Goal: Task Accomplishment & Management: Complete application form

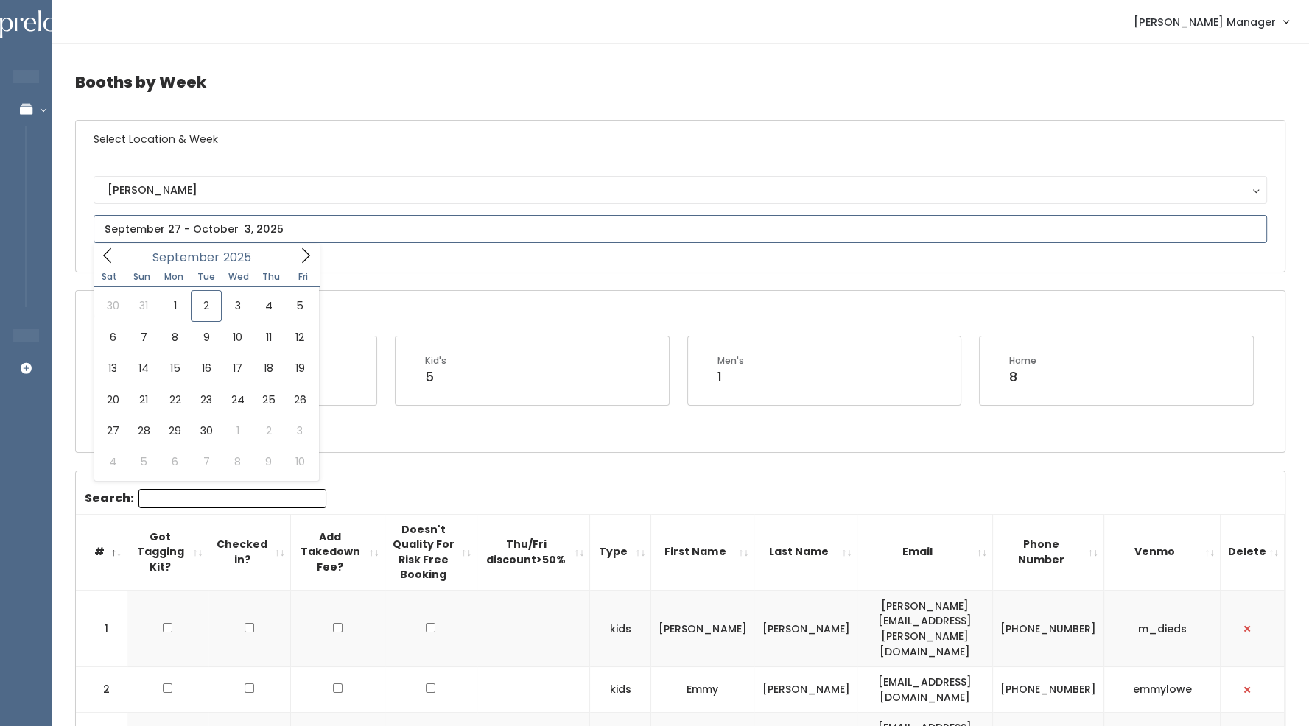
click at [236, 225] on input "text" at bounding box center [680, 229] width 1173 height 28
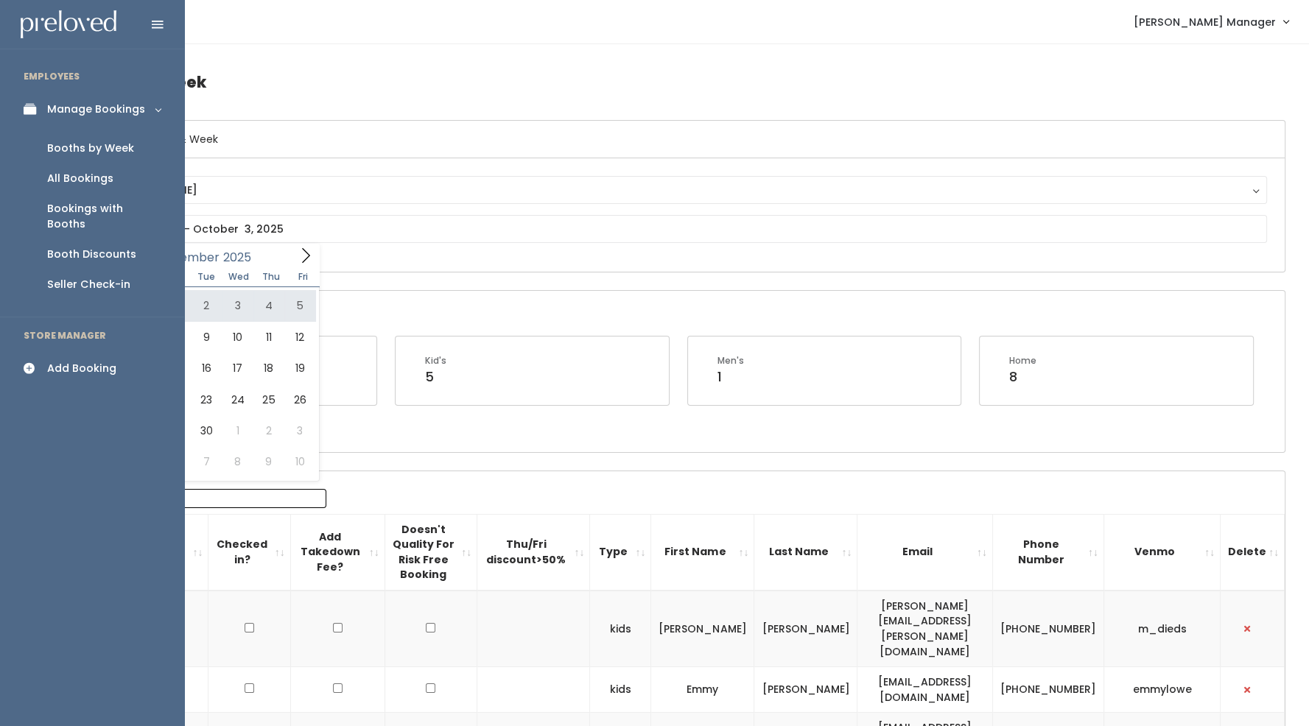
click at [155, 107] on link "Manage Bookings" at bounding box center [92, 109] width 184 height 33
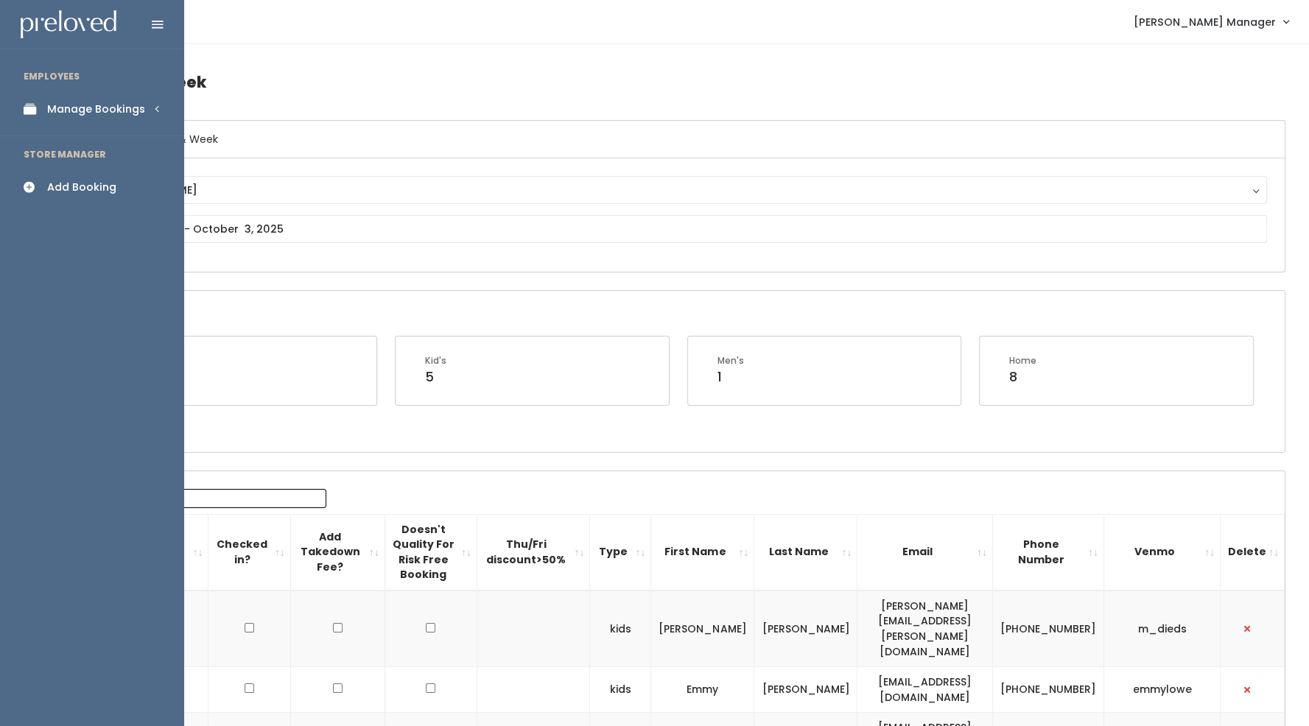
click at [137, 109] on div "Manage Bookings" at bounding box center [96, 109] width 98 height 15
click at [84, 171] on div "All Bookings" at bounding box center [80, 178] width 66 height 15
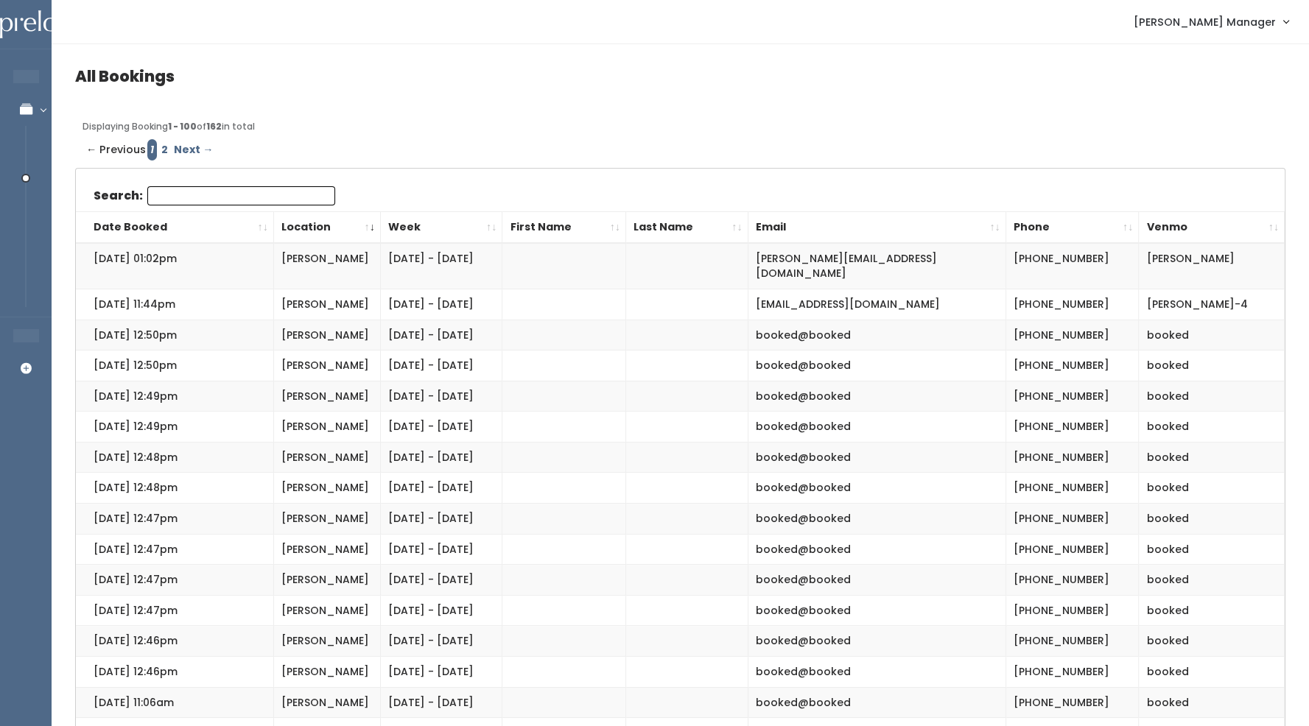
click at [183, 151] on link "Next →" at bounding box center [193, 149] width 45 height 21
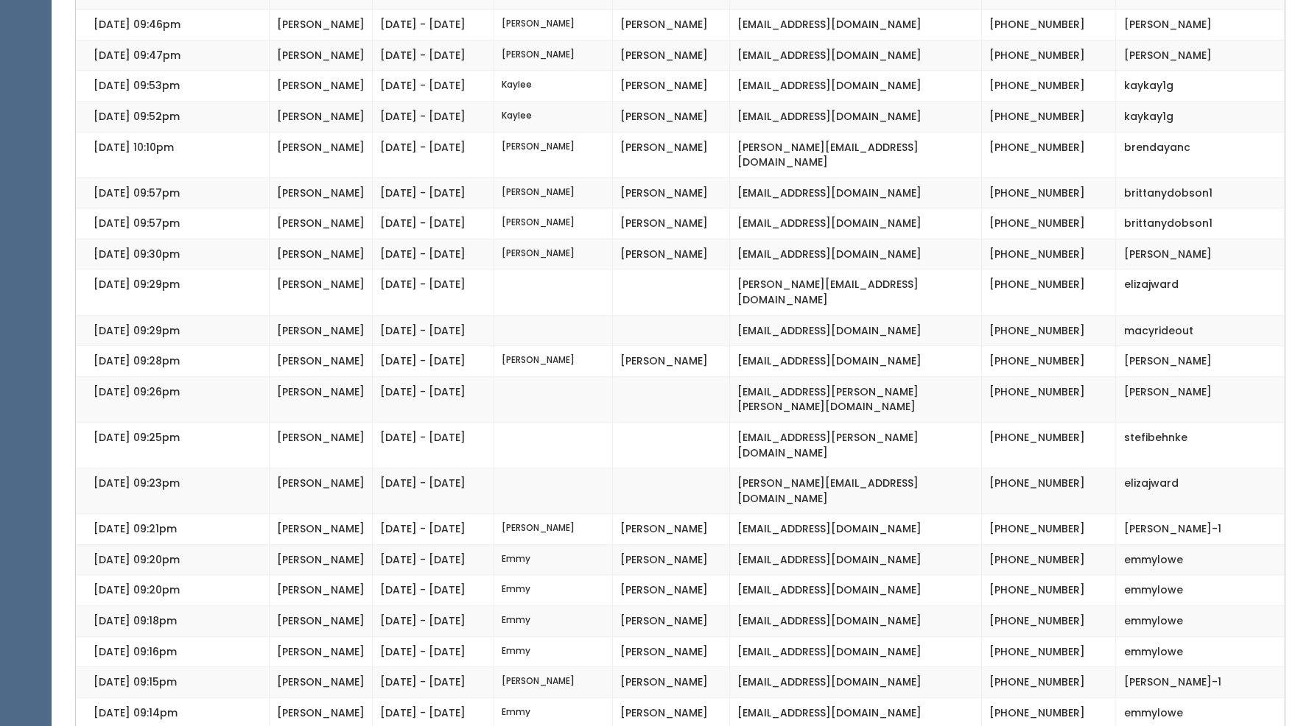
scroll to position [1570, 0]
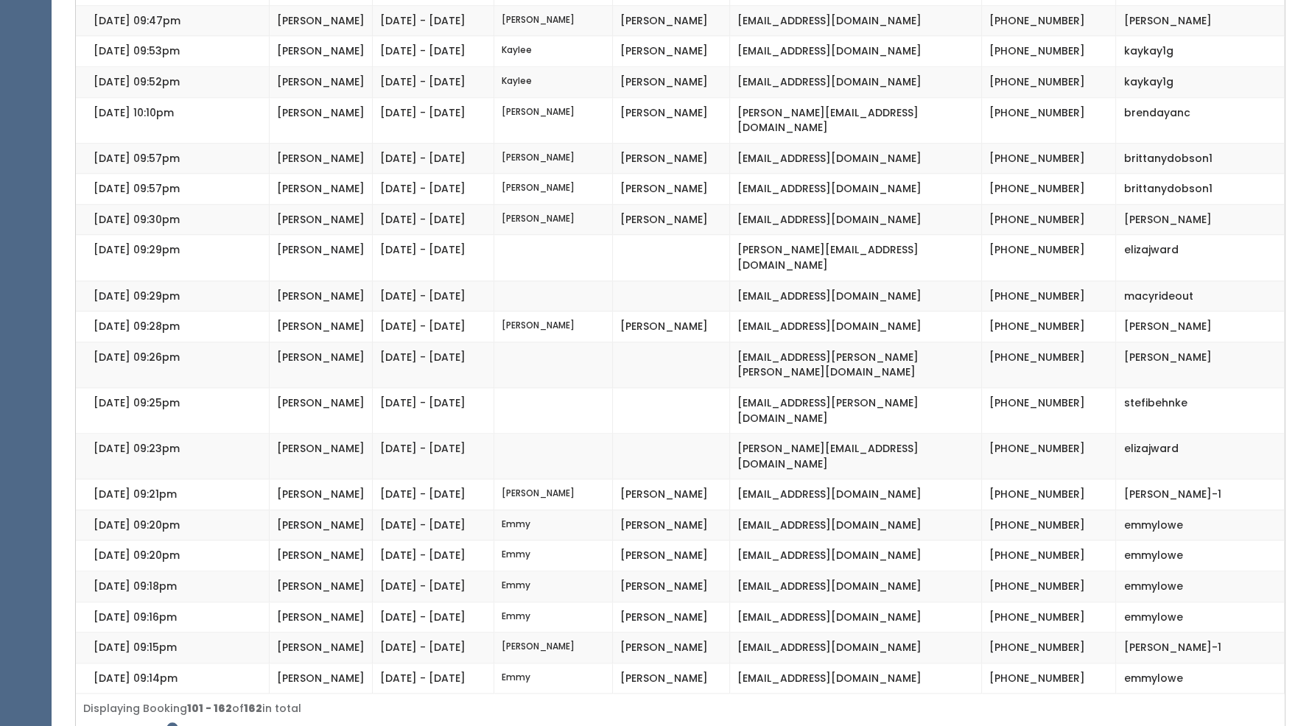
click at [197, 723] on span "Next →" at bounding box center [198, 733] width 37 height 21
click at [188, 723] on span "Next →" at bounding box center [198, 733] width 37 height 21
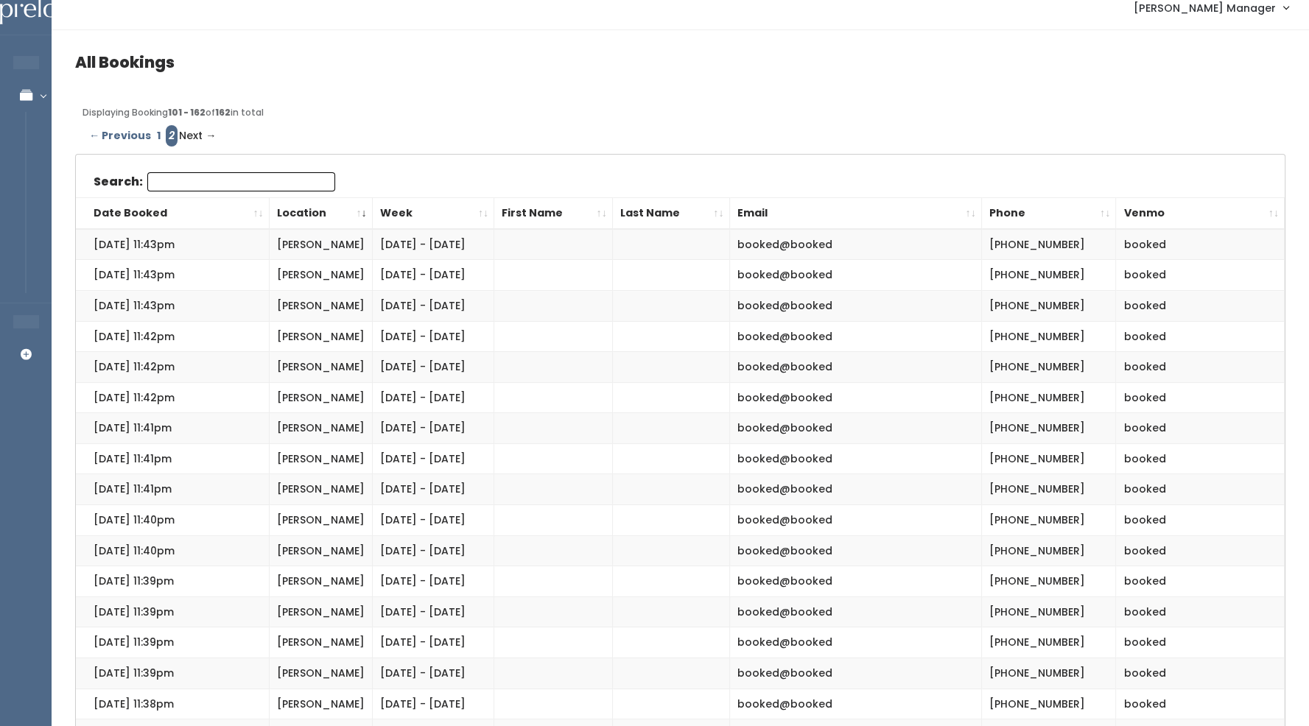
scroll to position [0, 0]
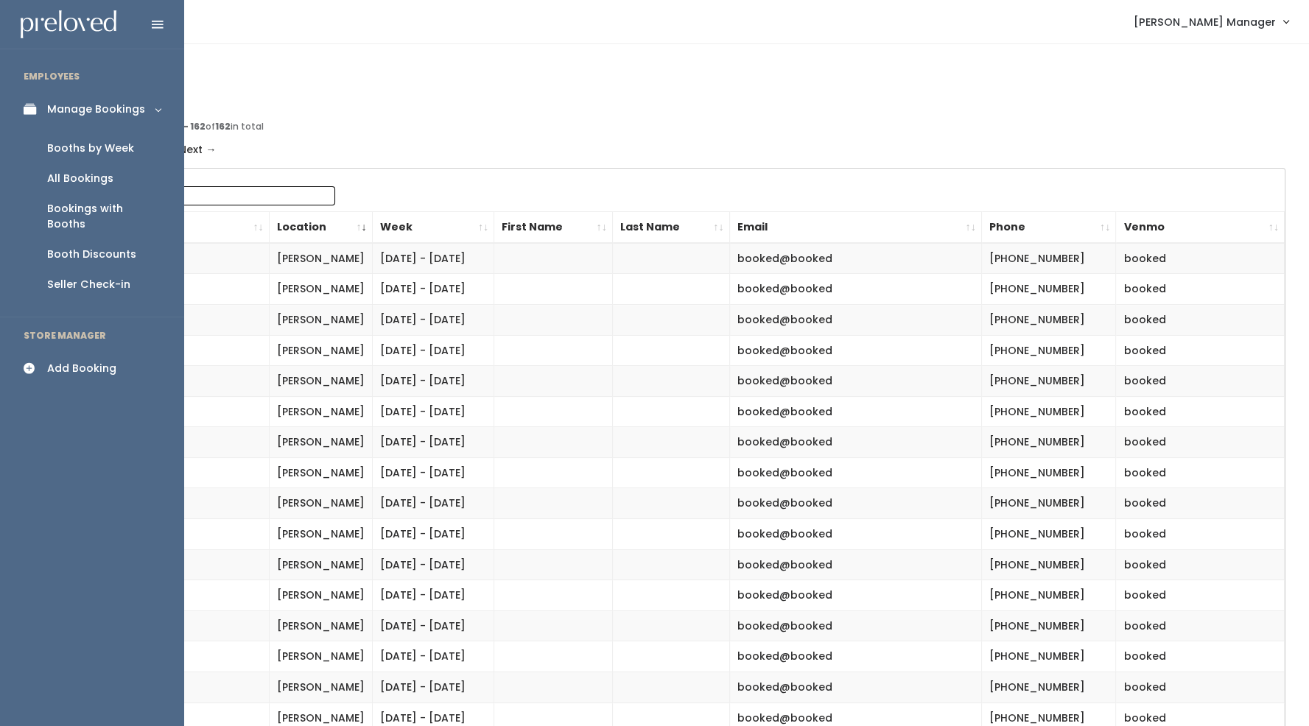
click at [68, 154] on div "Booths by Week" at bounding box center [90, 148] width 87 height 15
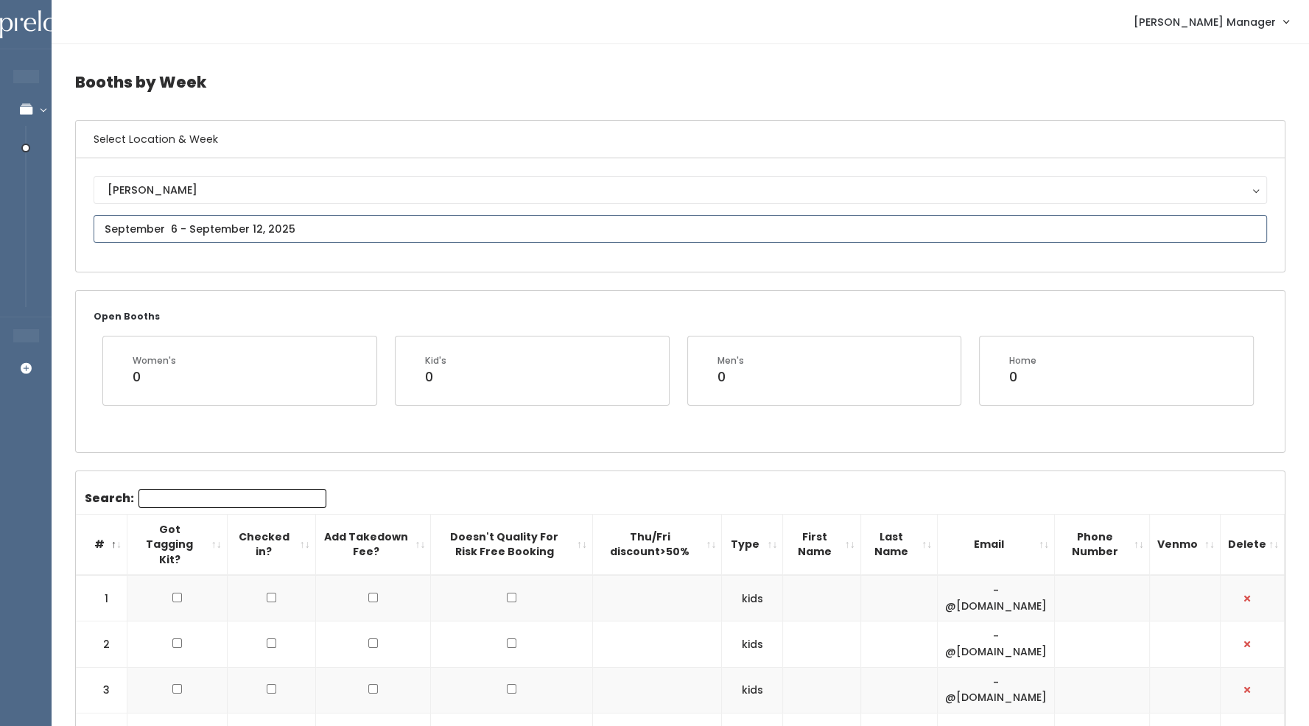
click at [267, 224] on input "text" at bounding box center [680, 229] width 1173 height 28
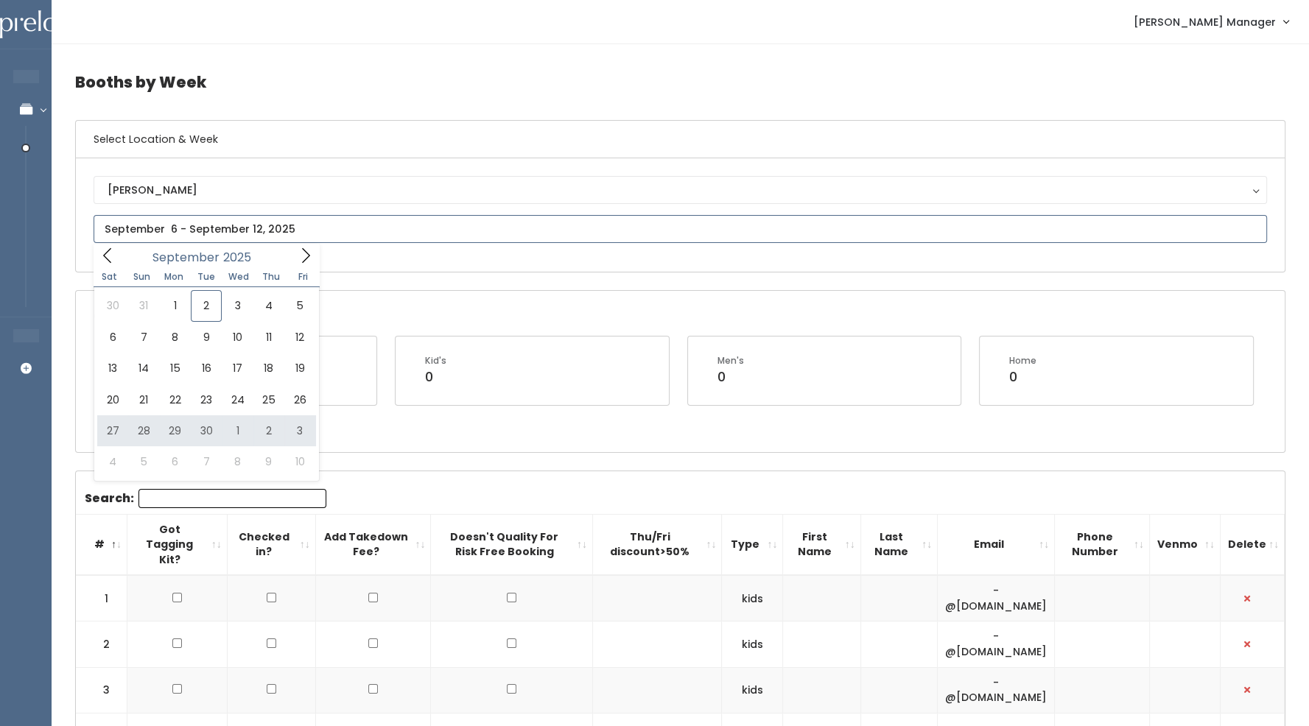
type input "September 27 to October 3"
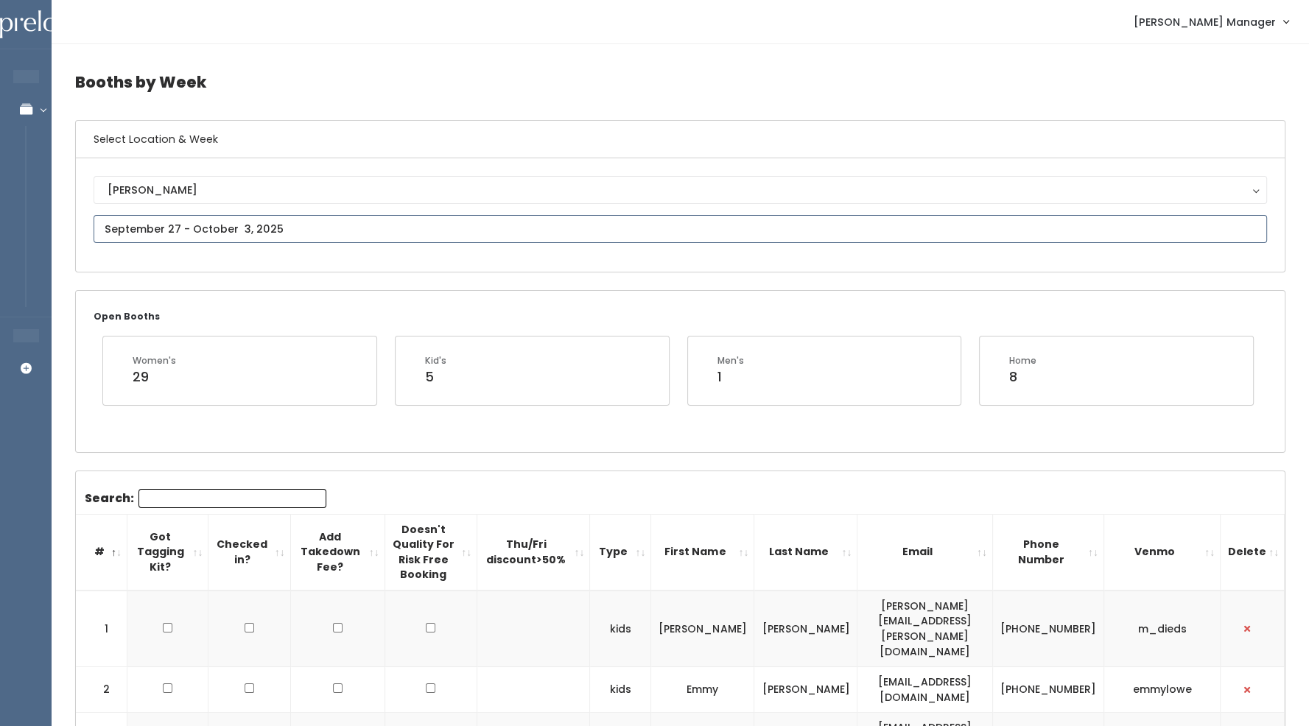
click at [269, 230] on input "text" at bounding box center [680, 229] width 1173 height 28
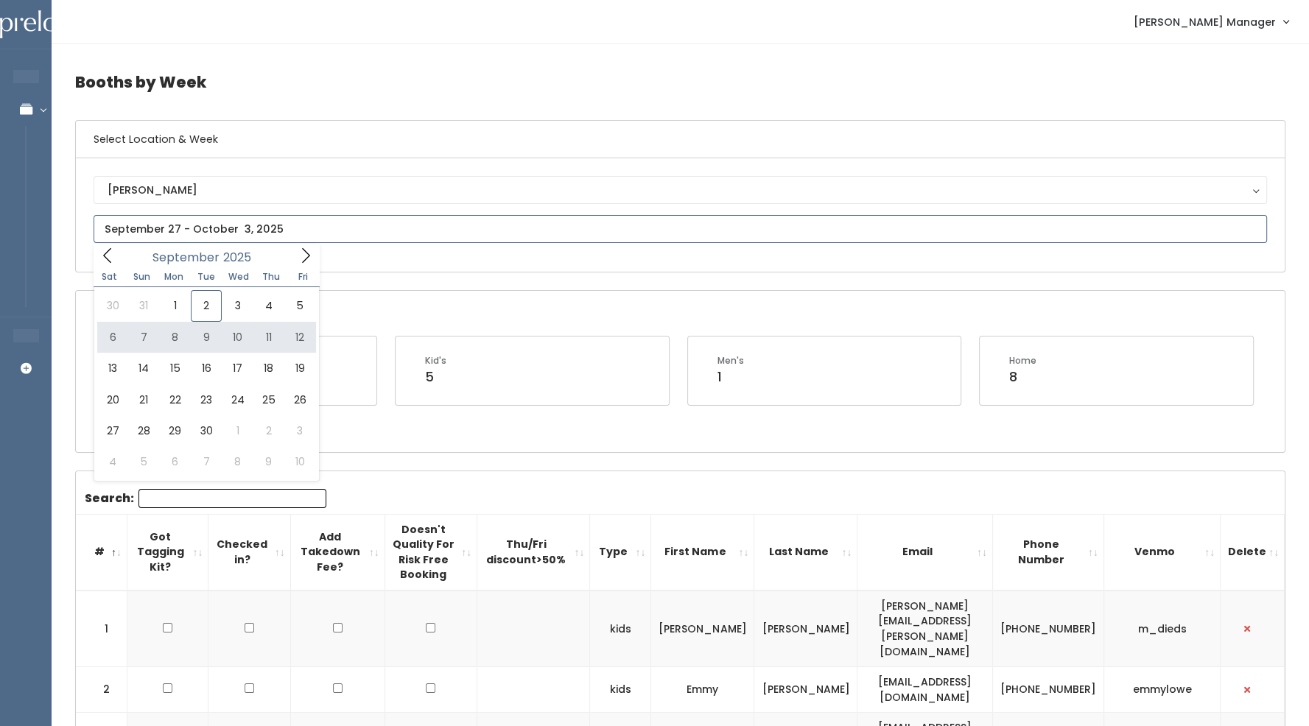
type input "September 6 to September 12"
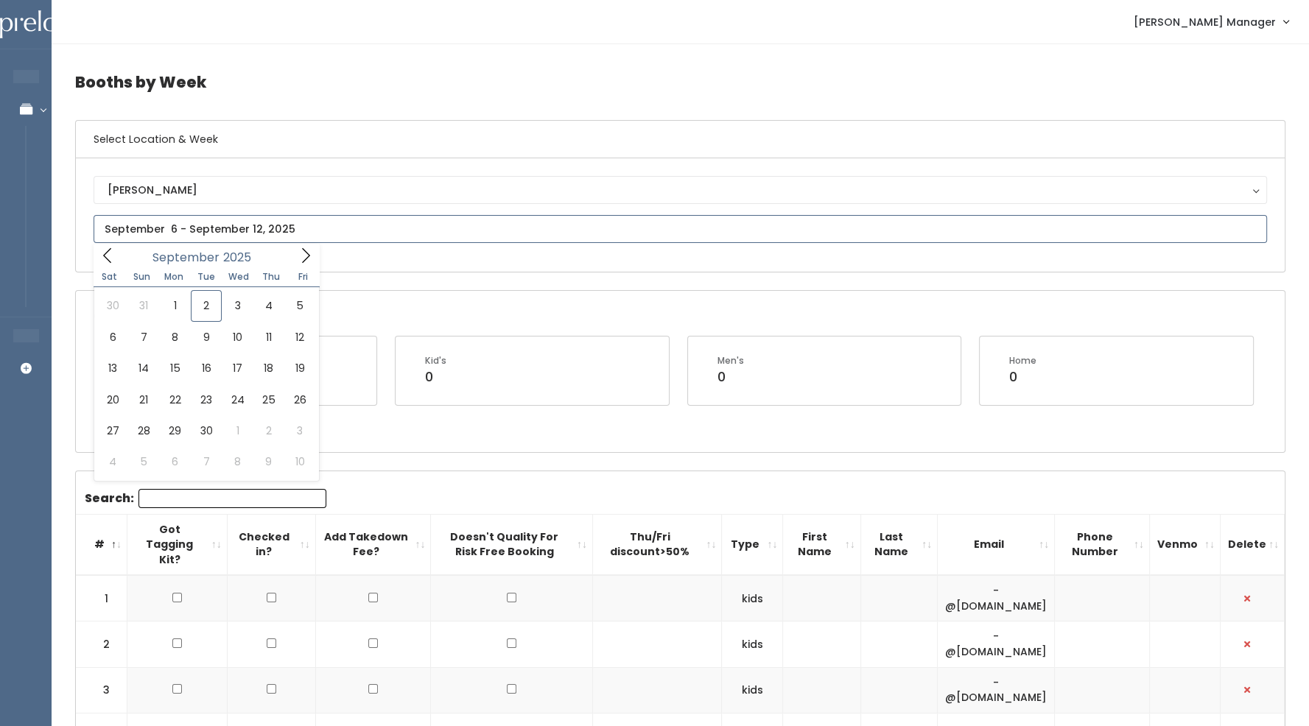
click at [259, 236] on input "text" at bounding box center [680, 229] width 1173 height 28
click at [303, 259] on icon at bounding box center [306, 255] width 16 height 16
type input "[DATE] to [DATE]"
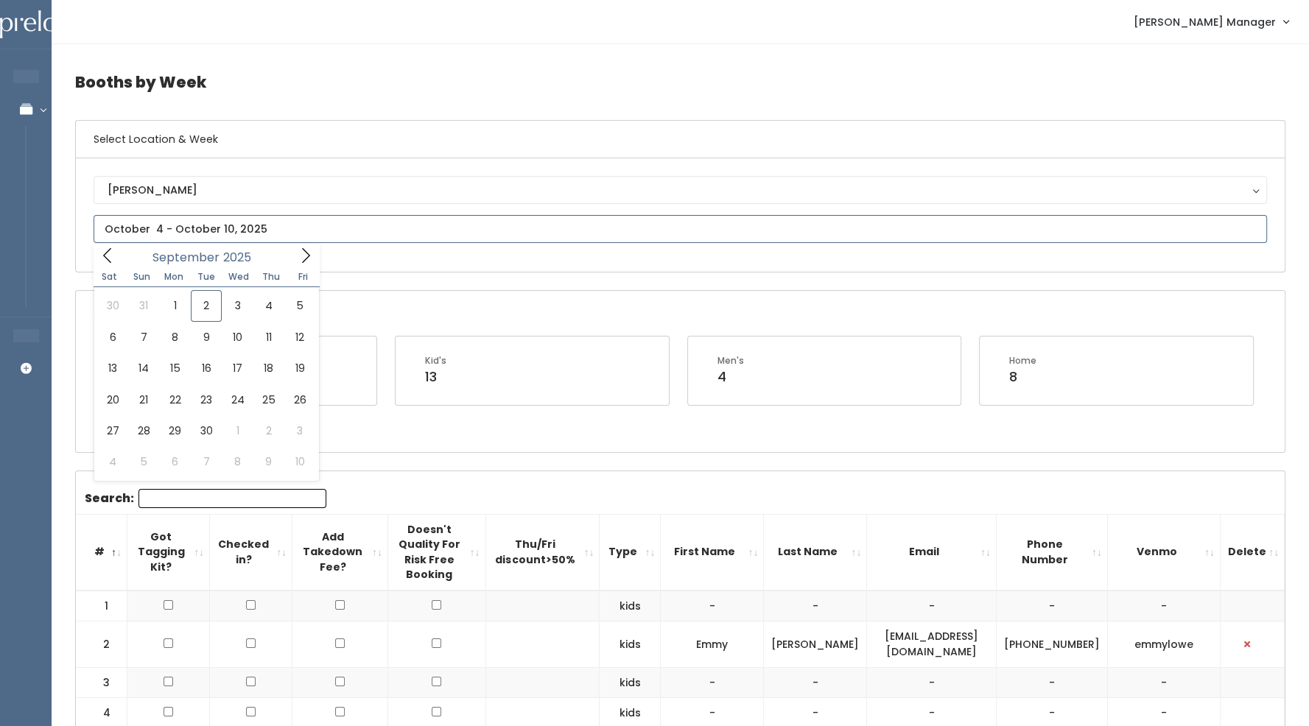
click at [298, 259] on icon at bounding box center [306, 255] width 16 height 16
type input "October 11 to October 17"
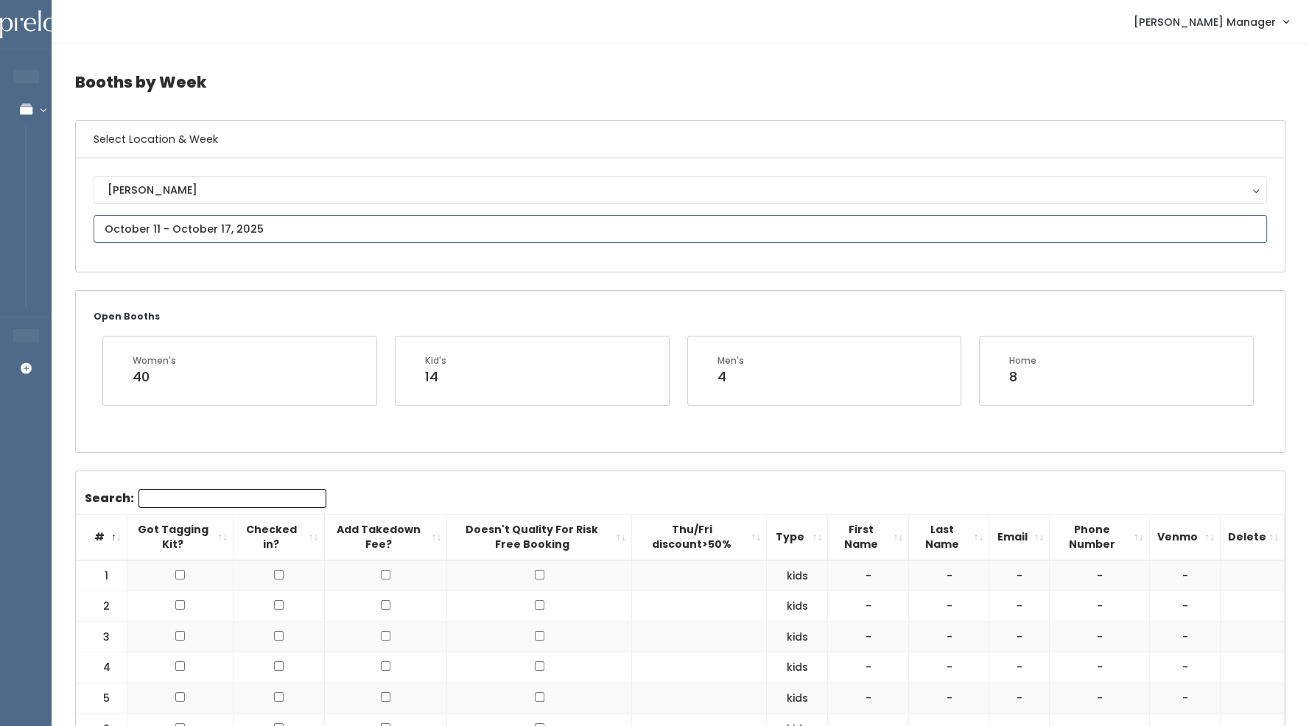
click at [258, 236] on input "text" at bounding box center [680, 229] width 1173 height 28
click at [299, 252] on icon at bounding box center [306, 255] width 16 height 16
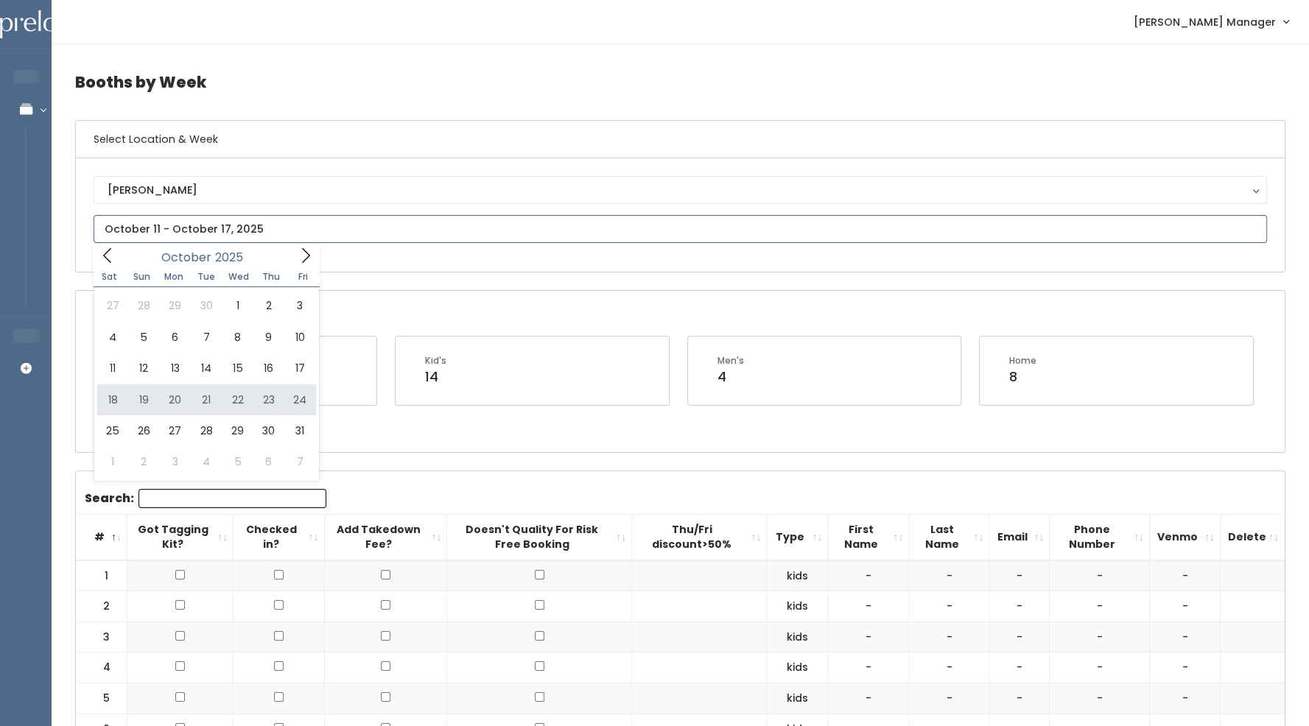
type input "October 18 to October 24"
click at [211, 236] on input "text" at bounding box center [680, 229] width 1173 height 28
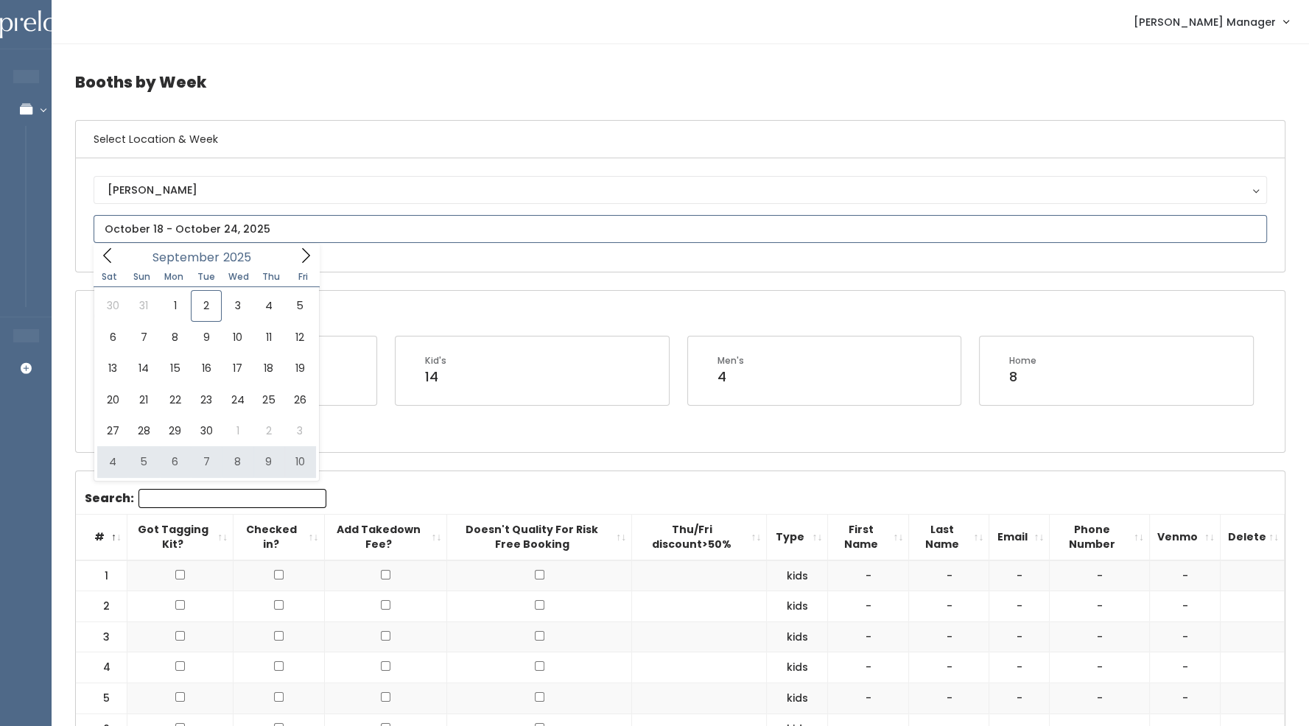
type input "[DATE] to [DATE]"
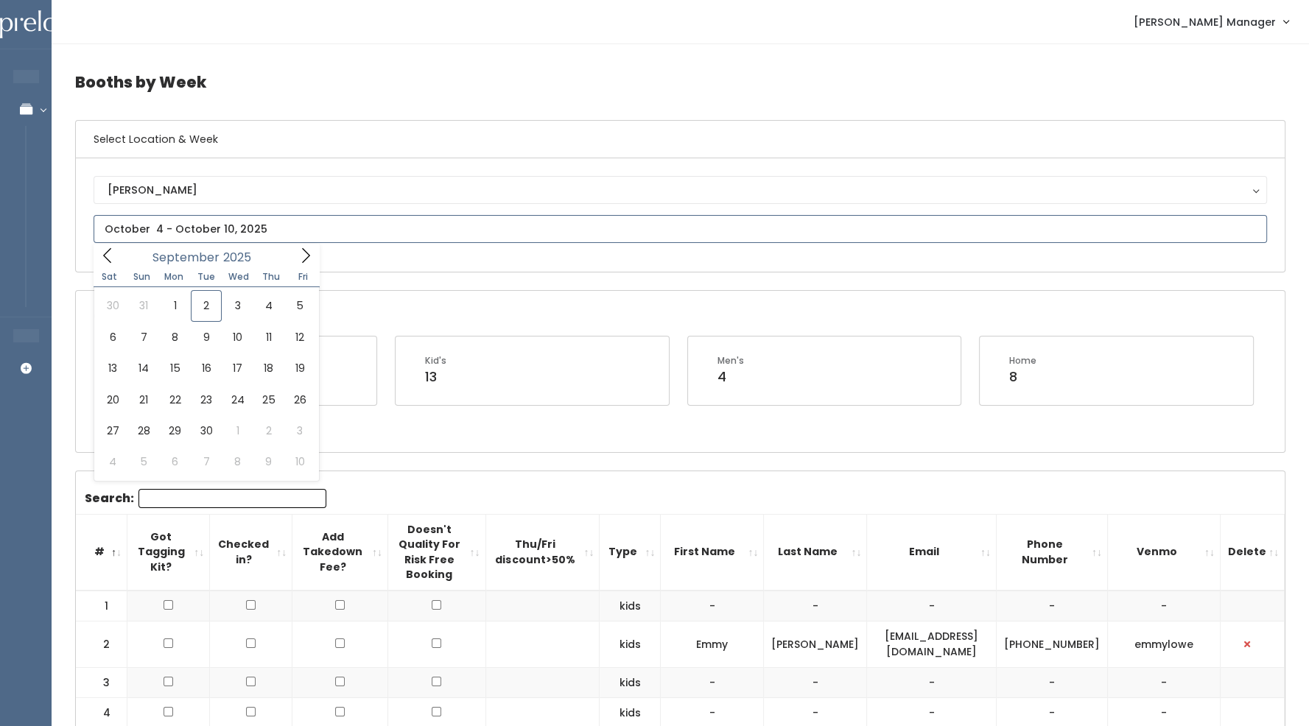
click at [201, 223] on input "text" at bounding box center [680, 229] width 1173 height 28
type input "September 27 to October 3"
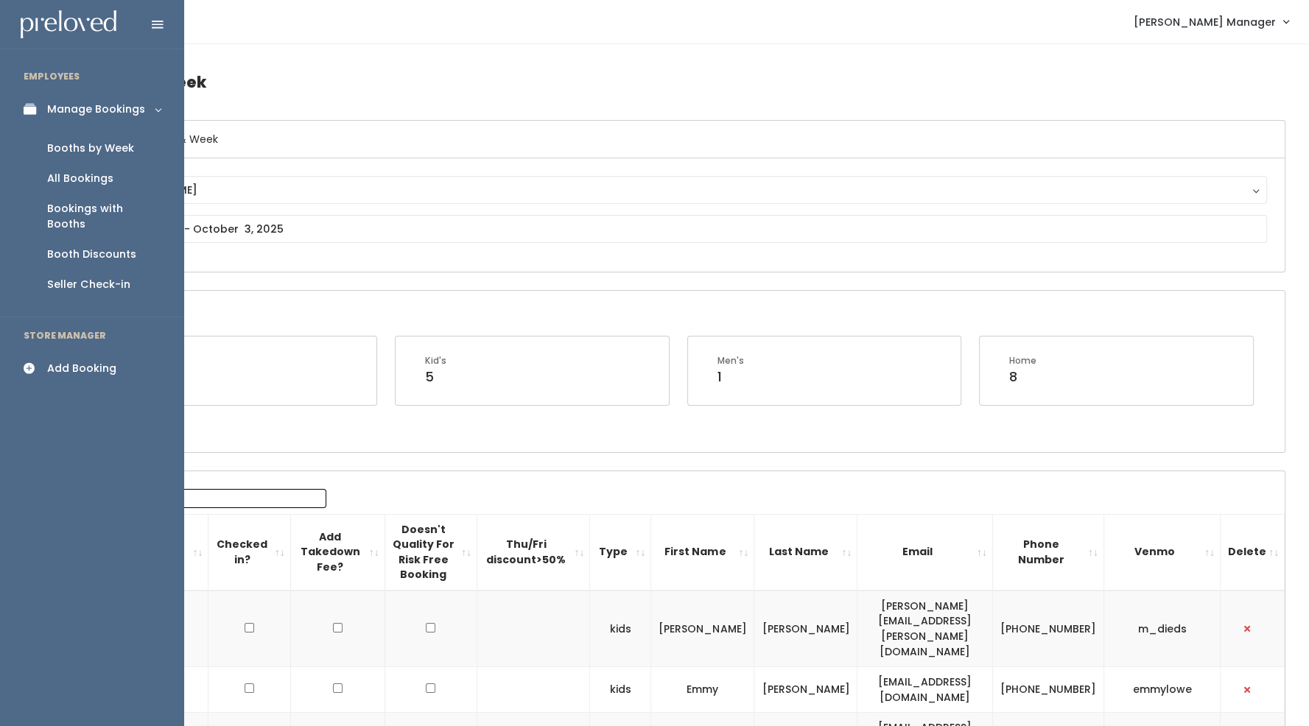
click at [61, 361] on div "Add Booking" at bounding box center [81, 368] width 69 height 15
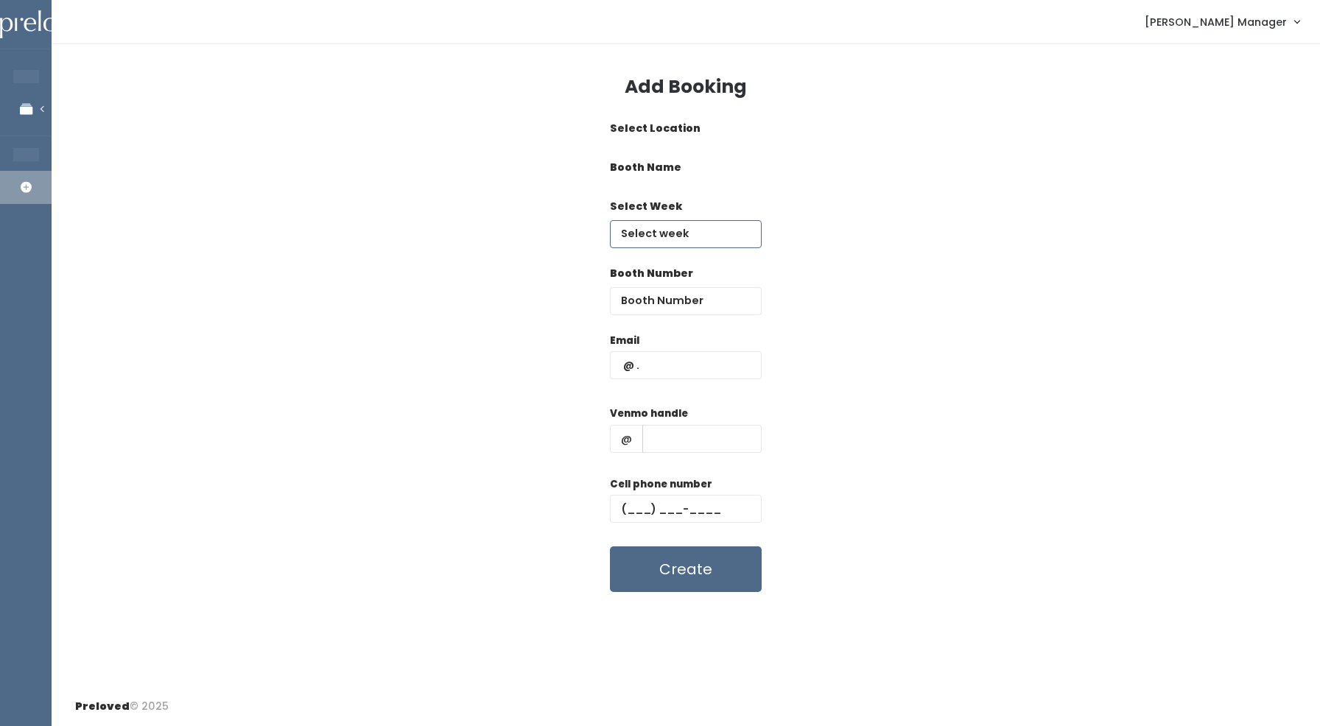
click at [625, 228] on div "Add Booking Select Location Holladay Booth Name women's kid's home men's Select…" at bounding box center [686, 365] width 1268 height 643
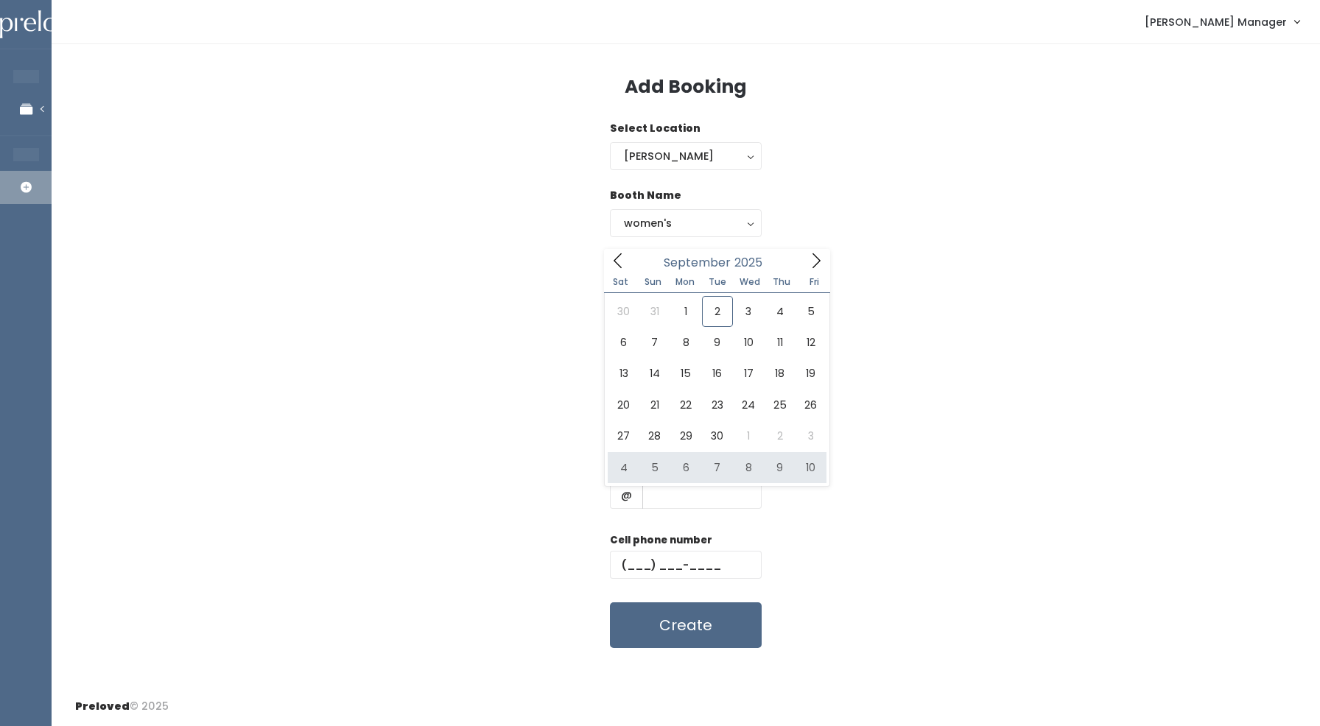
type input "October 4 to October 10"
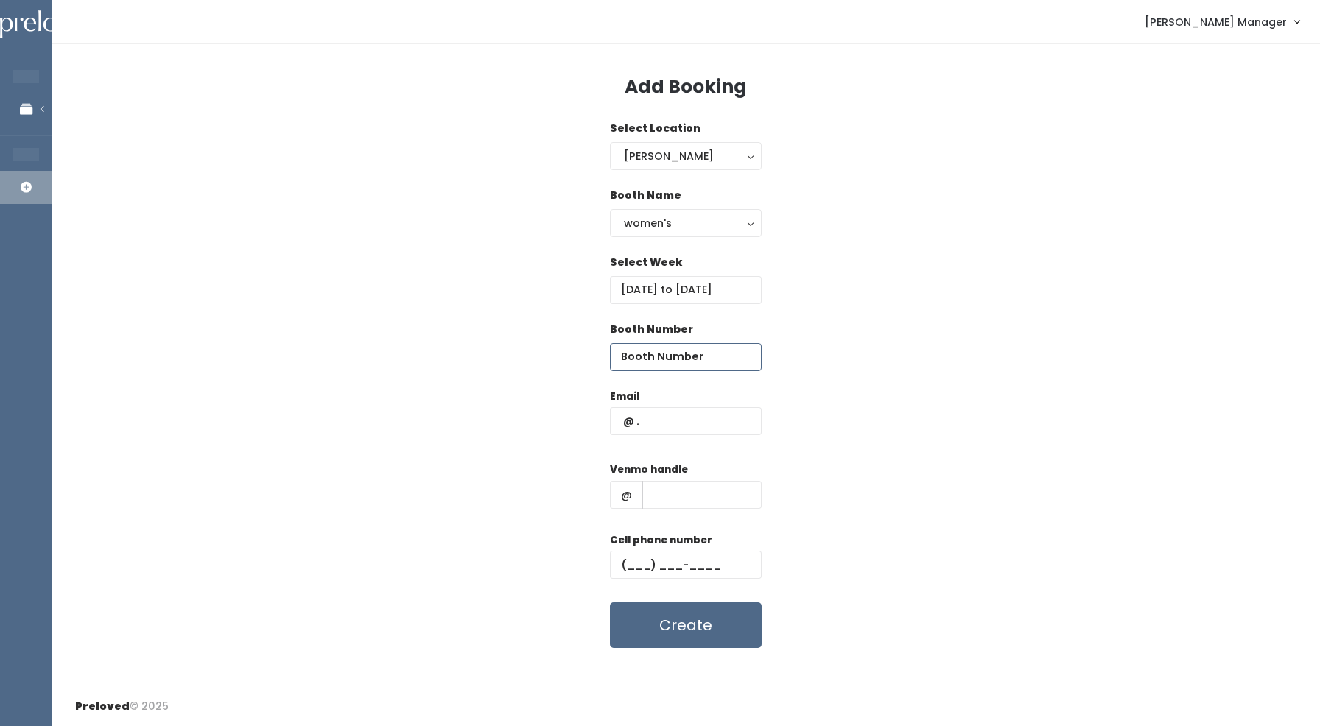
click at [659, 352] on input "number" at bounding box center [686, 357] width 152 height 28
type input "56"
click at [657, 416] on input "text" at bounding box center [686, 421] width 152 height 28
click at [653, 498] on input "text" at bounding box center [701, 495] width 119 height 28
click at [635, 561] on input "text" at bounding box center [686, 565] width 152 height 28
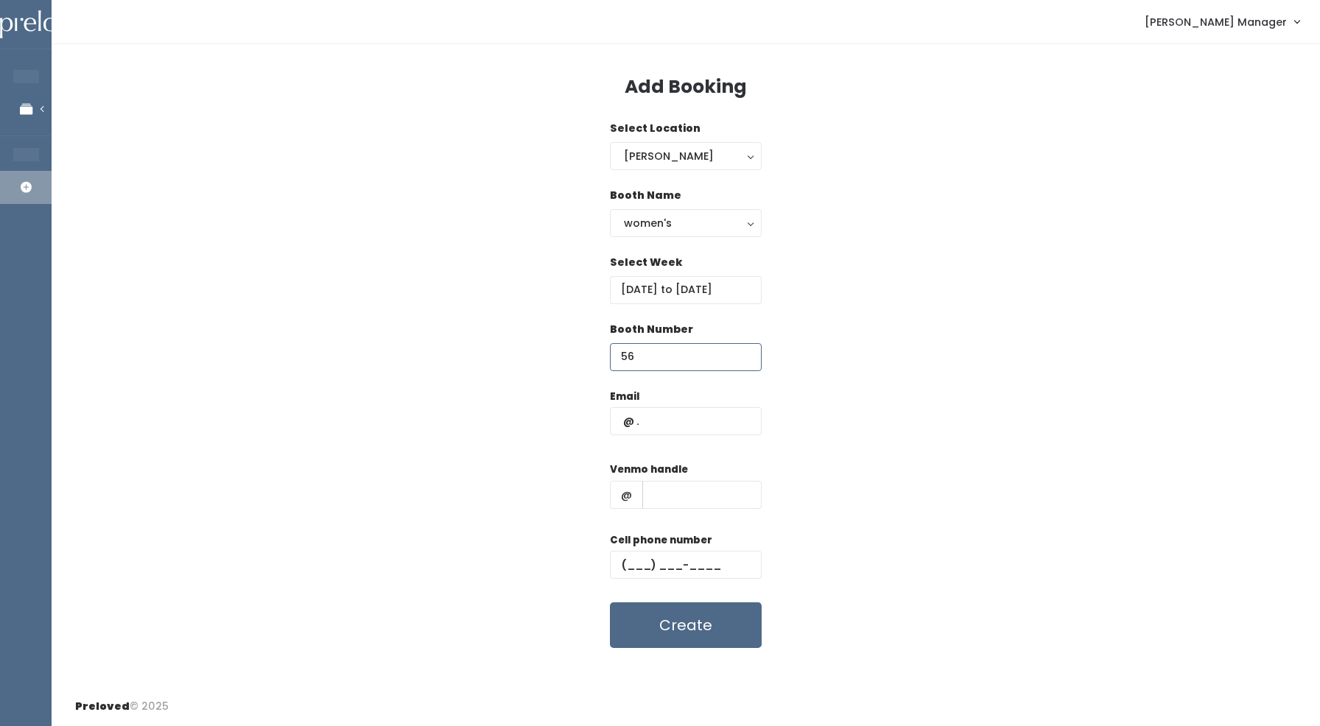
drag, startPoint x: 687, startPoint y: 351, endPoint x: 594, endPoint y: 352, distance: 93.5
click at [594, 352] on div "Booth Number 56" at bounding box center [685, 355] width 1221 height 67
click at [471, 225] on div "Booth Name women's kid's home men's women's" at bounding box center [685, 221] width 1221 height 67
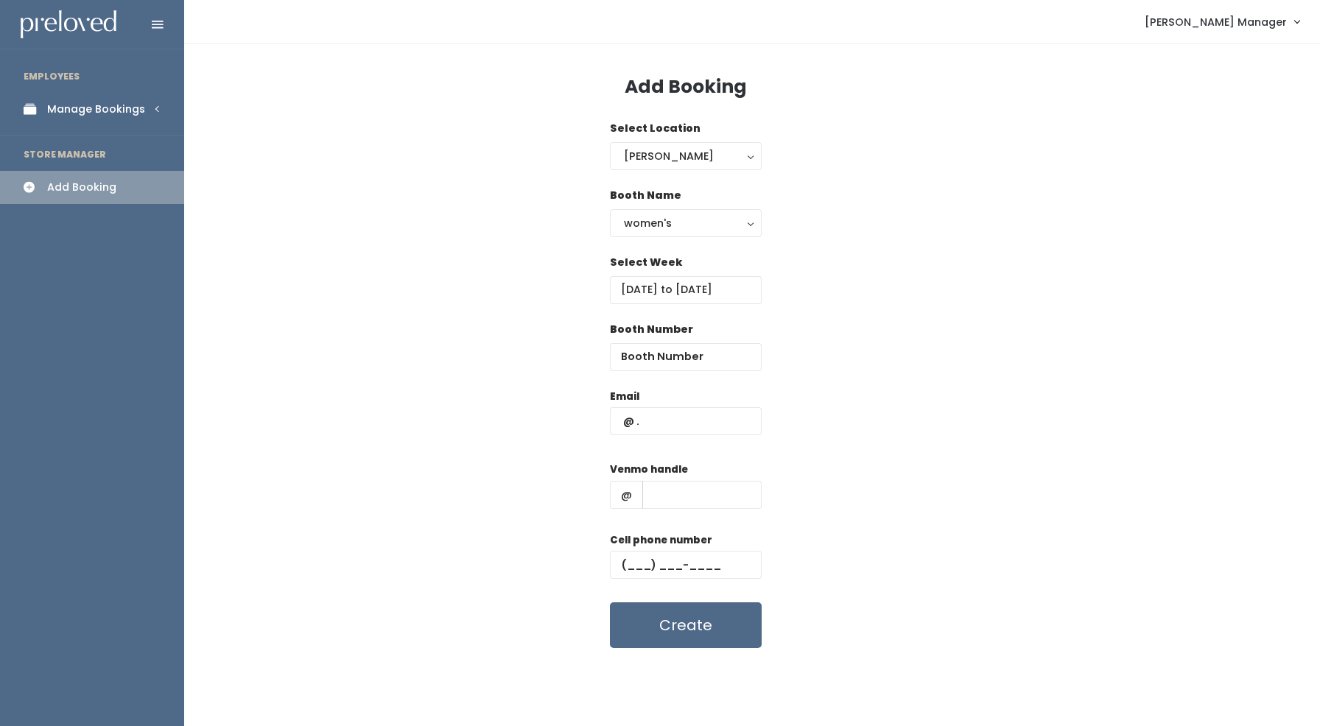
click at [64, 186] on div "Add Booking" at bounding box center [81, 187] width 69 height 15
click at [45, 109] on link "Manage Bookings" at bounding box center [92, 109] width 184 height 33
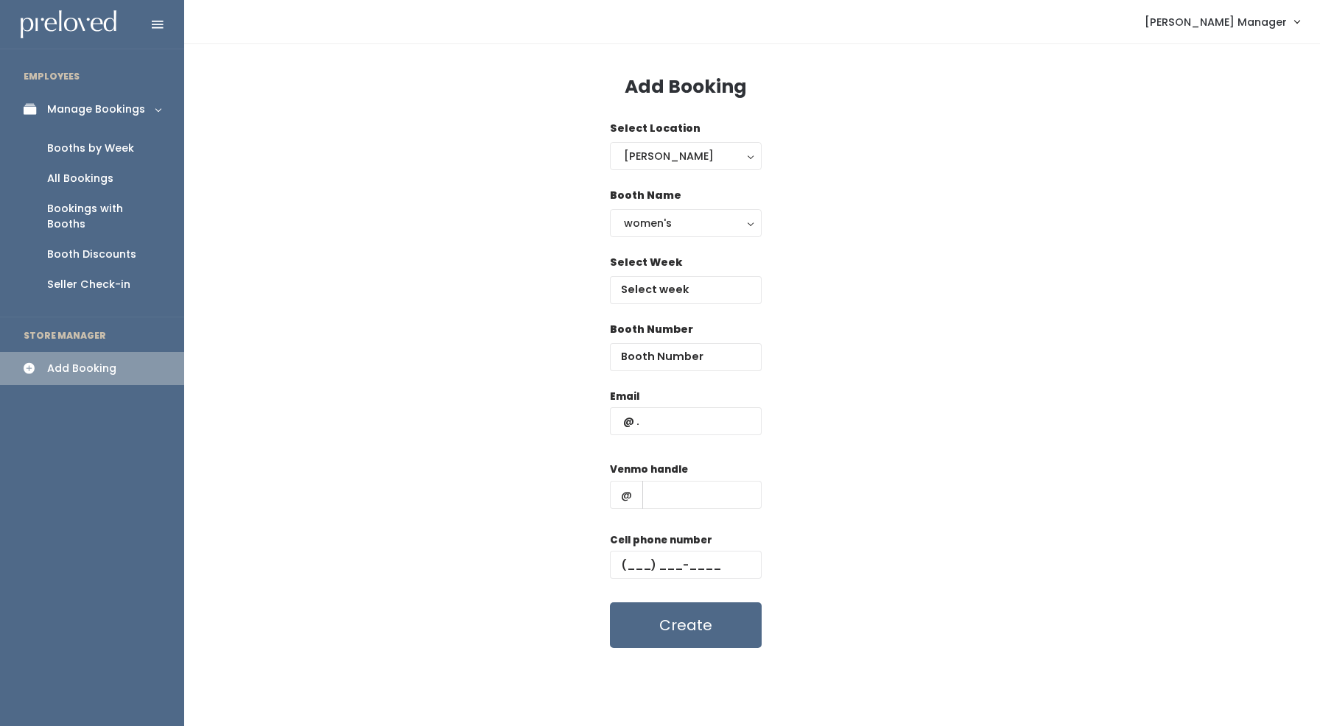
click at [63, 206] on div "Bookings with Booths" at bounding box center [103, 216] width 113 height 31
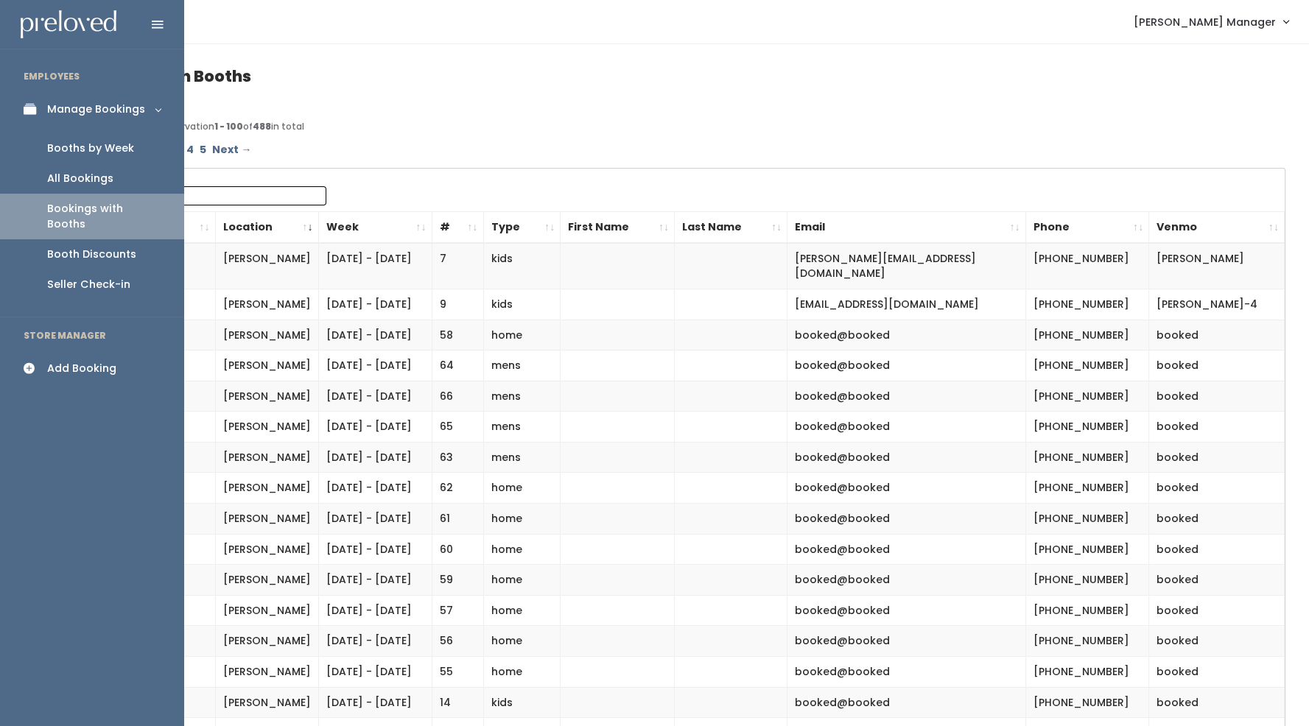
click at [48, 277] on div "Seller Check-in" at bounding box center [88, 284] width 83 height 15
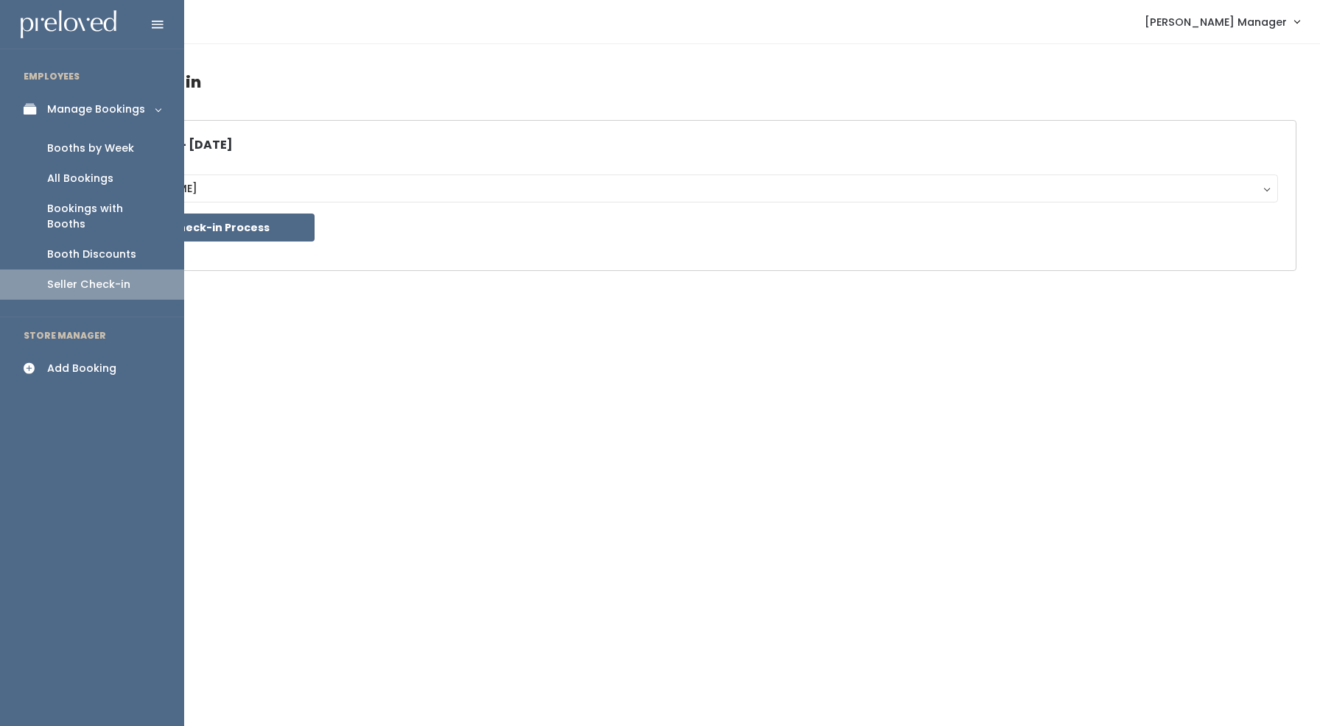
click at [77, 151] on div "Booths by Week" at bounding box center [90, 148] width 87 height 15
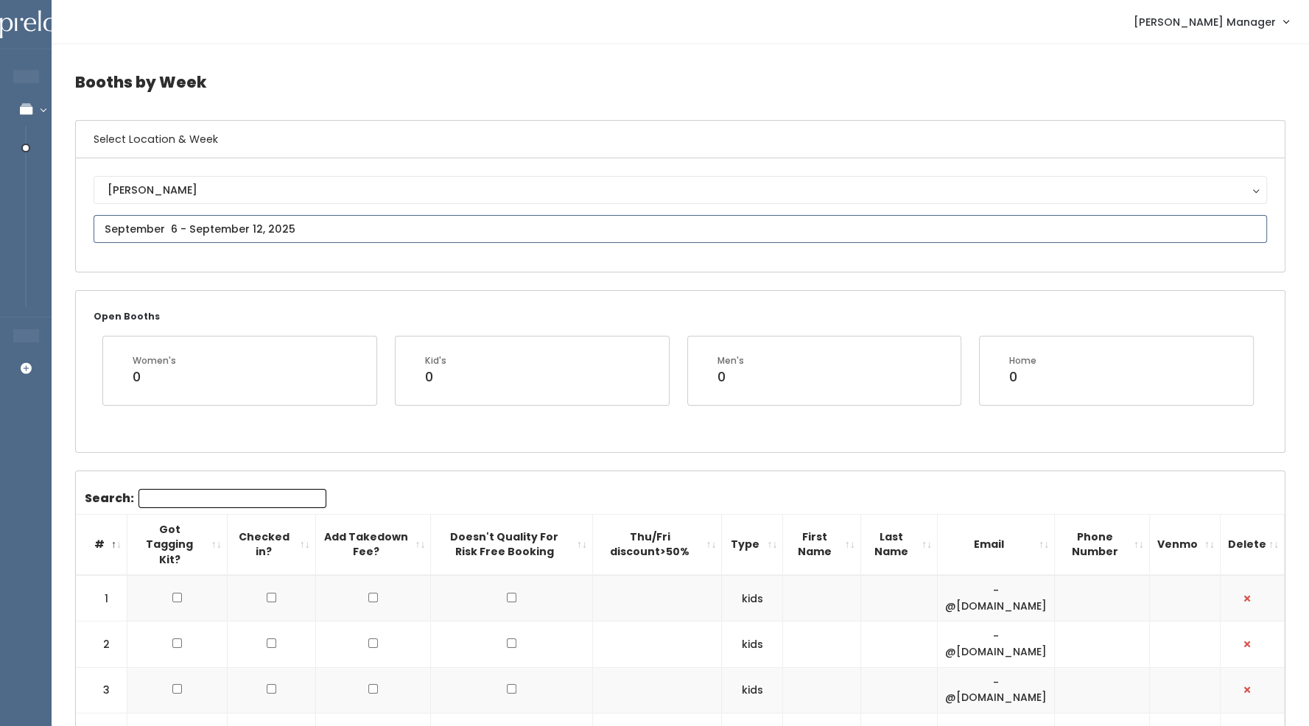
click at [221, 232] on input "text" at bounding box center [680, 229] width 1173 height 28
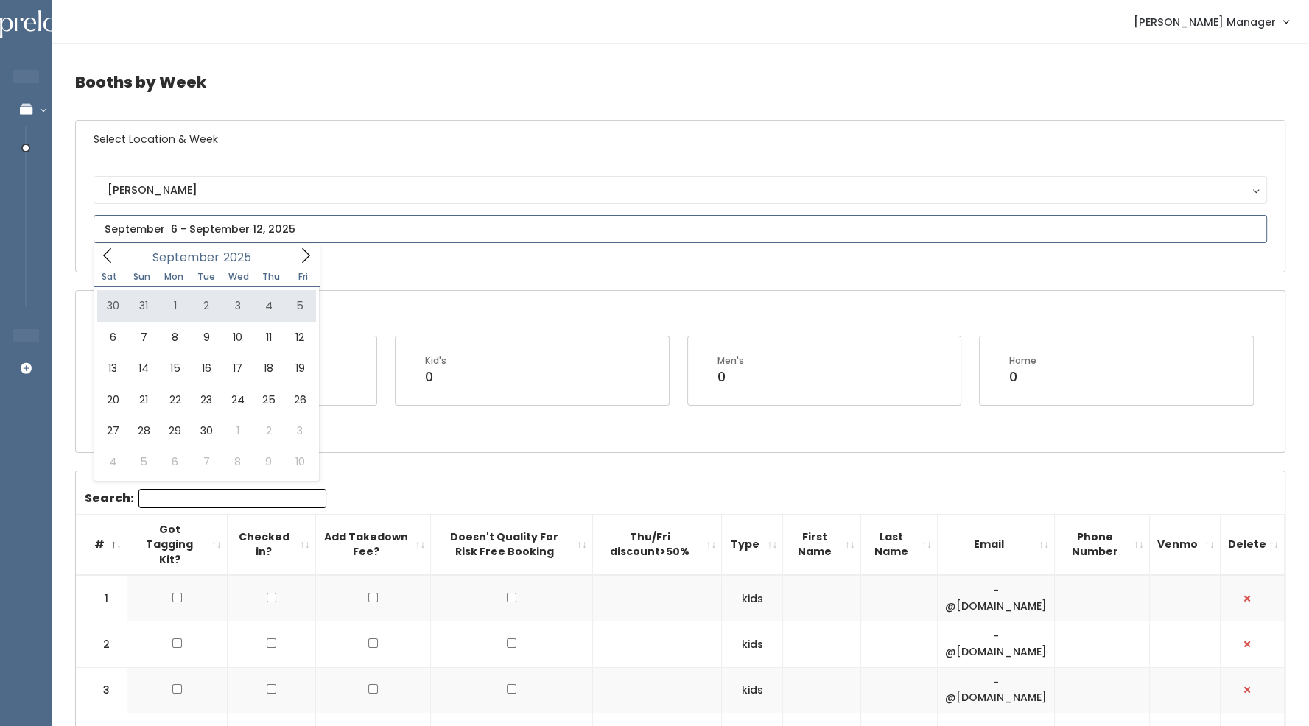
click at [110, 255] on icon at bounding box center [107, 255] width 16 height 16
click at [306, 256] on icon at bounding box center [306, 255] width 16 height 16
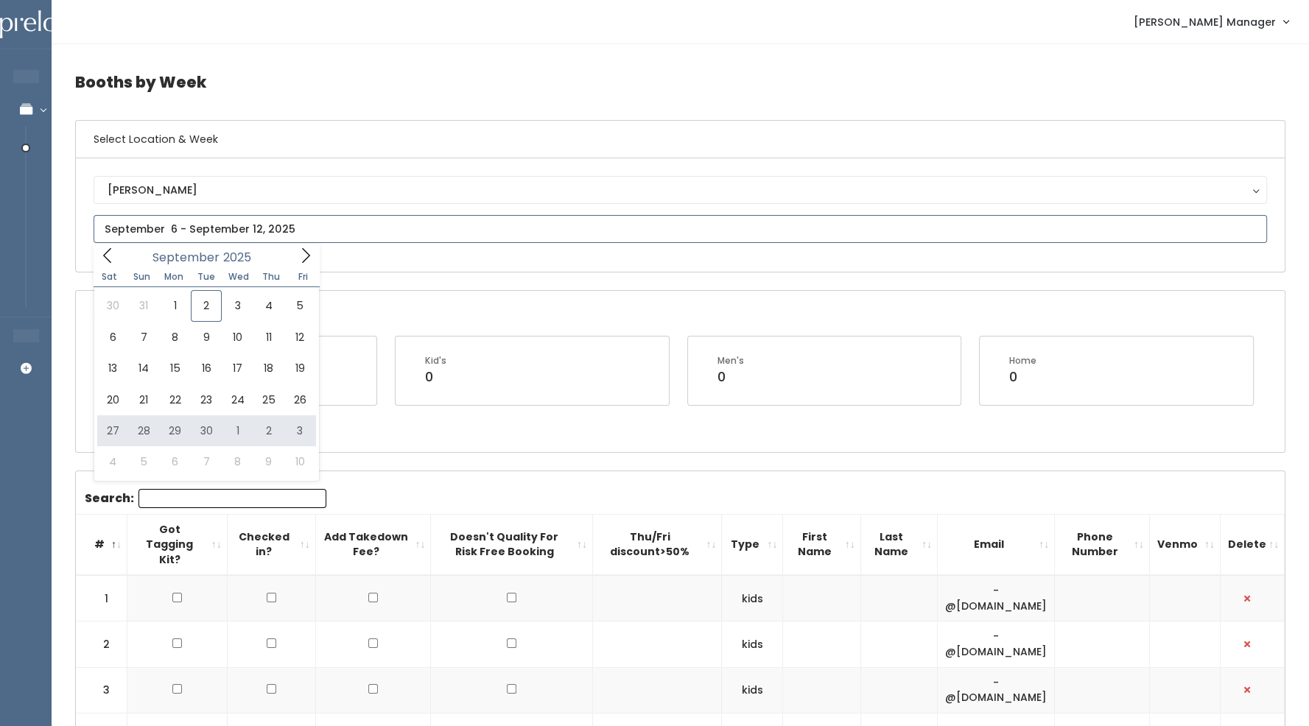
type input "September 27 to October 3"
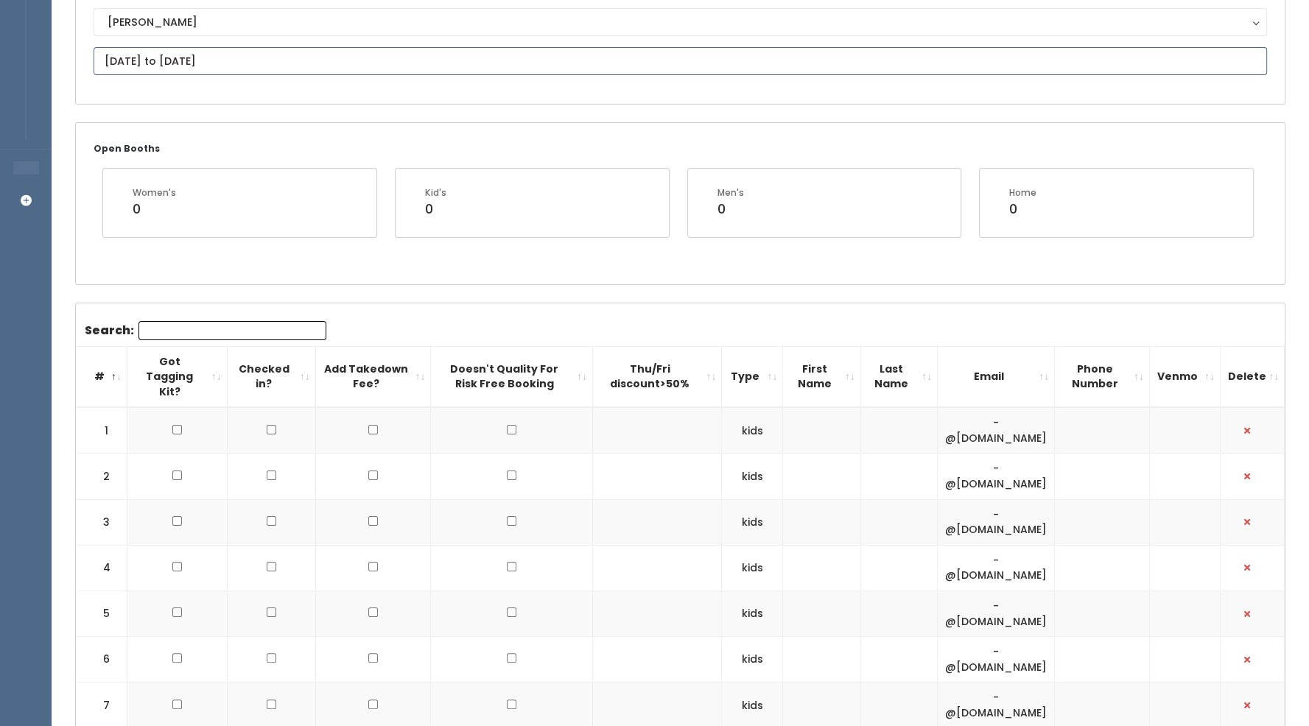
scroll to position [185, 0]
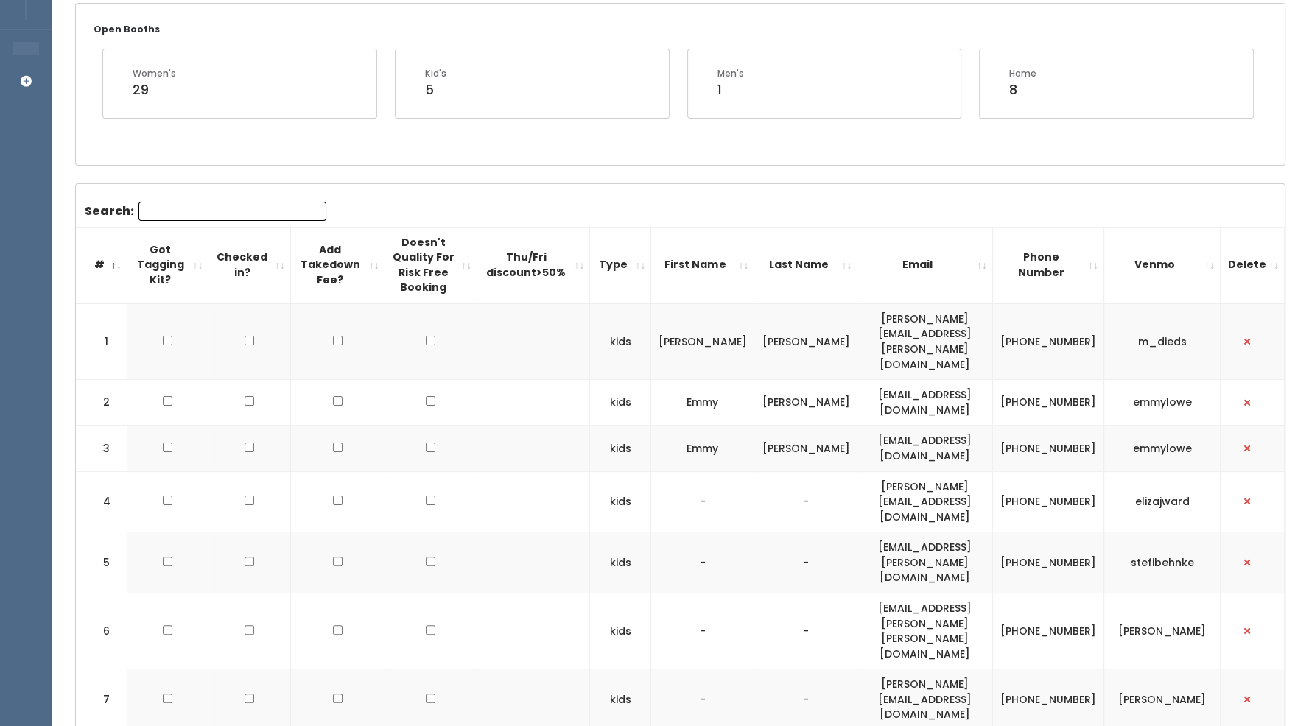
scroll to position [165, 0]
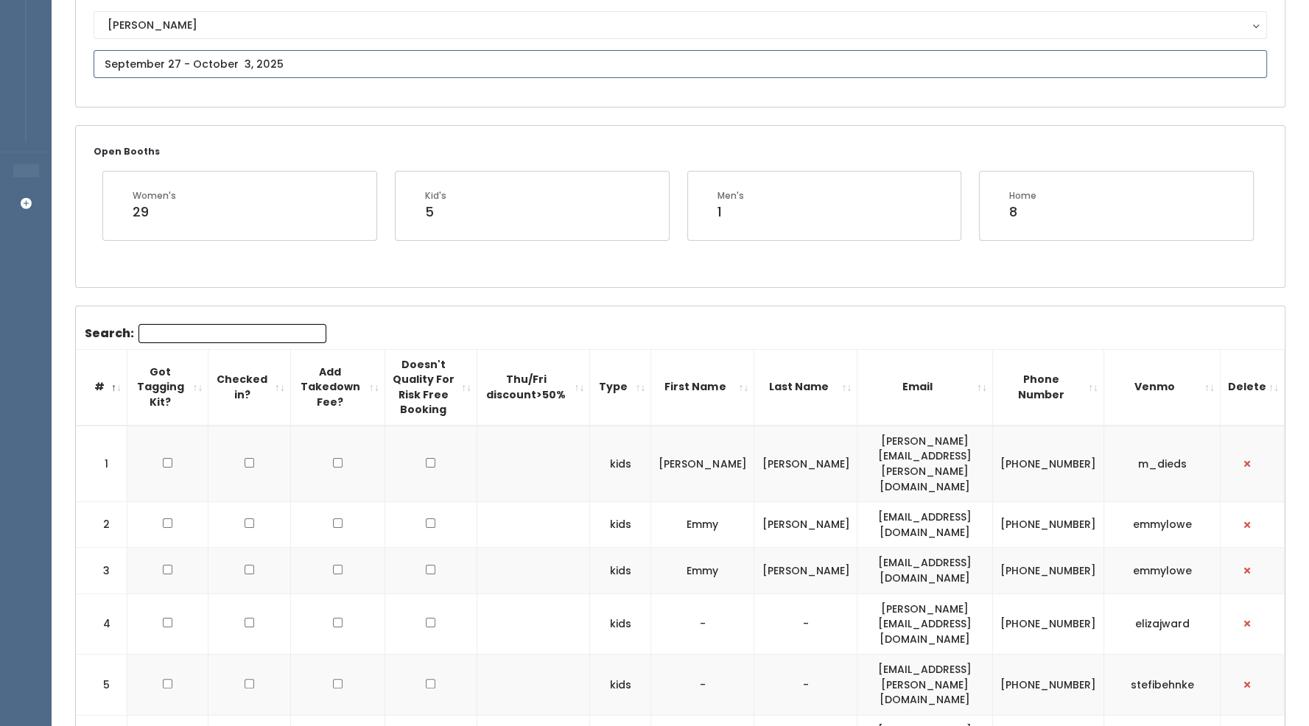
click at [312, 69] on input "text" at bounding box center [680, 64] width 1173 height 28
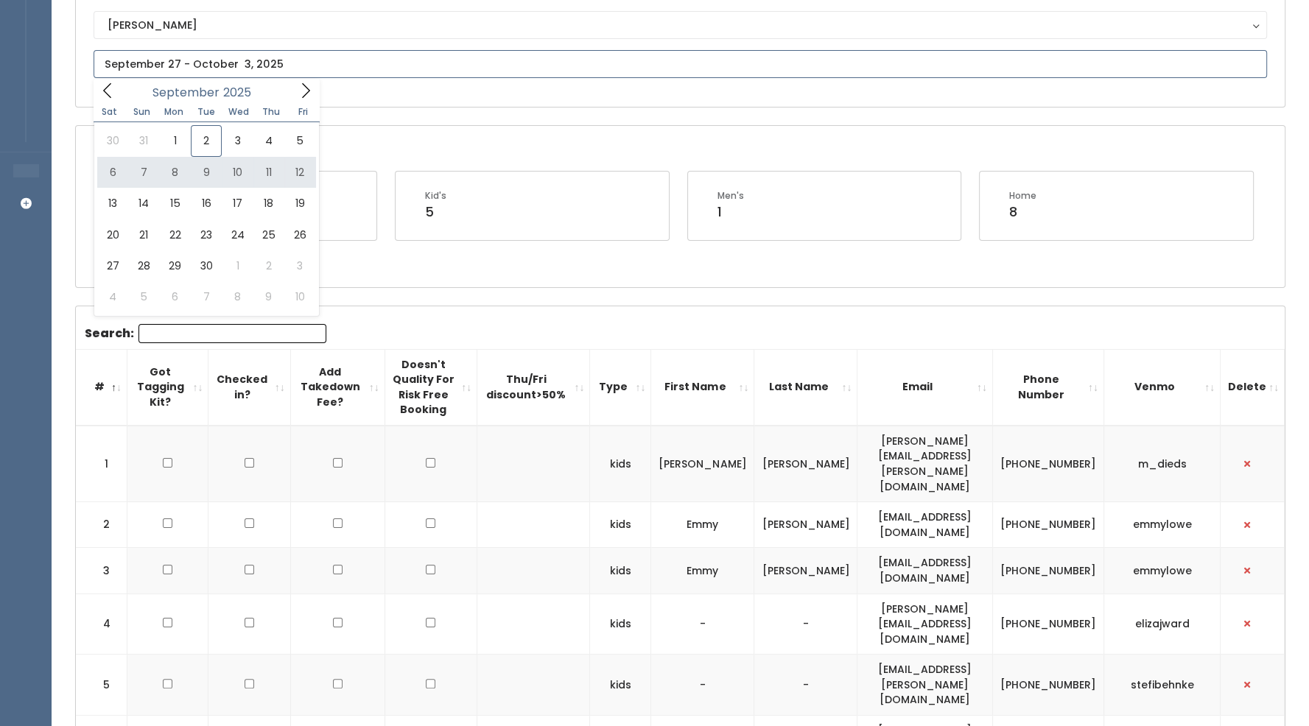
type input "September 6 to September 12"
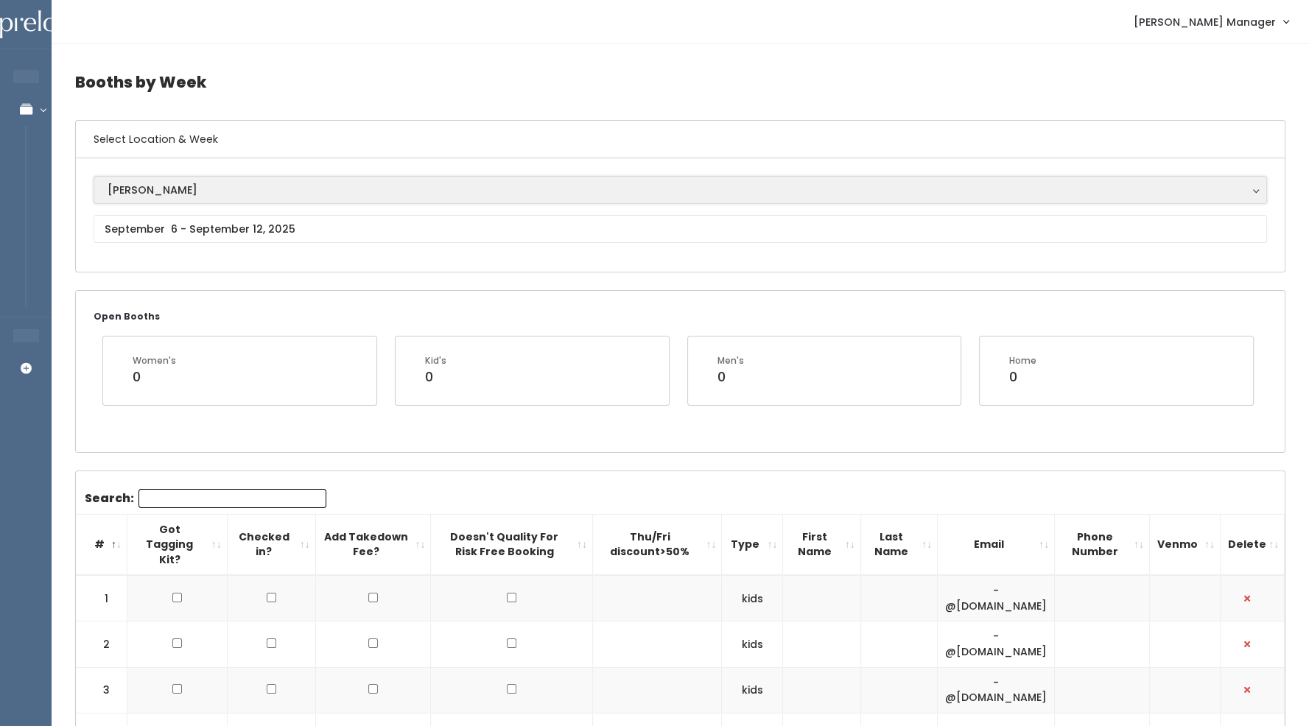
click at [200, 198] on button "[PERSON_NAME]" at bounding box center [680, 190] width 1173 height 28
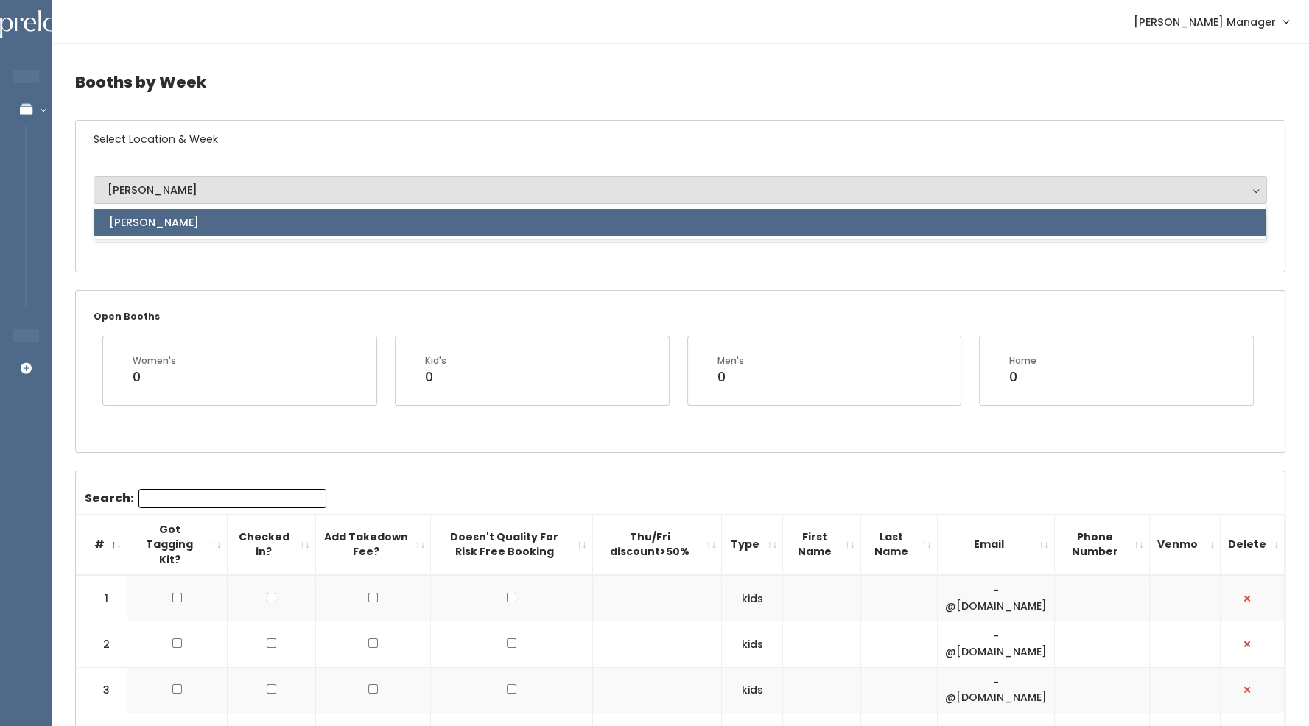
click at [187, 219] on link "[PERSON_NAME]" at bounding box center [680, 222] width 1172 height 27
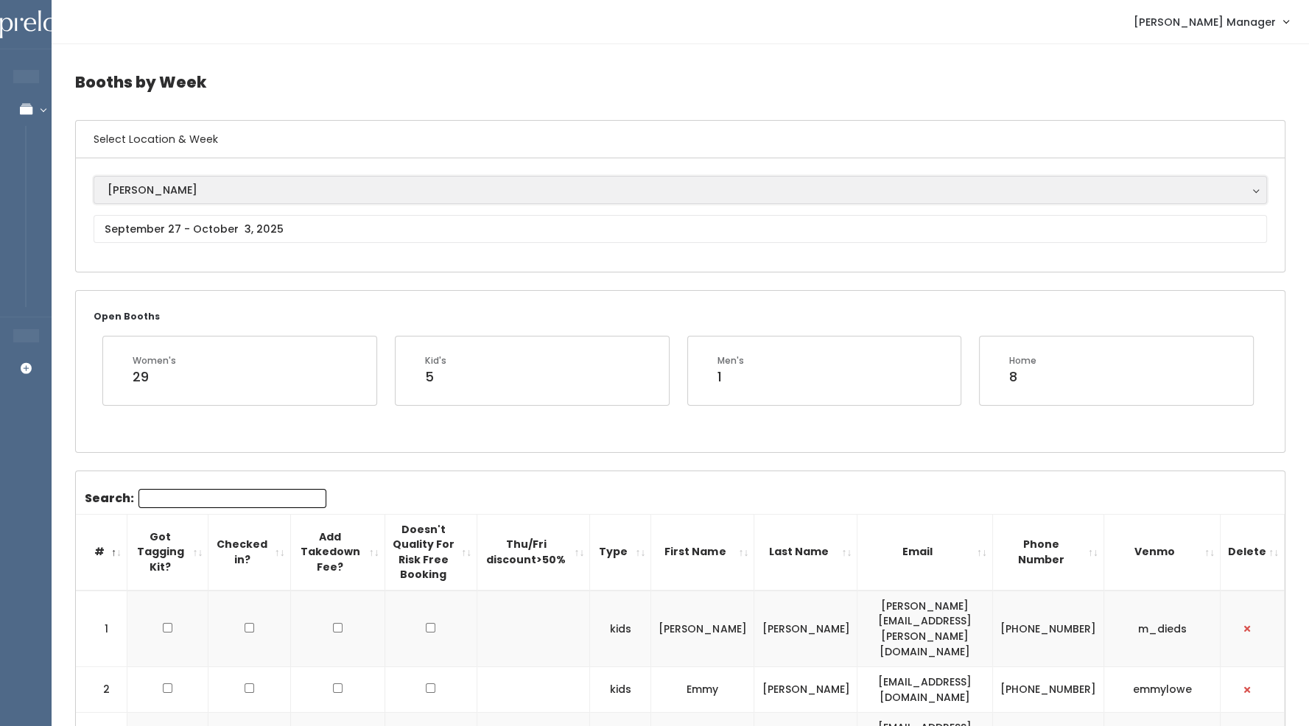
click at [213, 190] on div "[PERSON_NAME]" at bounding box center [680, 190] width 1145 height 16
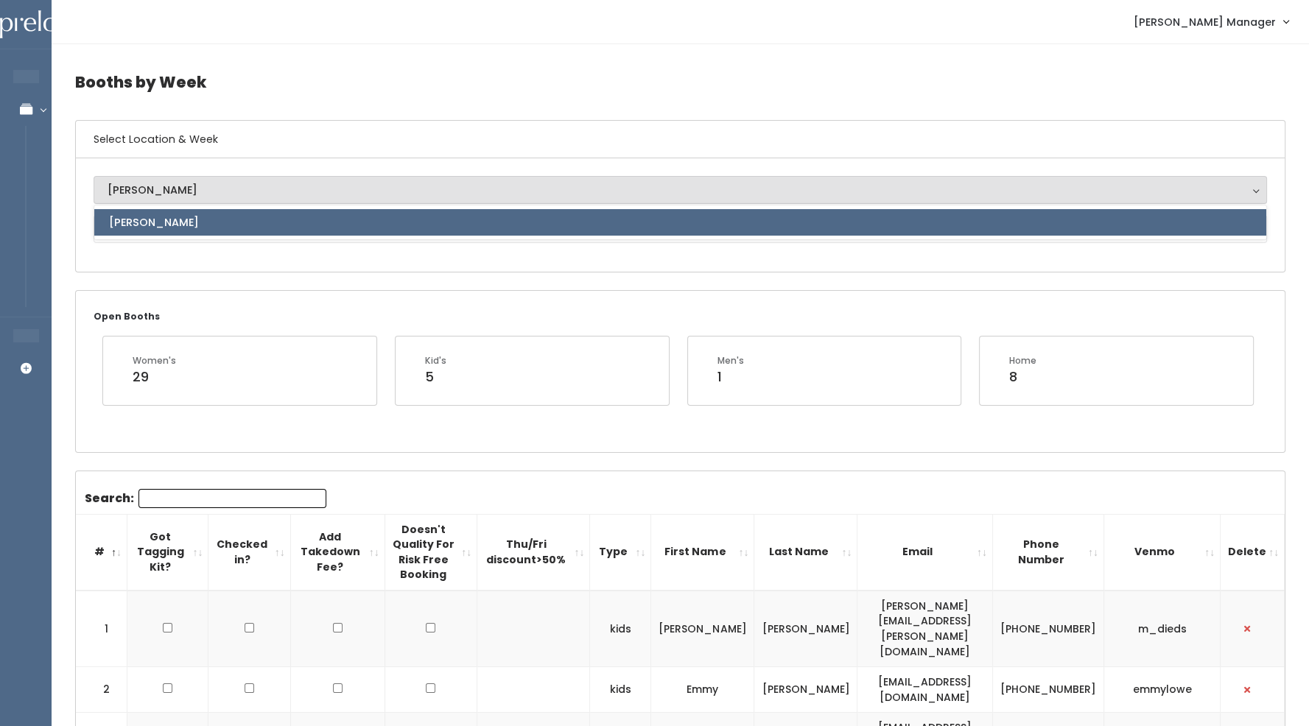
click at [225, 189] on div "[PERSON_NAME]" at bounding box center [680, 190] width 1145 height 16
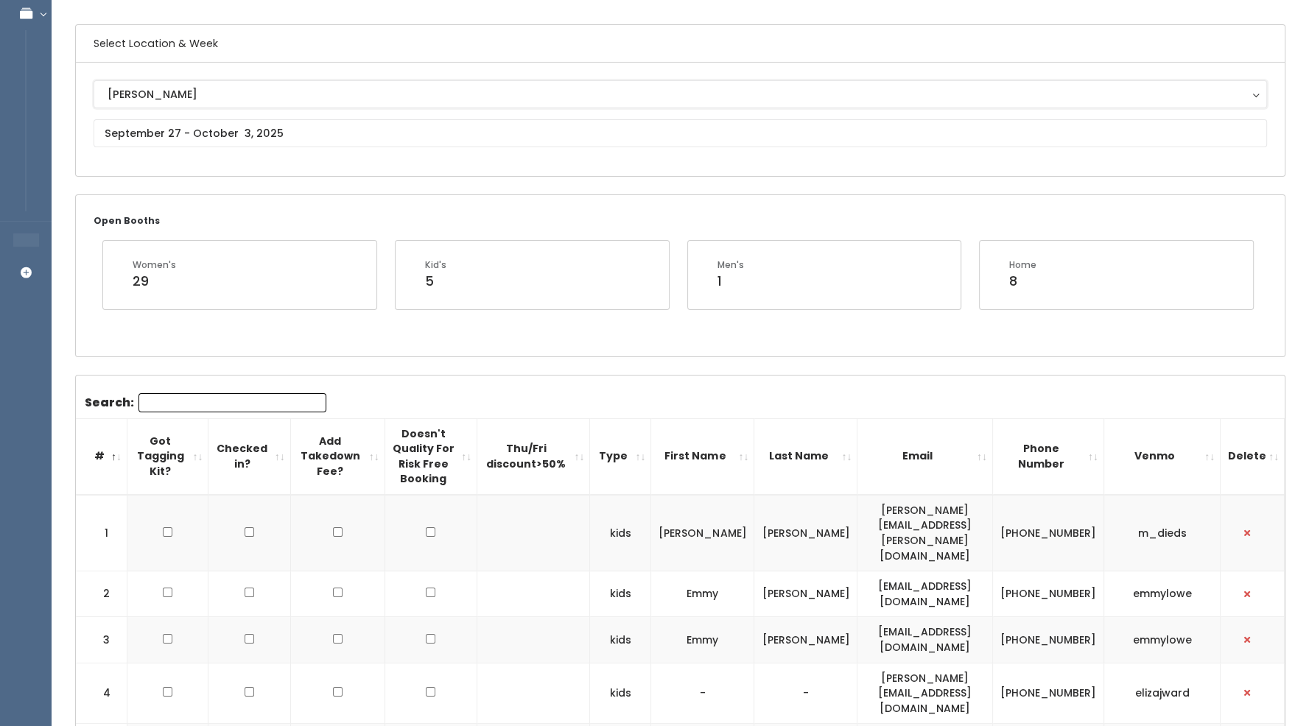
scroll to position [97, 0]
click at [230, 130] on input "text" at bounding box center [680, 132] width 1173 height 28
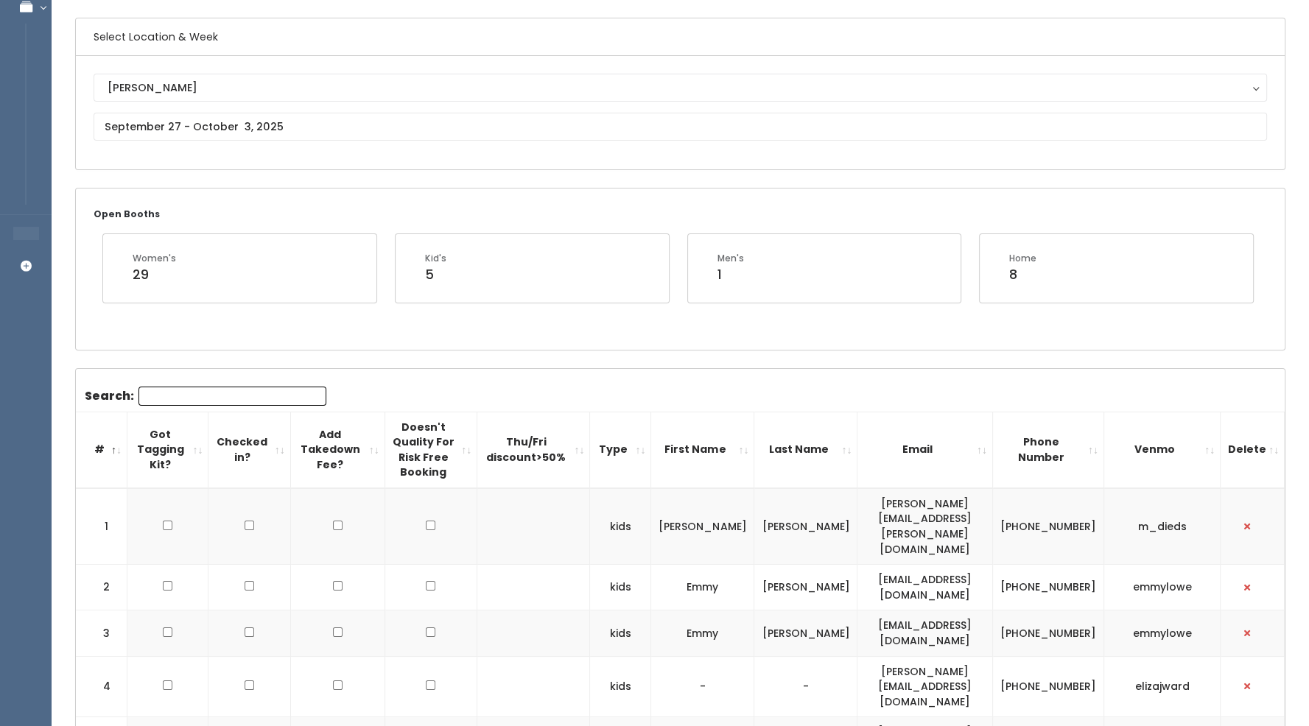
scroll to position [0, 0]
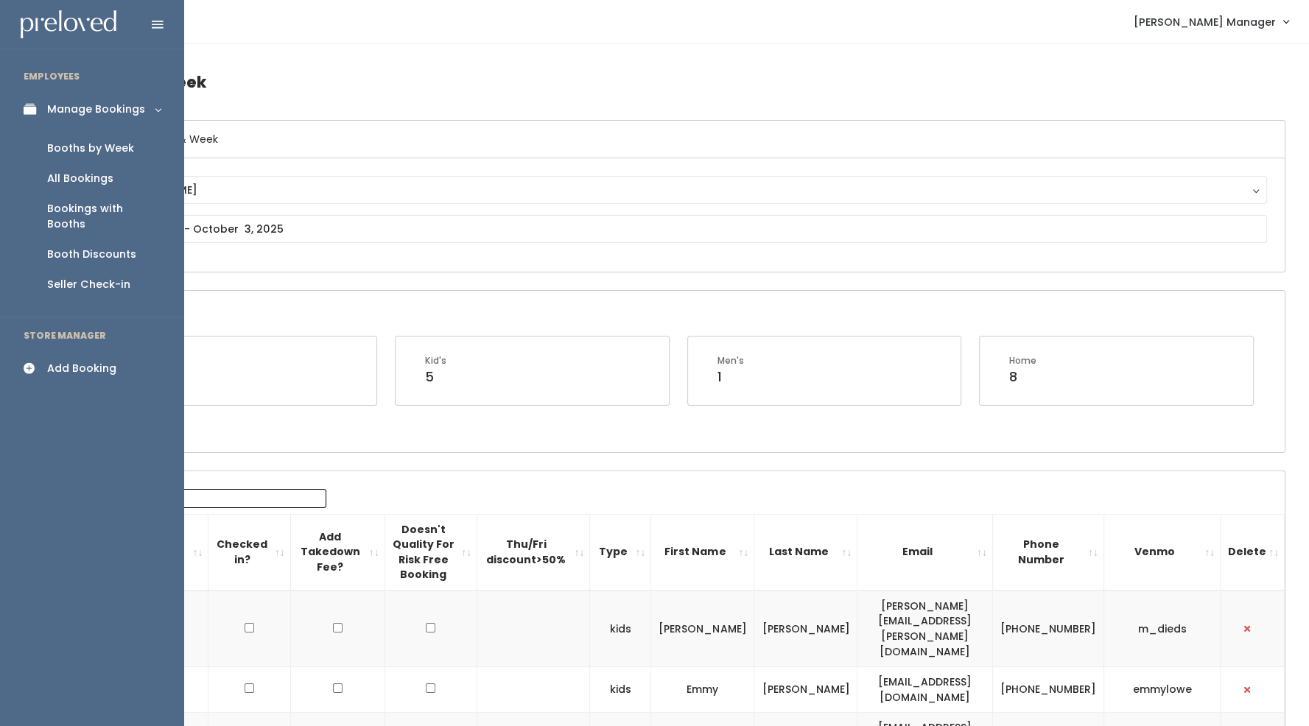
click at [104, 178] on div "All Bookings" at bounding box center [80, 178] width 66 height 15
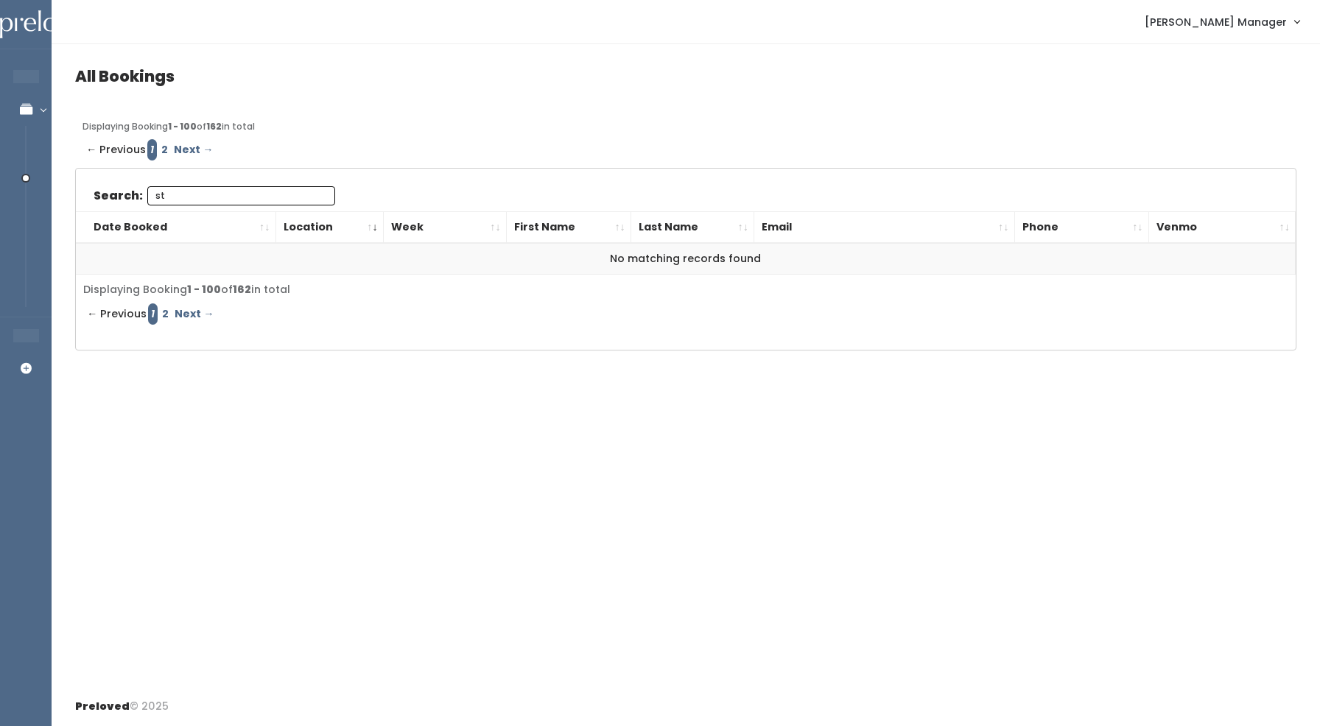
type input "s"
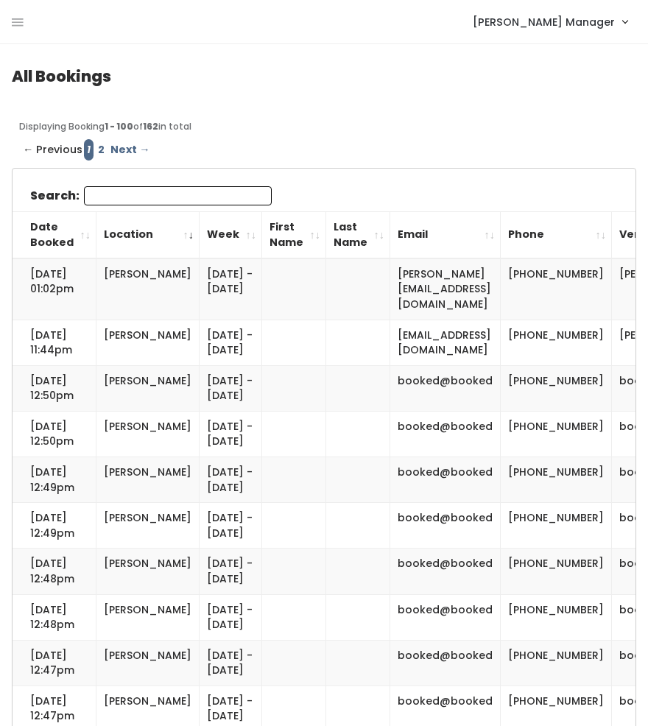
click at [103, 195] on input "Search:" at bounding box center [178, 195] width 188 height 19
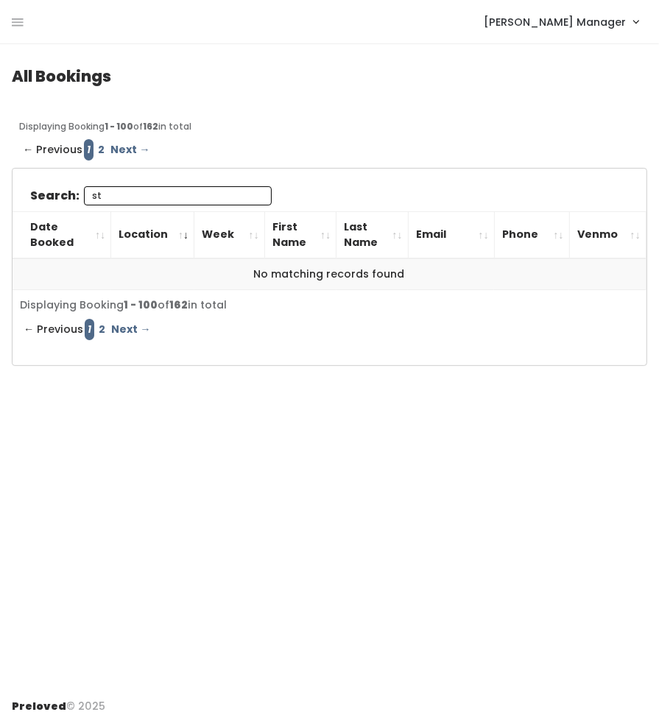
type input "s"
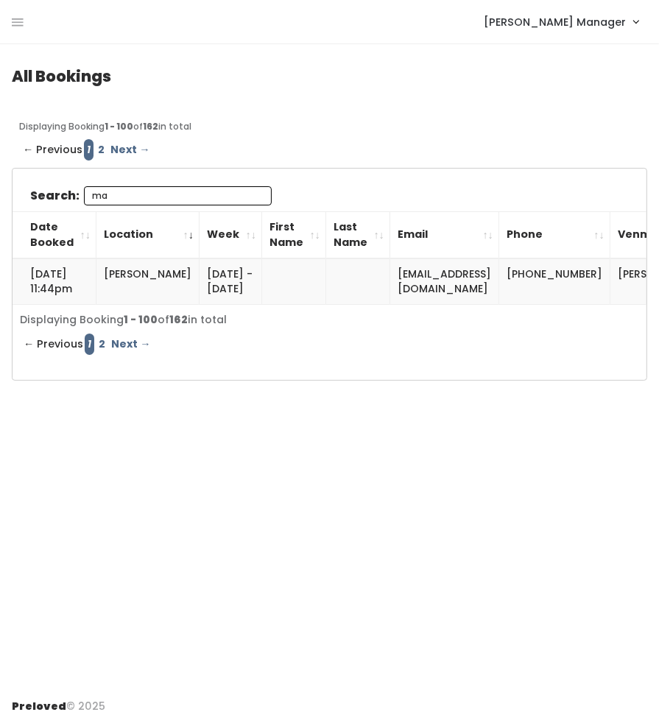
type input "m"
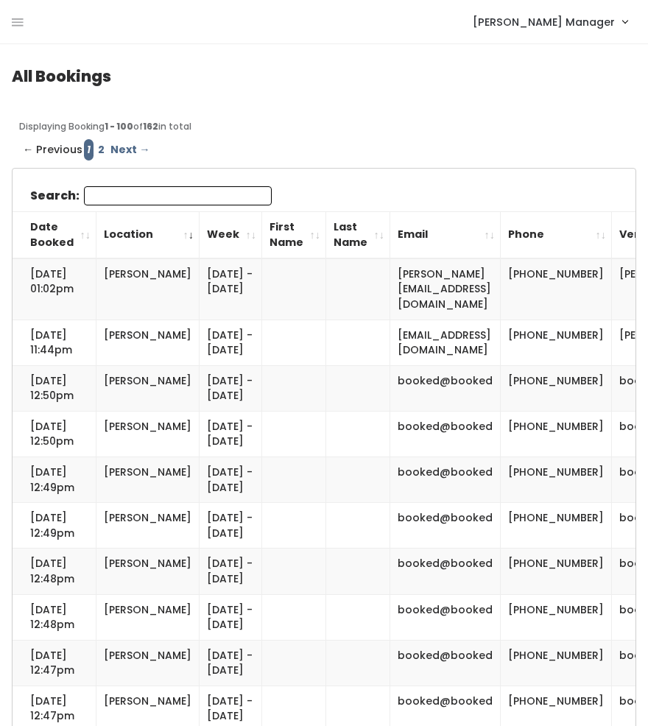
click at [116, 198] on input "Search:" at bounding box center [178, 195] width 188 height 19
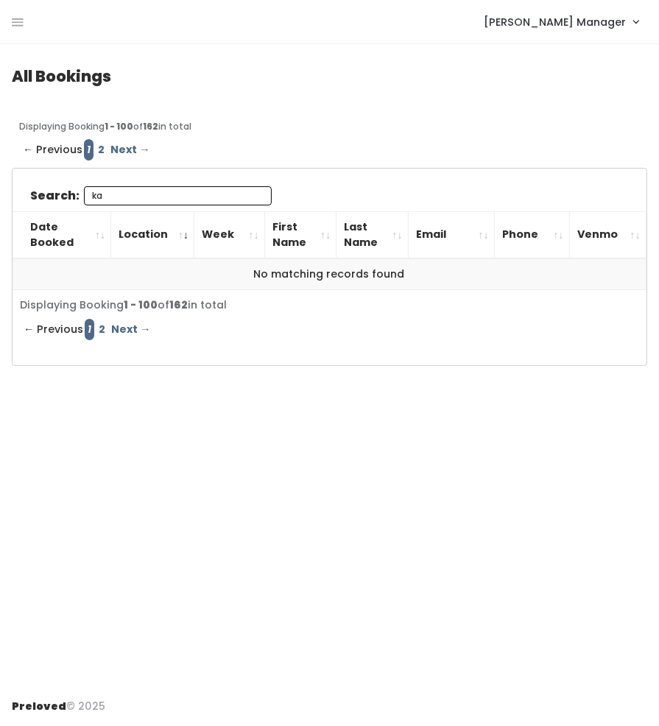
type input "k"
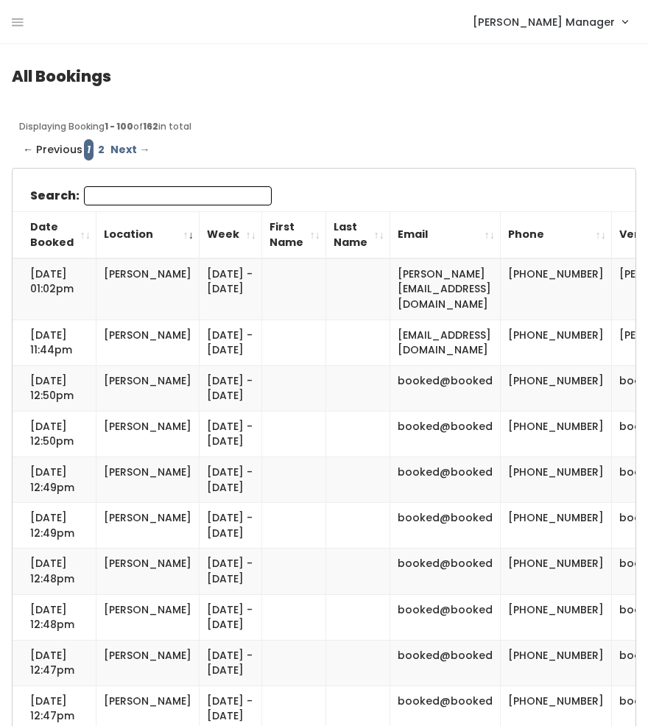
click at [99, 150] on link "2" at bounding box center [101, 149] width 13 height 21
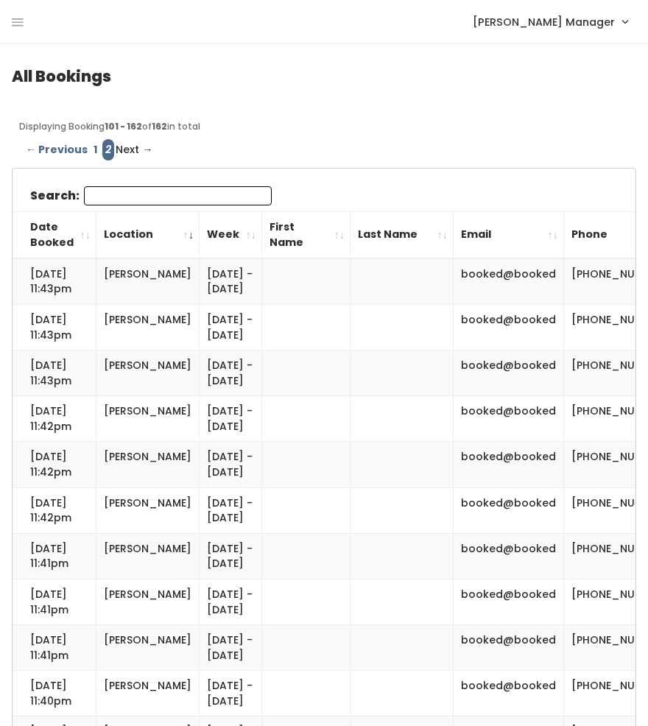
click at [126, 201] on input "Search:" at bounding box center [178, 195] width 188 height 19
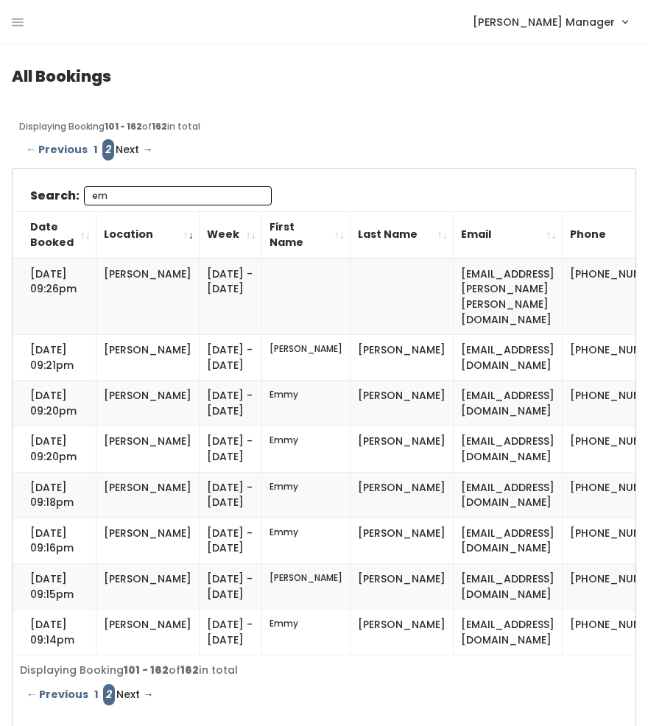
type input "e"
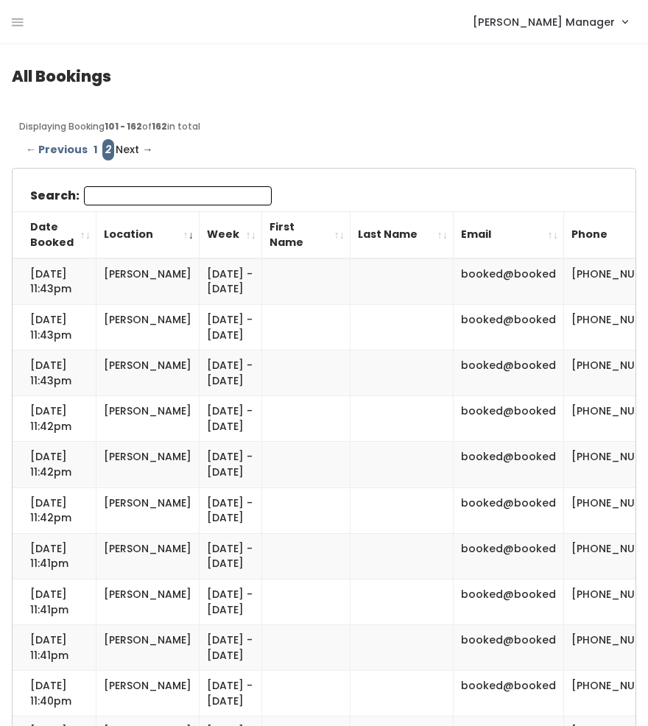
click at [136, 202] on input "Search:" at bounding box center [178, 195] width 188 height 19
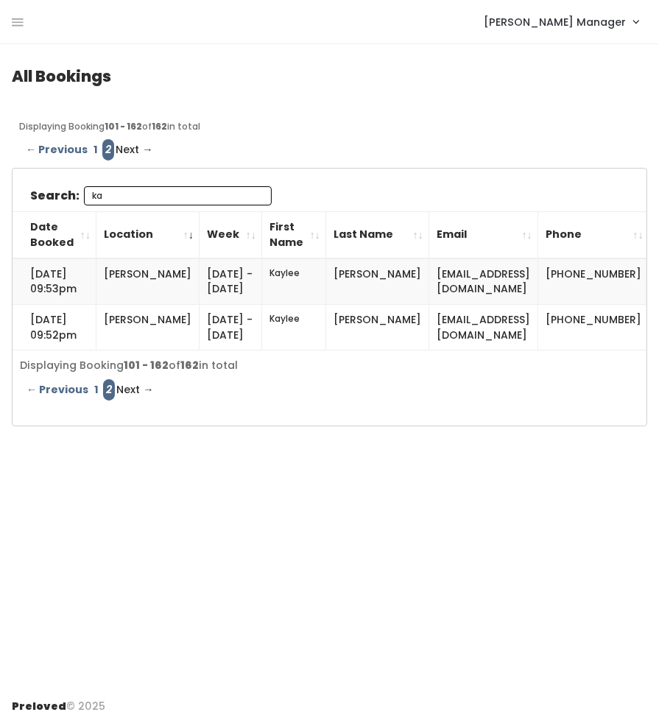
type input "k"
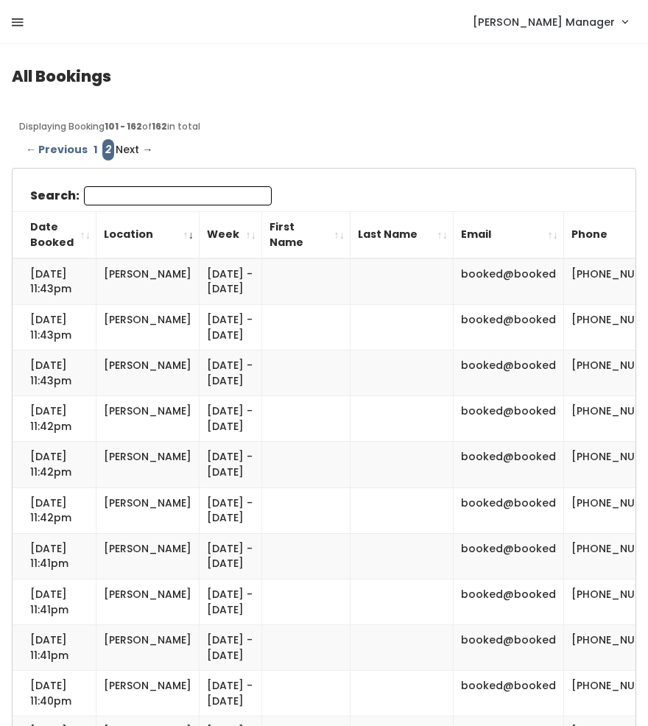
click at [14, 20] on icon at bounding box center [18, 22] width 12 height 13
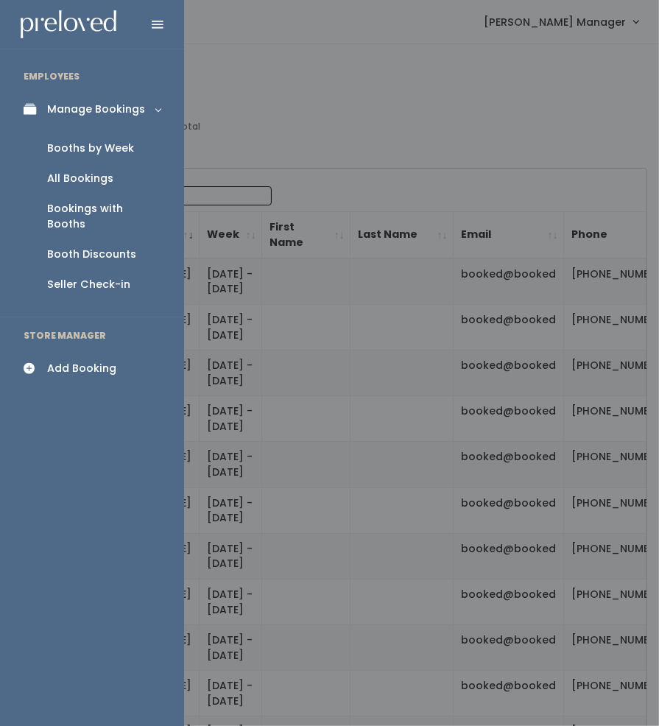
click at [85, 148] on div "Booths by Week" at bounding box center [90, 148] width 87 height 15
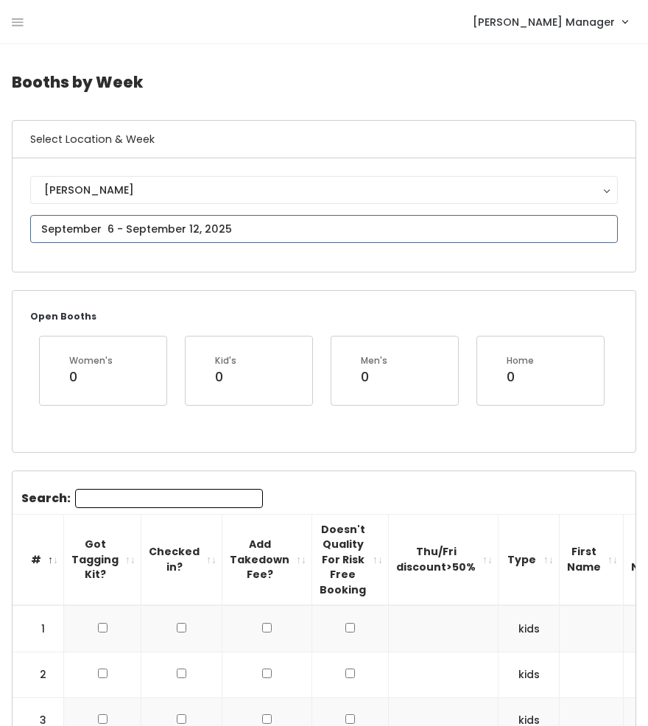
click at [115, 222] on input "text" at bounding box center [324, 229] width 588 height 28
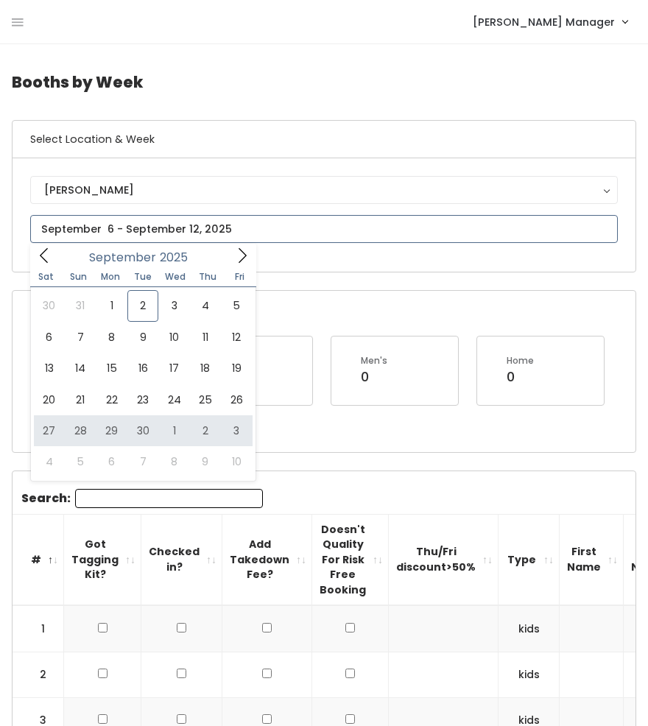
type input "[DATE] to [DATE]"
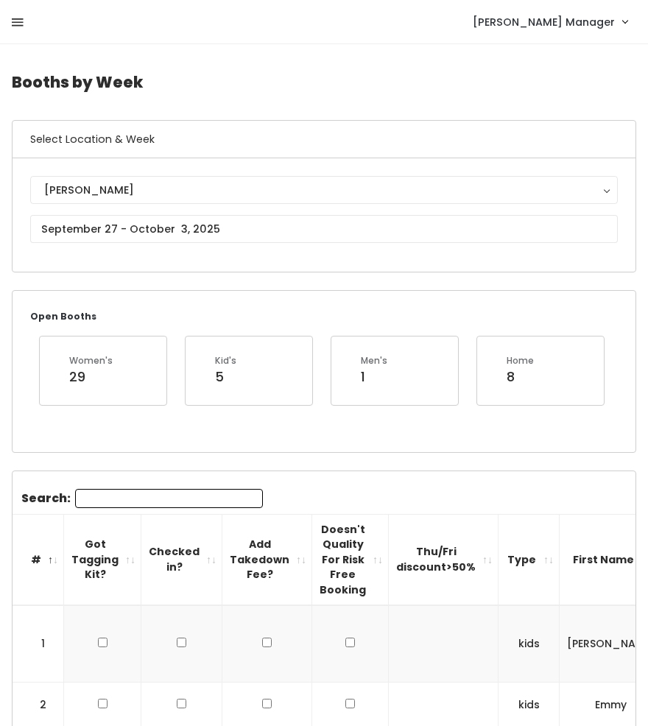
click at [14, 27] on icon at bounding box center [18, 22] width 12 height 13
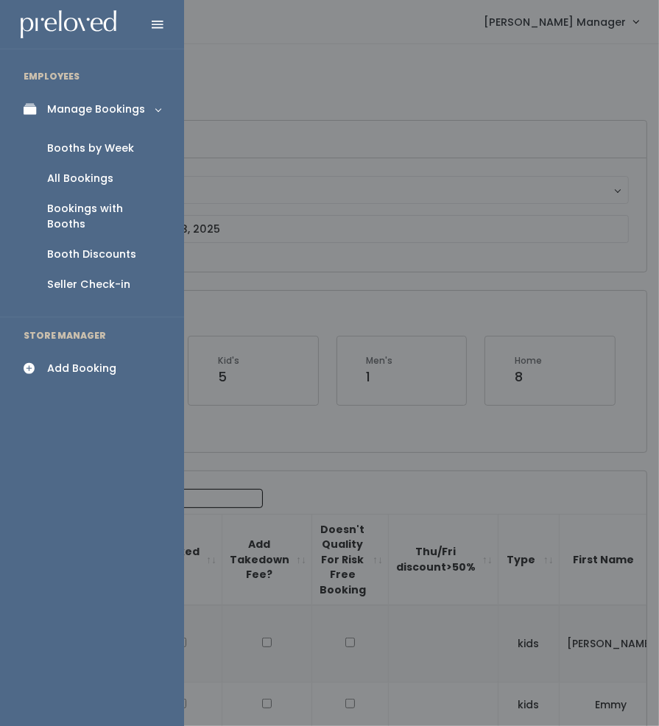
click at [68, 361] on div "Add Booking" at bounding box center [81, 368] width 69 height 15
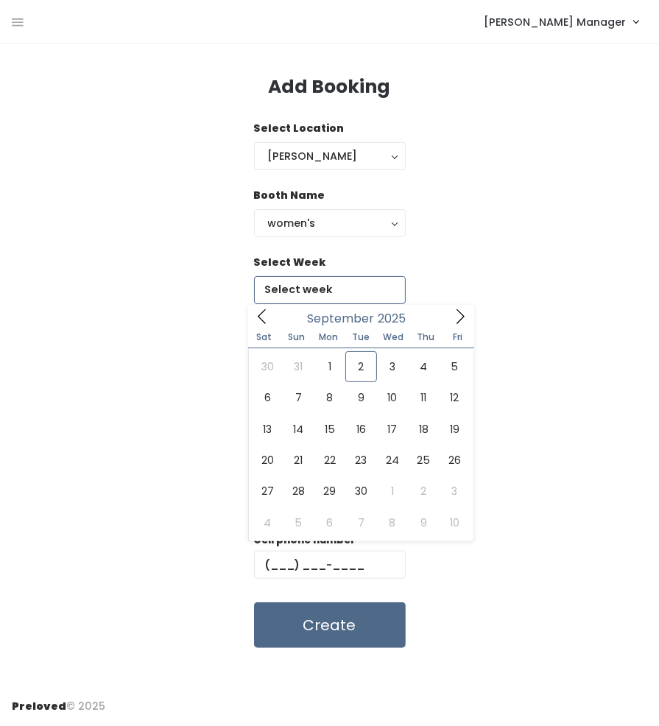
click at [324, 294] on input "text" at bounding box center [330, 290] width 152 height 28
type input "[DATE] to [DATE]"
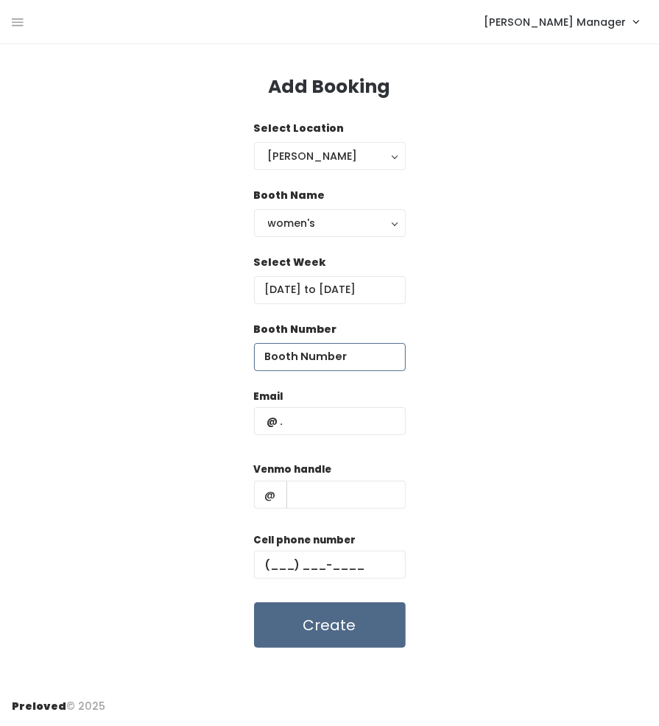
click at [306, 357] on input "number" at bounding box center [330, 357] width 152 height 28
type input "21"
click at [288, 426] on input "text" at bounding box center [330, 421] width 152 height 28
type input "k"
click at [318, 500] on input "text" at bounding box center [346, 495] width 119 height 28
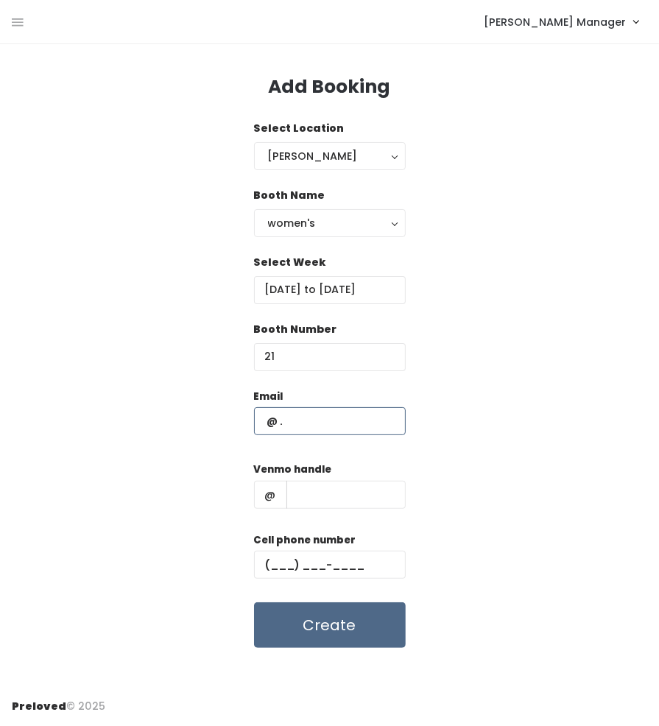
click at [299, 414] on input "text" at bounding box center [330, 421] width 152 height 28
click at [309, 425] on input "text" at bounding box center [330, 421] width 152 height 28
type input "kjgale2003@gmail.com"
click at [301, 499] on input "text" at bounding box center [346, 495] width 119 height 28
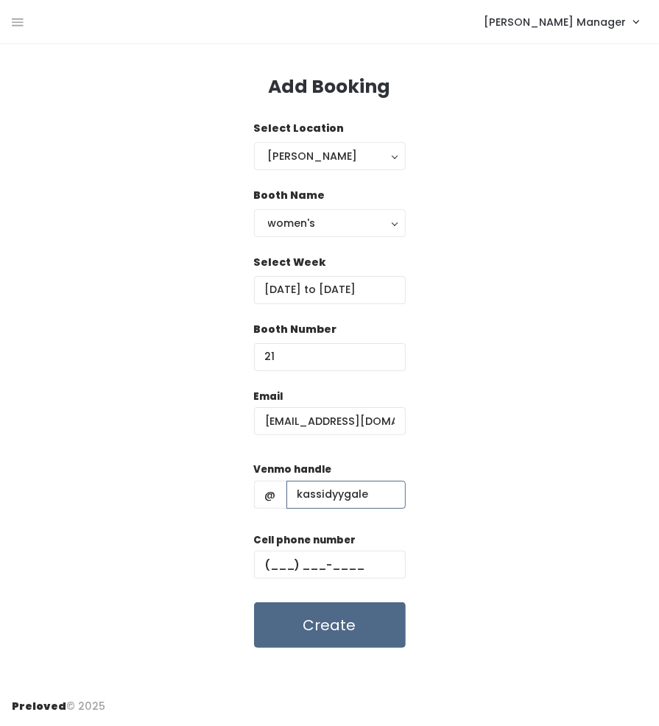
type input "kassidyygale"
click at [633, 29] on link "[PERSON_NAME] Manager" at bounding box center [561, 22] width 184 height 32
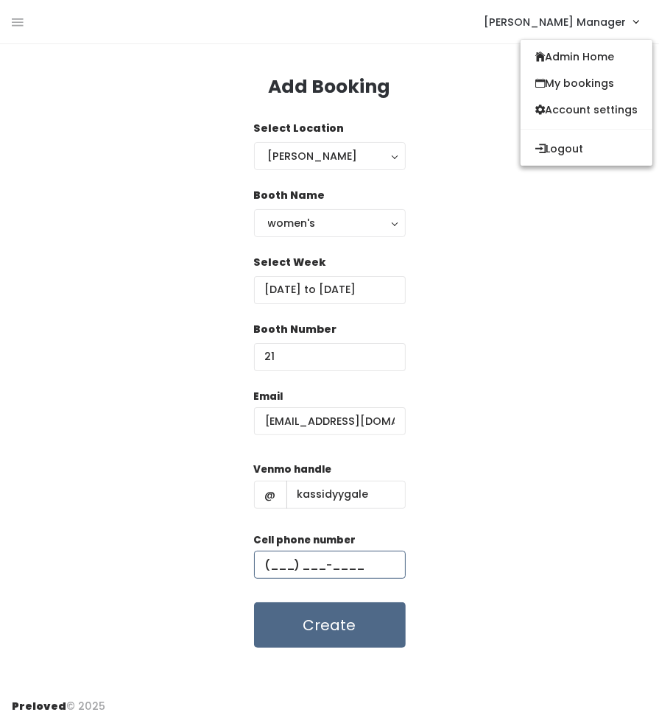
click at [299, 574] on input "text" at bounding box center [330, 565] width 152 height 28
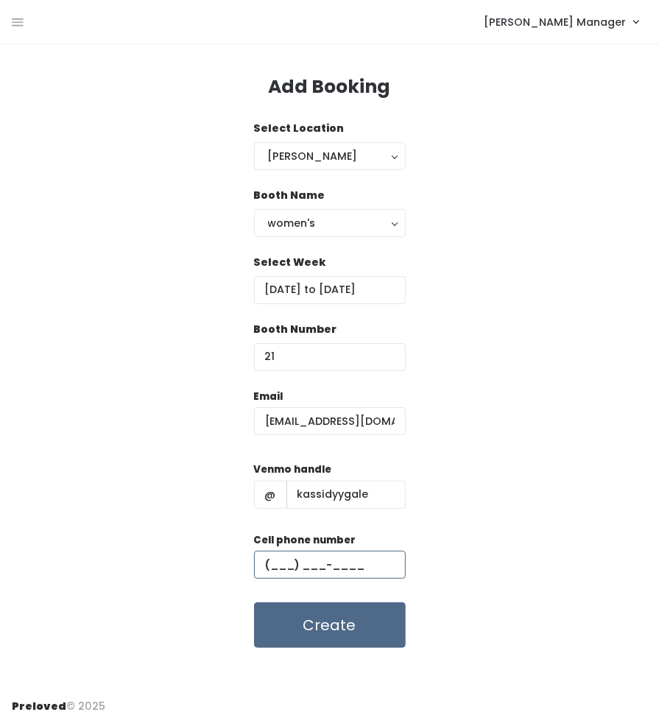
click at [286, 567] on input "text" at bounding box center [330, 565] width 152 height 28
type input "[PHONE_NUMBER]"
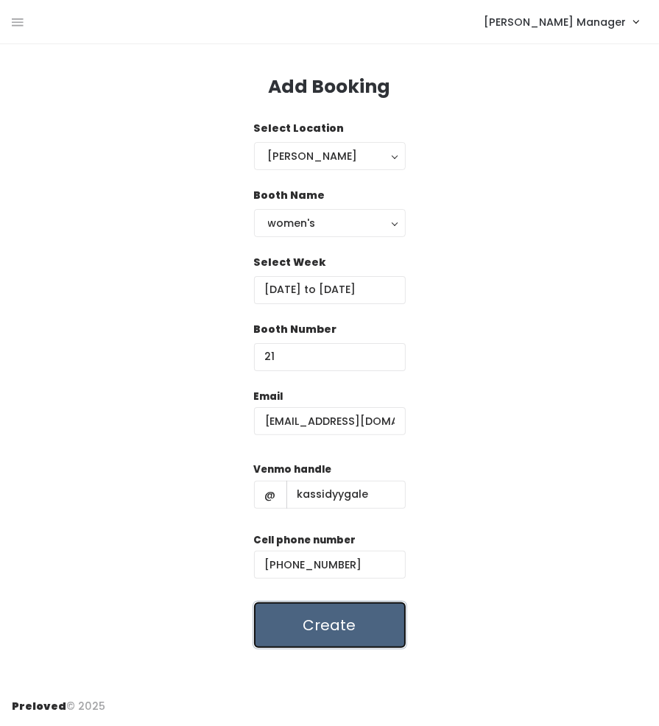
click at [298, 620] on button "Create" at bounding box center [330, 626] width 152 height 46
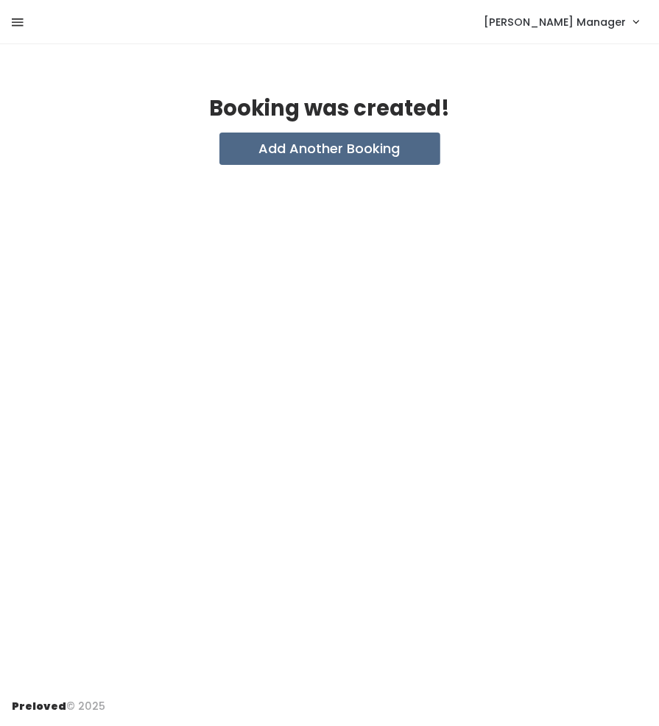
click at [22, 27] on icon at bounding box center [18, 22] width 12 height 13
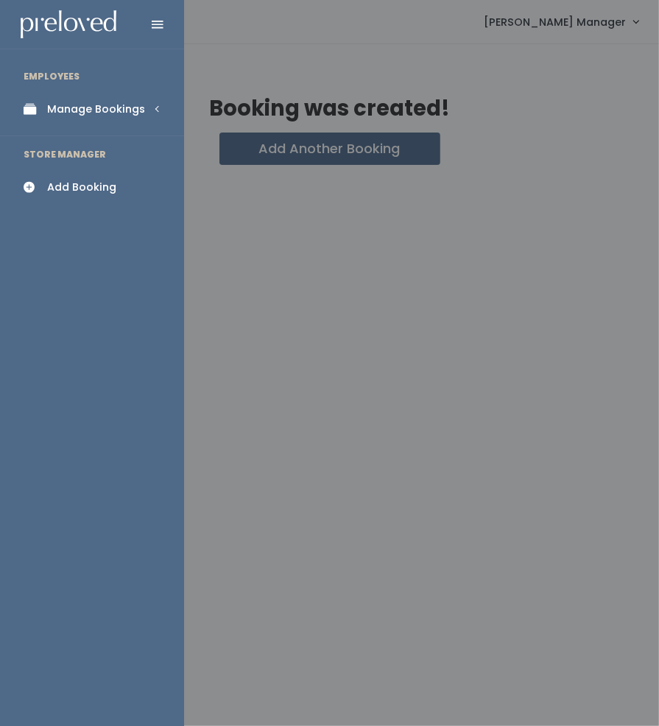
click at [85, 110] on div "Manage Bookings" at bounding box center [96, 109] width 98 height 15
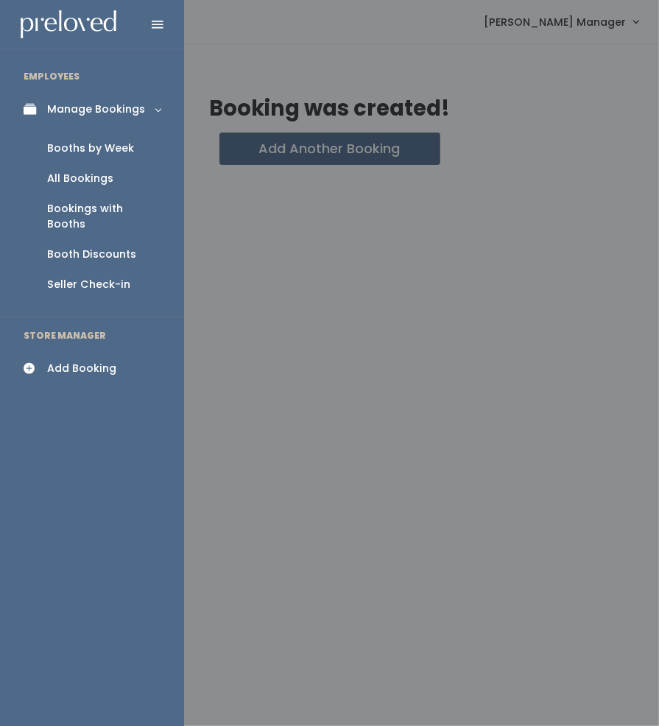
click at [86, 148] on div "Booths by Week" at bounding box center [90, 148] width 87 height 15
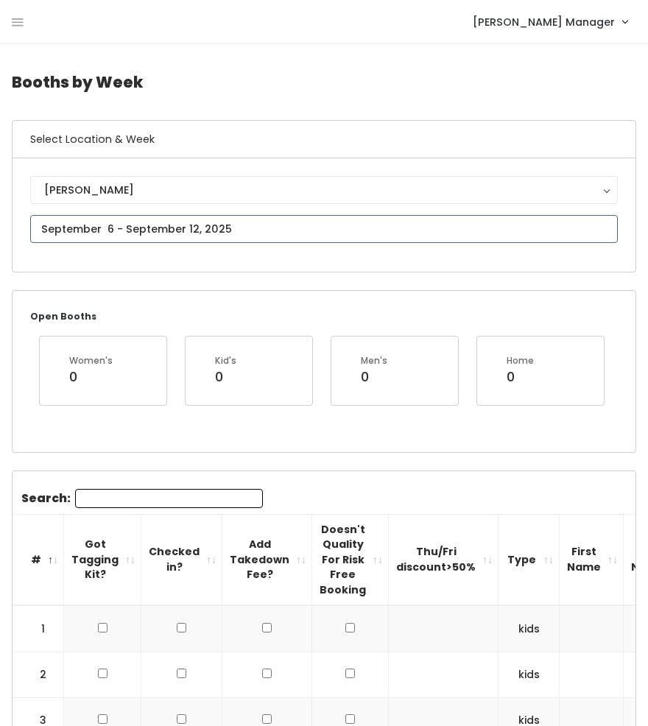
click at [107, 219] on input "text" at bounding box center [324, 229] width 588 height 28
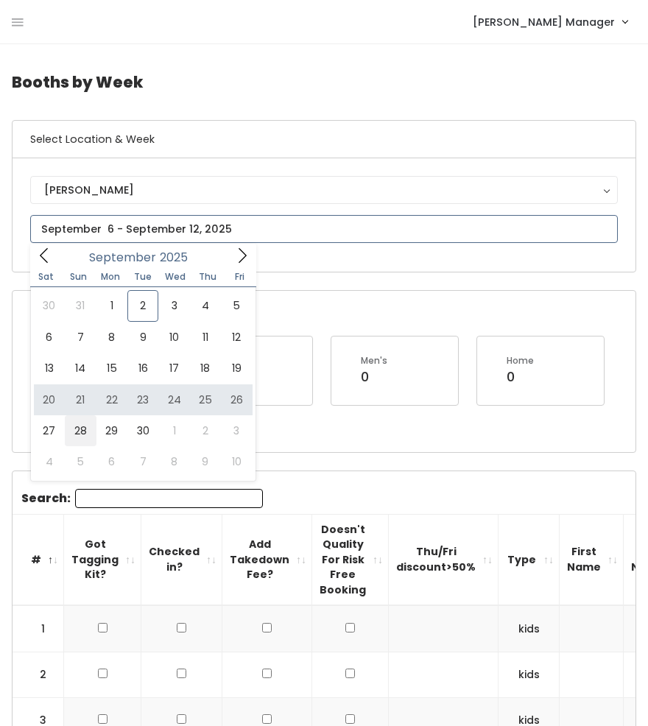
type input "[DATE] to [DATE]"
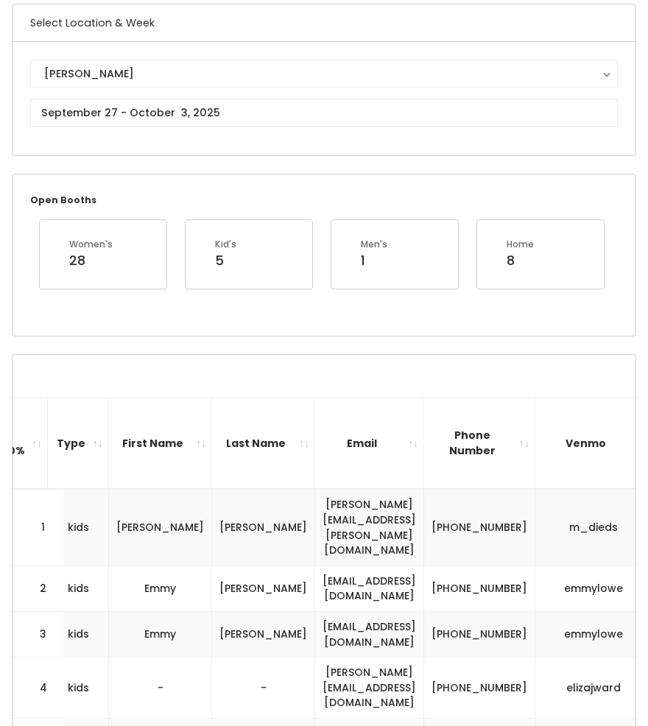
scroll to position [29, 0]
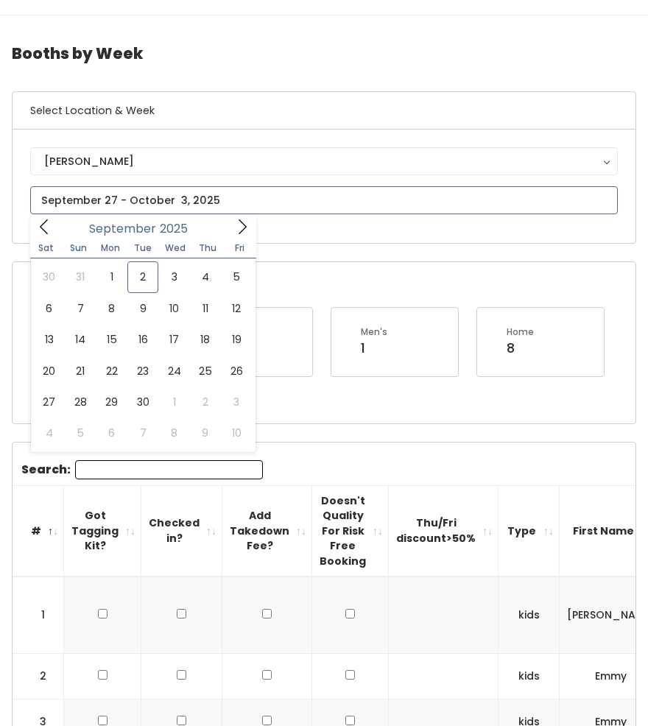
click at [65, 199] on input "text" at bounding box center [324, 200] width 588 height 28
type input "September 27 to October 3"
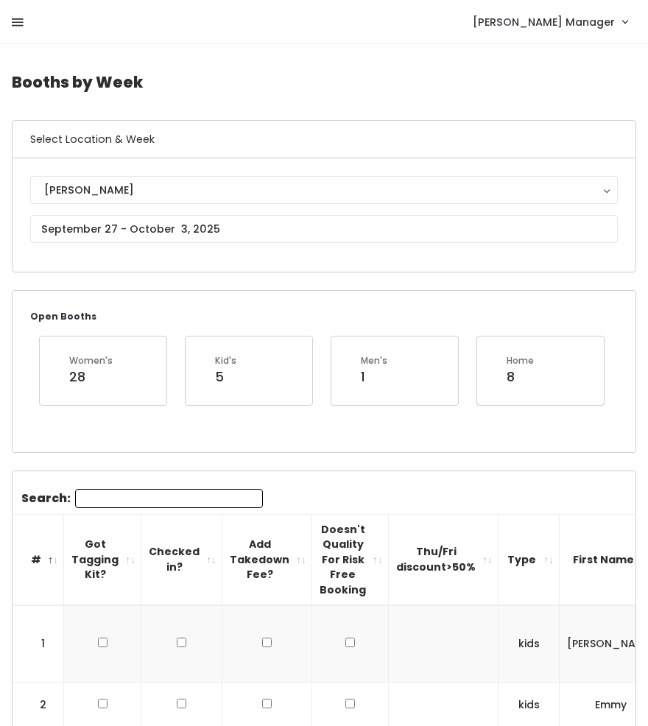
click at [22, 28] on icon at bounding box center [18, 22] width 12 height 13
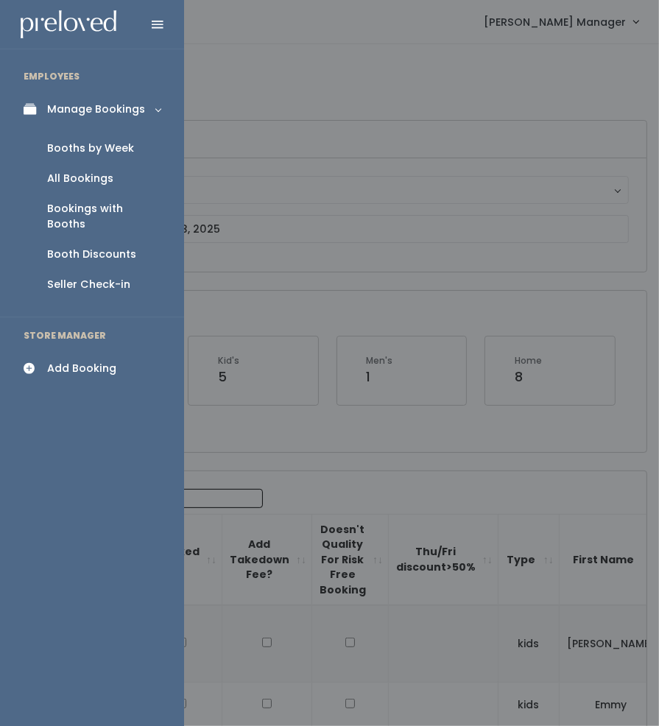
click at [60, 361] on div "Add Booking" at bounding box center [81, 368] width 69 height 15
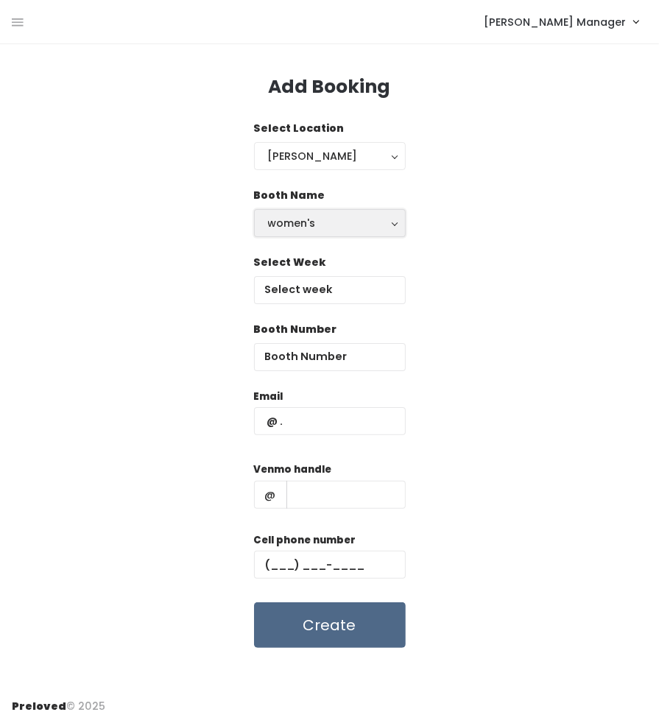
click at [319, 226] on div "women's" at bounding box center [330, 223] width 124 height 16
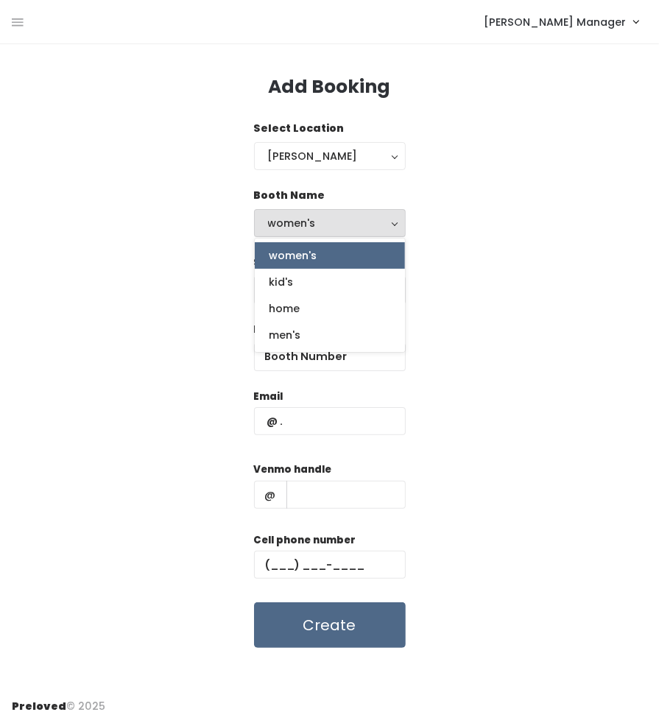
click at [268, 254] on link "women's" at bounding box center [330, 255] width 150 height 27
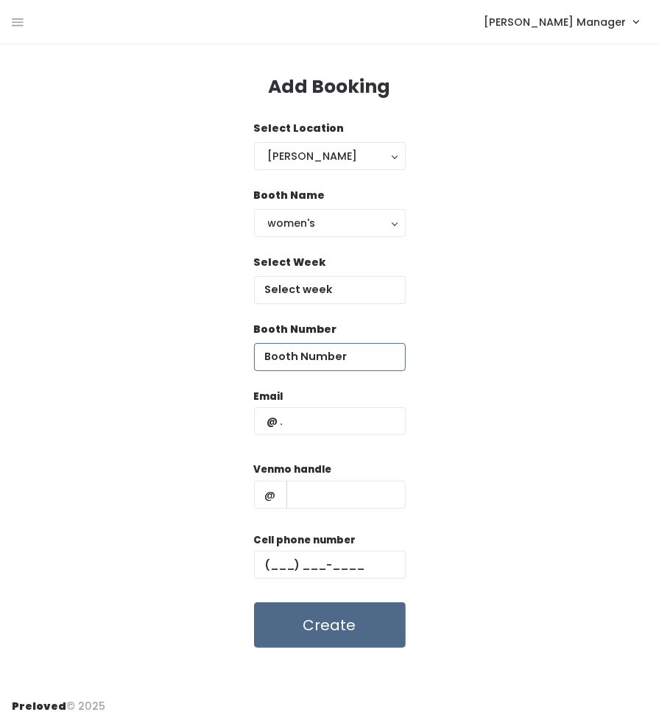
click at [314, 362] on input "number" at bounding box center [330, 357] width 152 height 28
type input "29"
click at [273, 292] on input "text" at bounding box center [330, 290] width 152 height 28
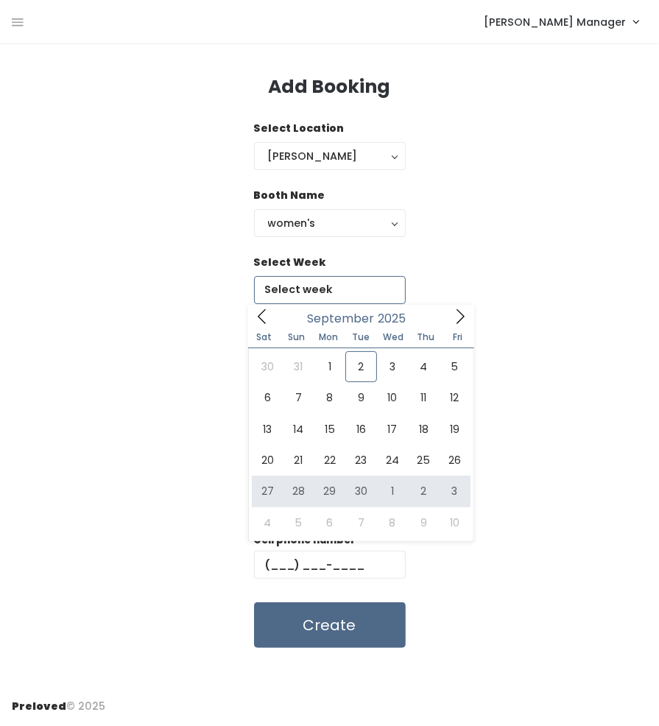
type input "September 27 to October 3"
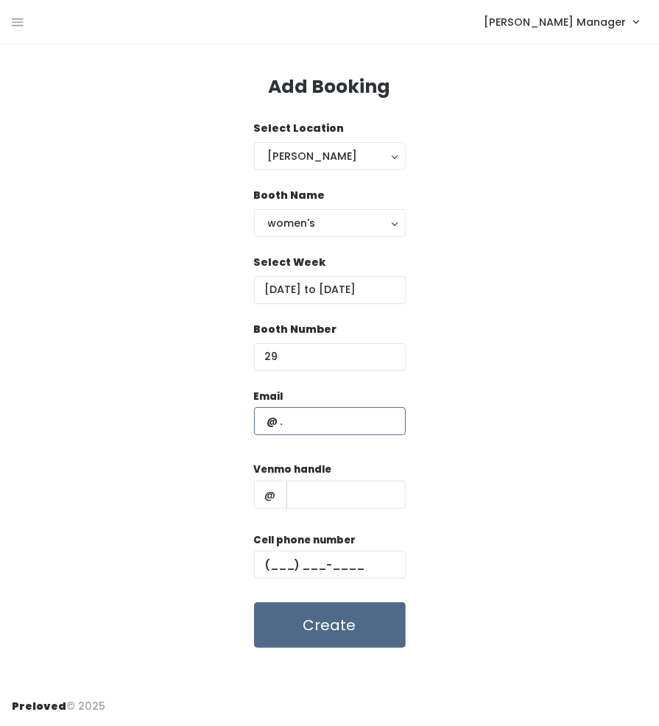
click at [293, 424] on input "text" at bounding box center [330, 421] width 152 height 28
type input "m4gale05@gmail.com"
click at [308, 499] on input "text" at bounding box center [346, 495] width 119 height 28
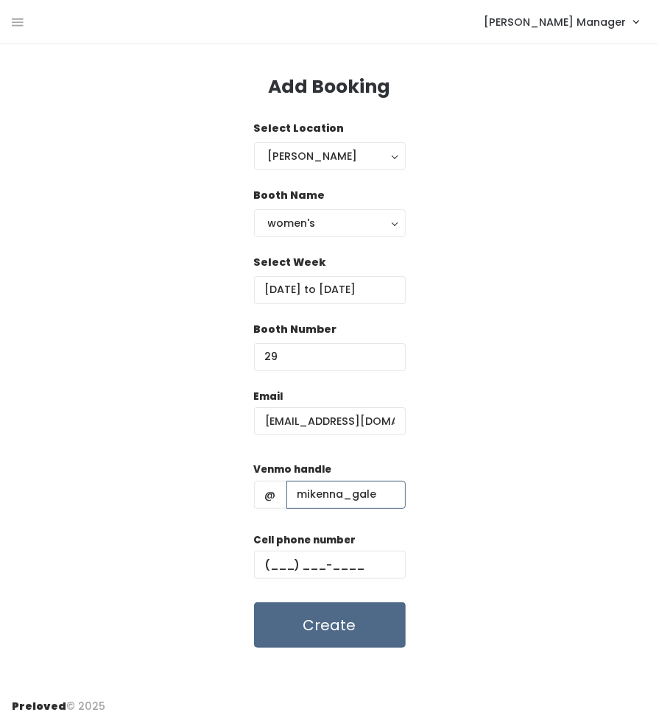
type input "mikenna_gale"
click at [315, 561] on input "text" at bounding box center [330, 565] width 152 height 28
type input "(509) 312-9388"
click at [214, 571] on div "Email m4gale05@gmail.com Venmo handle @ mikenna_gale Cell phone number (509) 31…" at bounding box center [330, 519] width 636 height 260
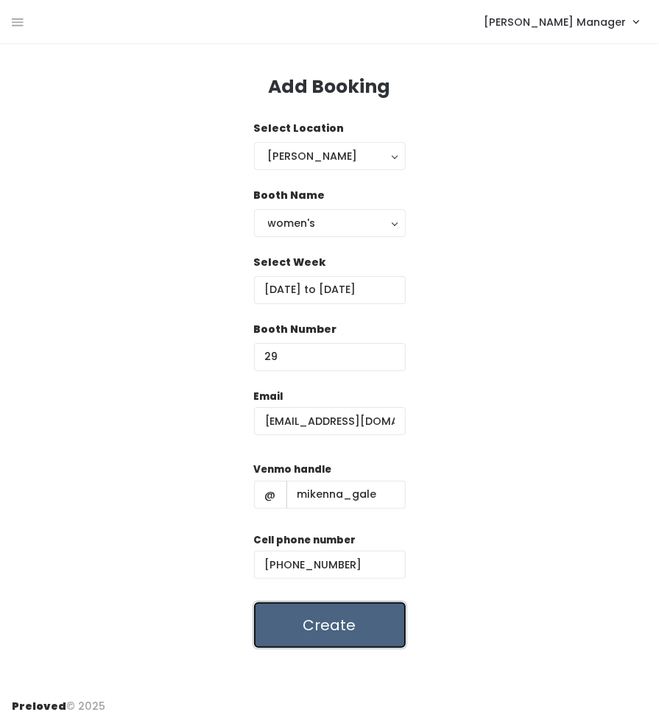
click at [272, 622] on button "Create" at bounding box center [330, 626] width 152 height 46
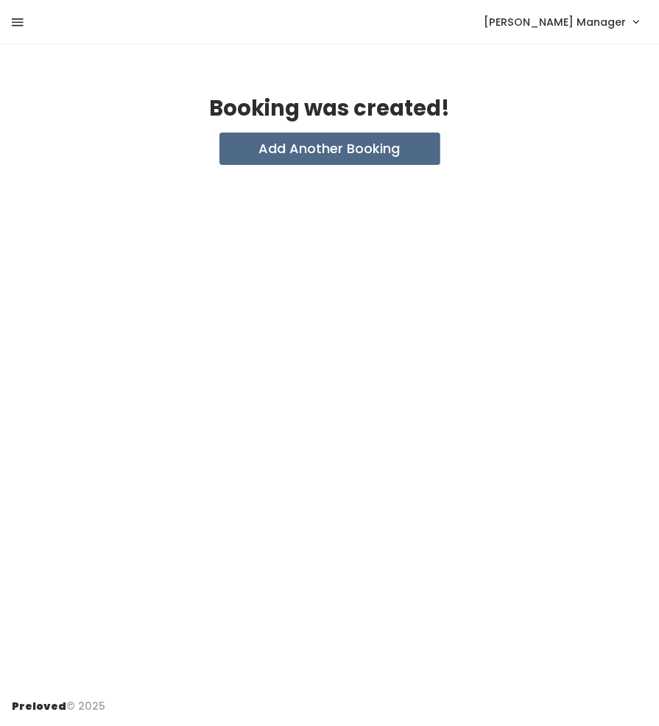
click at [18, 22] on icon at bounding box center [18, 22] width 12 height 13
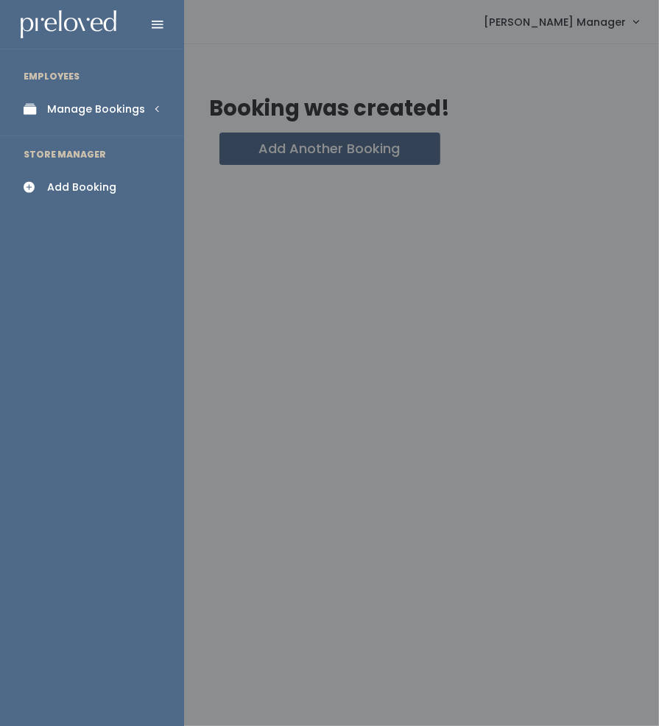
click at [57, 96] on link "Manage Bookings" at bounding box center [92, 109] width 184 height 33
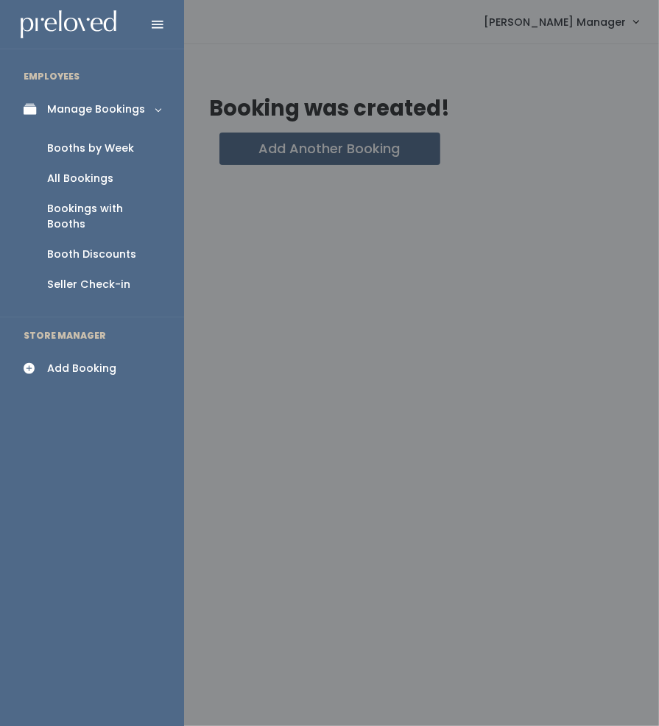
click at [52, 149] on div "Booths by Week" at bounding box center [90, 148] width 87 height 15
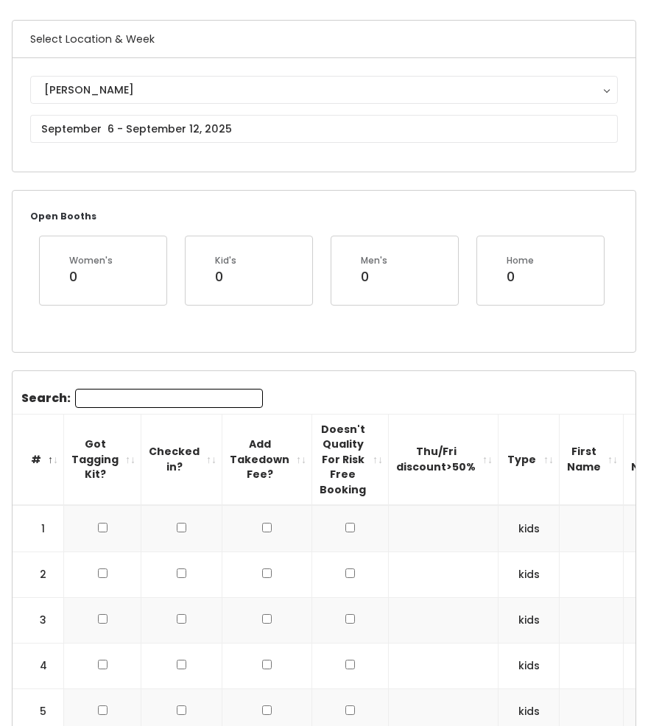
scroll to position [102, 0]
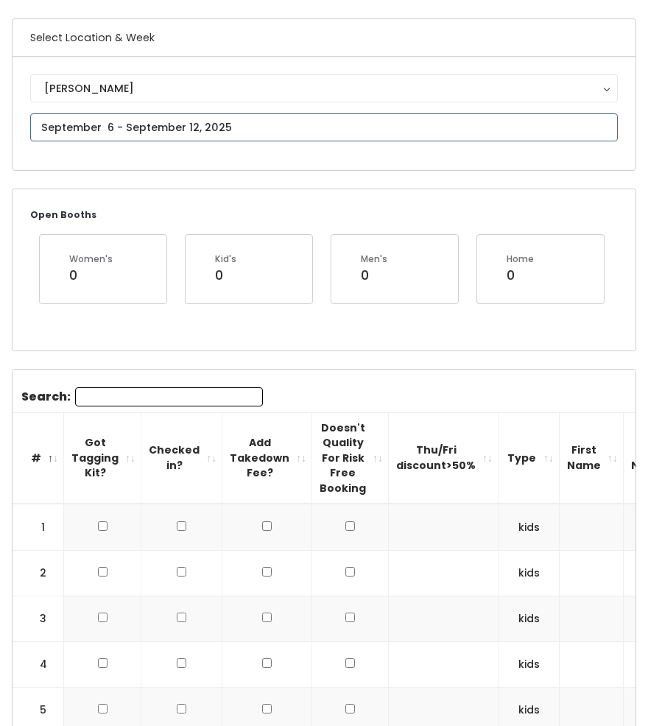
click at [88, 119] on input "text" at bounding box center [324, 127] width 588 height 28
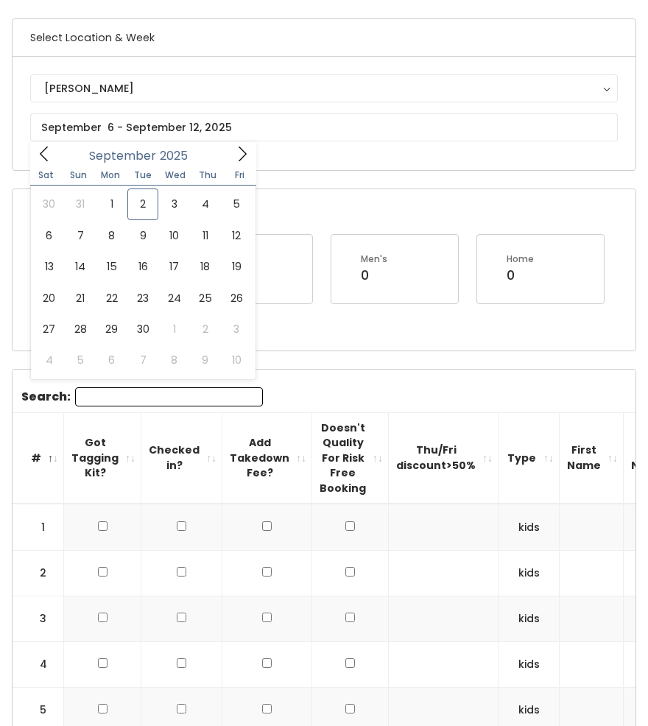
click at [66, 64] on div "[PERSON_NAME] [GEOGRAPHIC_DATA]" at bounding box center [324, 113] width 623 height 113
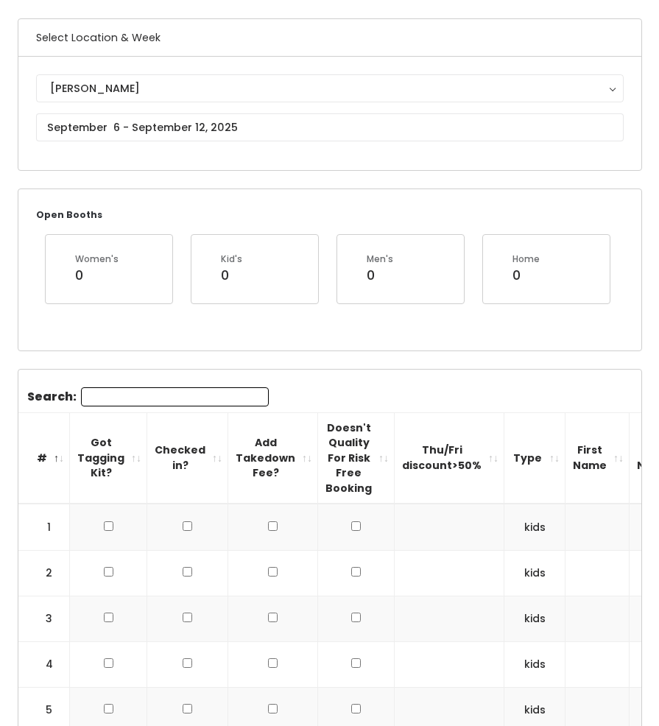
scroll to position [0, 0]
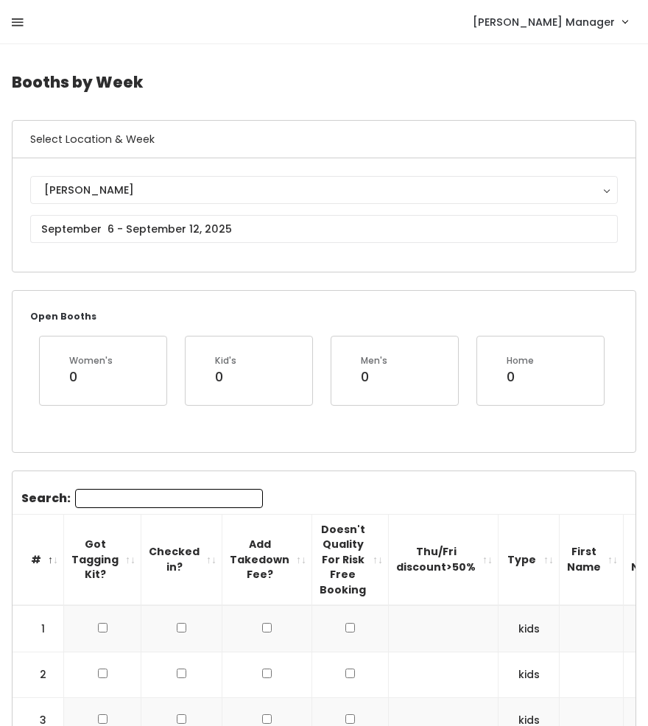
click at [16, 27] on icon at bounding box center [18, 22] width 12 height 13
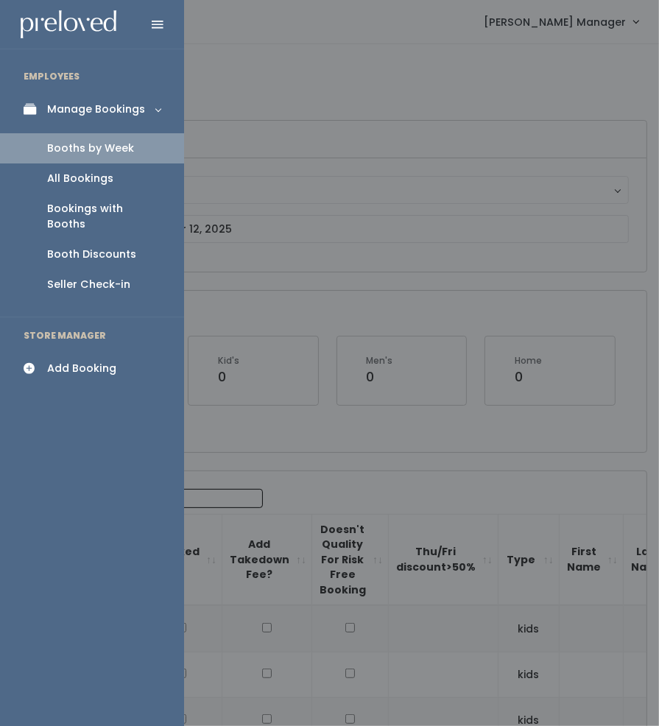
click at [79, 361] on div "Add Booking" at bounding box center [81, 368] width 69 height 15
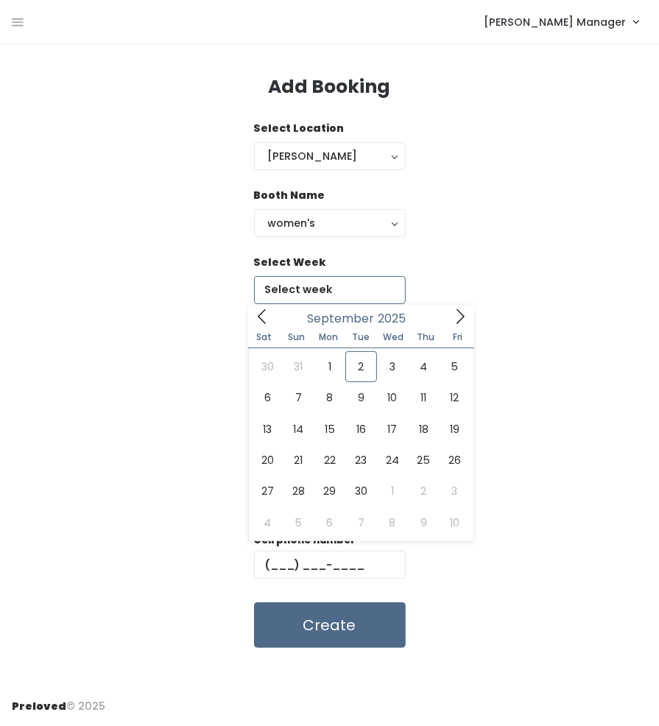
click at [276, 297] on input "text" at bounding box center [330, 290] width 152 height 28
type input "September 27 to October 3"
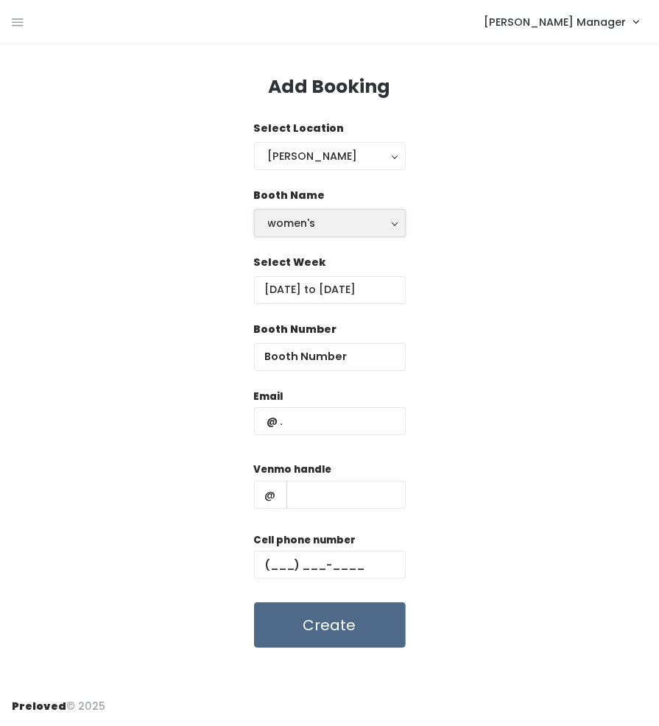
click at [272, 224] on div "women's" at bounding box center [330, 223] width 124 height 16
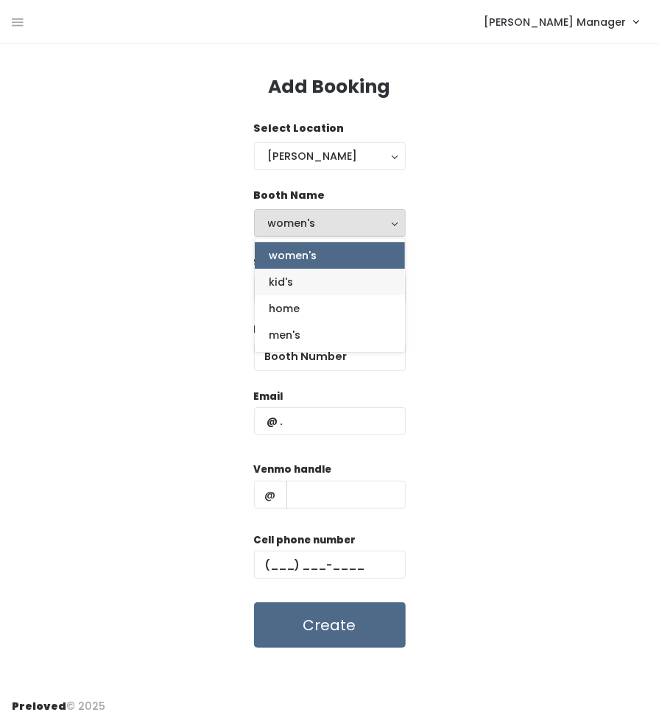
click at [286, 281] on span "kid's" at bounding box center [282, 282] width 24 height 16
select select "kids"
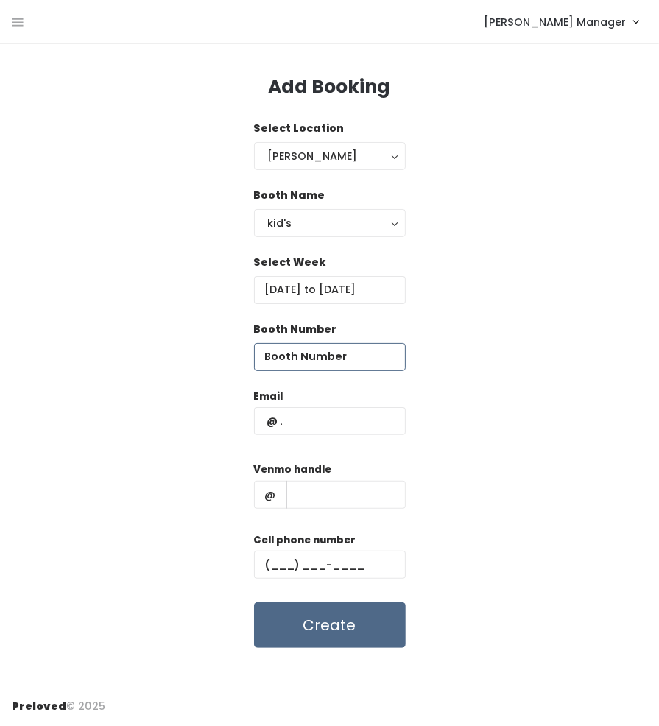
click at [292, 351] on input "number" at bounding box center [330, 357] width 152 height 28
type input "10"
click at [313, 432] on input "text" at bounding box center [330, 421] width 152 height 28
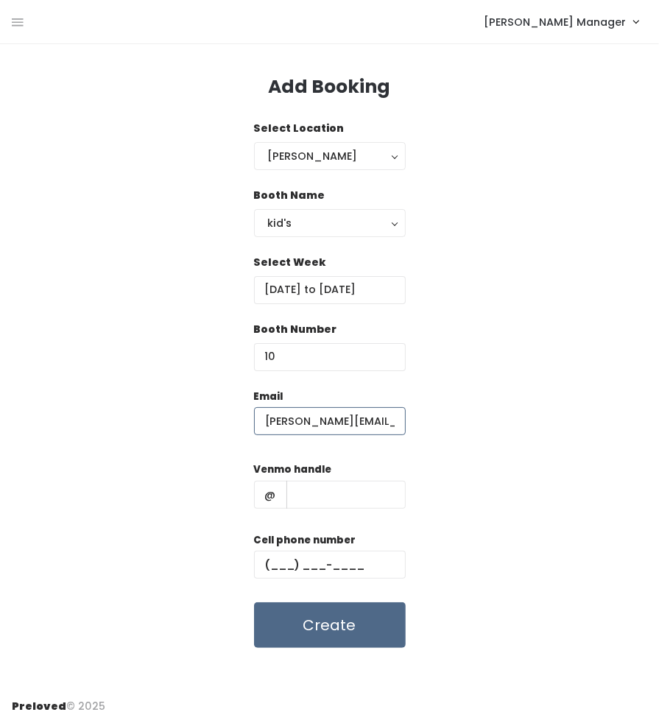
scroll to position [0, 14]
type input "brenda.yan.33@gmail.com"
click at [348, 500] on input "text" at bounding box center [346, 495] width 119 height 28
type input "brendayanc"
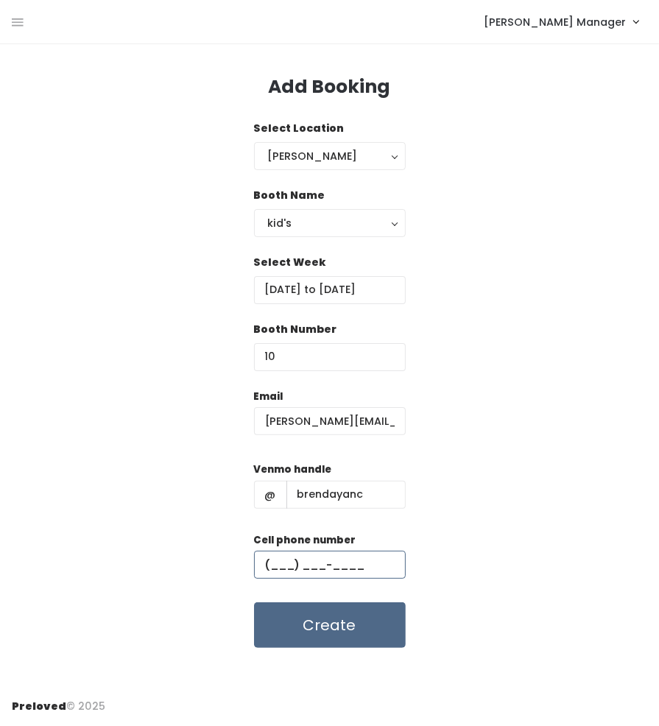
click at [320, 566] on input "text" at bounding box center [330, 565] width 152 height 28
type input "(206) 769-9230"
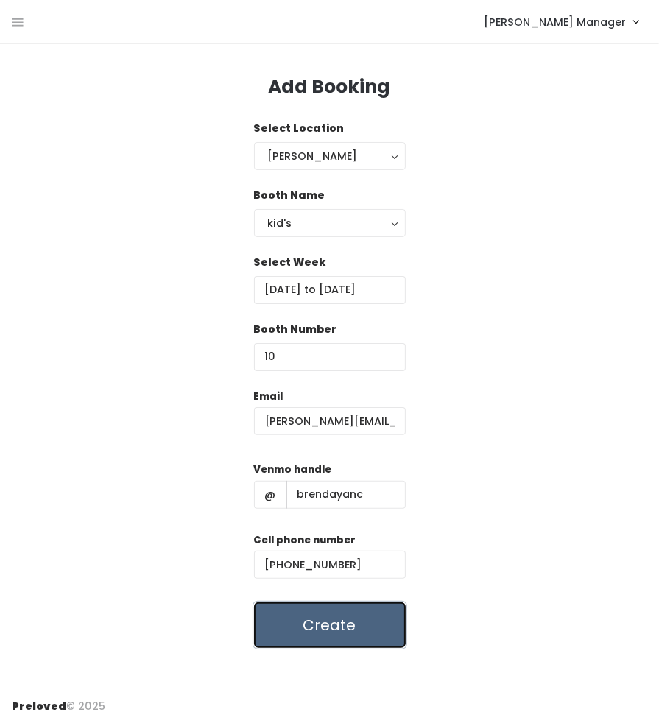
click at [343, 630] on button "Create" at bounding box center [330, 626] width 152 height 46
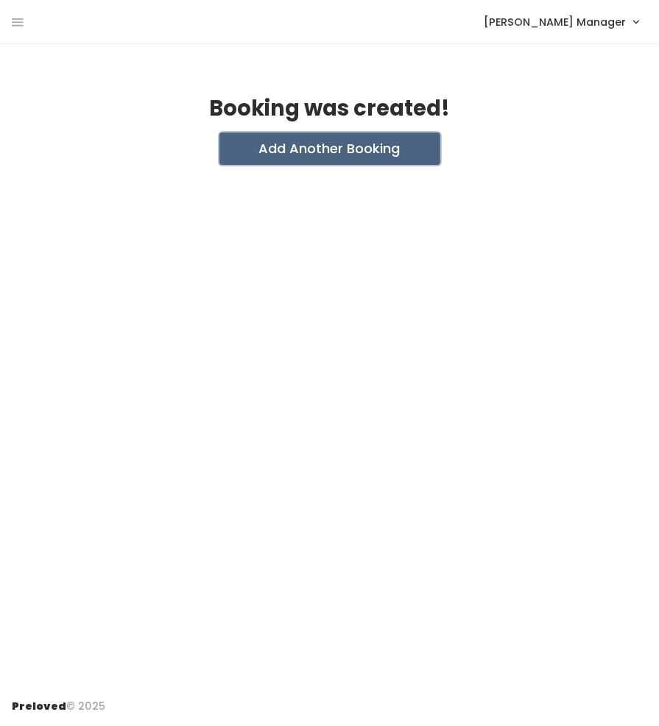
click at [269, 144] on button "Add Another Booking" at bounding box center [330, 149] width 221 height 32
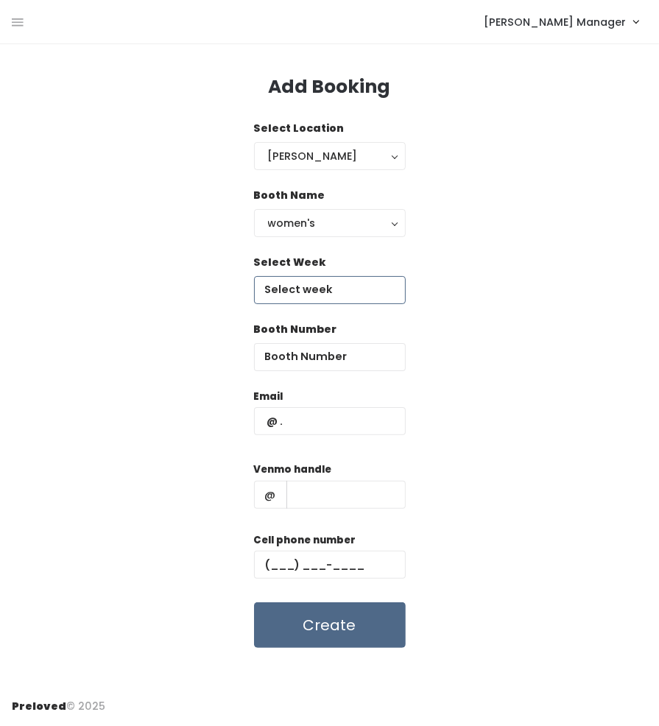
click at [296, 289] on input "text" at bounding box center [330, 290] width 152 height 28
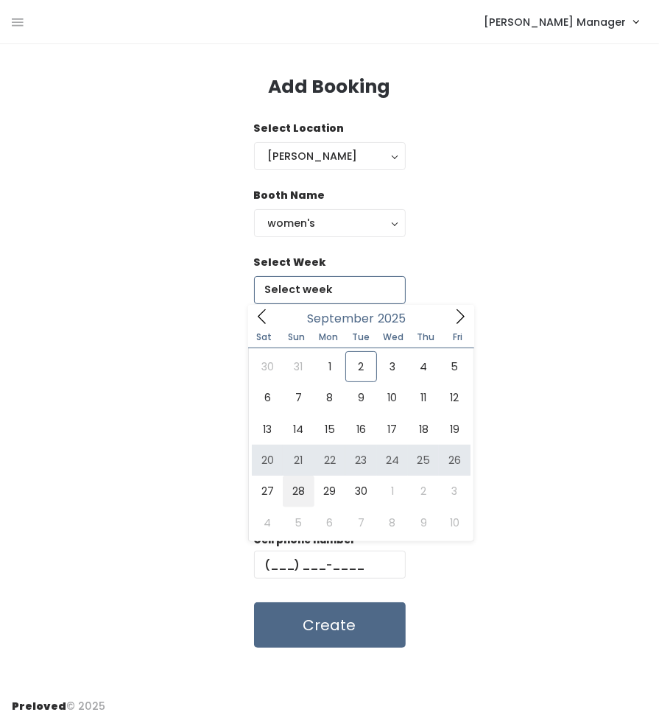
type input "September 27 to October 3"
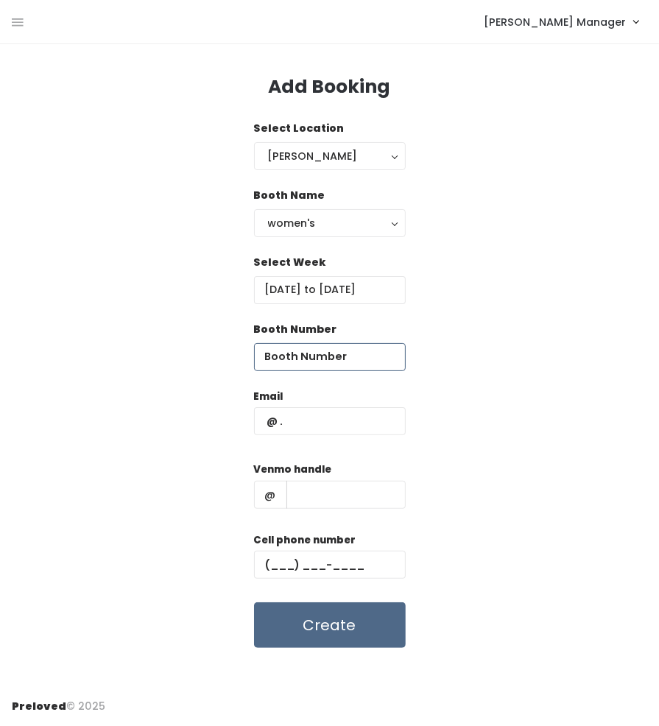
click at [296, 363] on input "number" at bounding box center [330, 357] width 152 height 28
type input "26"
click at [312, 422] on input "text" at bounding box center [330, 421] width 152 height 28
click at [327, 423] on input "br" at bounding box center [330, 421] width 152 height 28
type input "brenda.yan.33@gmail.com"
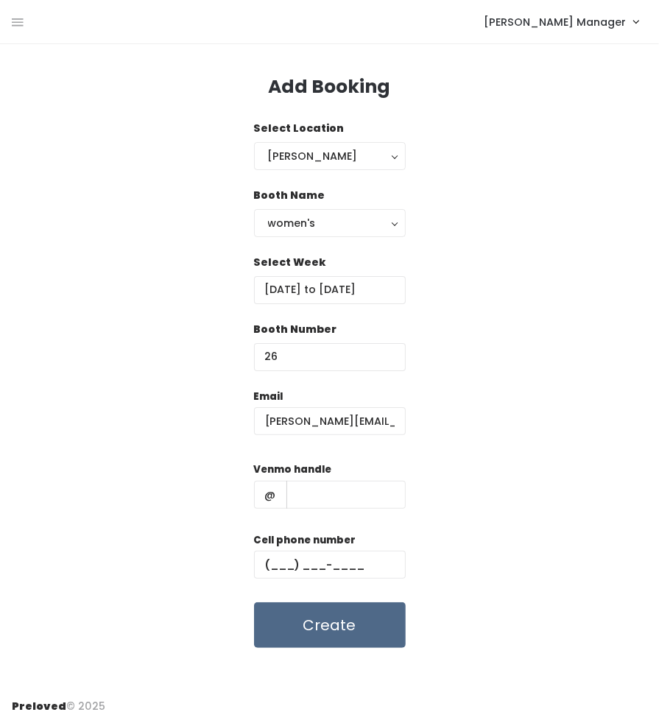
click at [319, 511] on div "Venmo handle @" at bounding box center [330, 491] width 152 height 59
click at [309, 495] on input "text" at bounding box center [346, 495] width 119 height 28
type input "brendayanc"
click at [318, 568] on input "text" at bounding box center [330, 565] width 152 height 28
type input "[PHONE_NUMBER]"
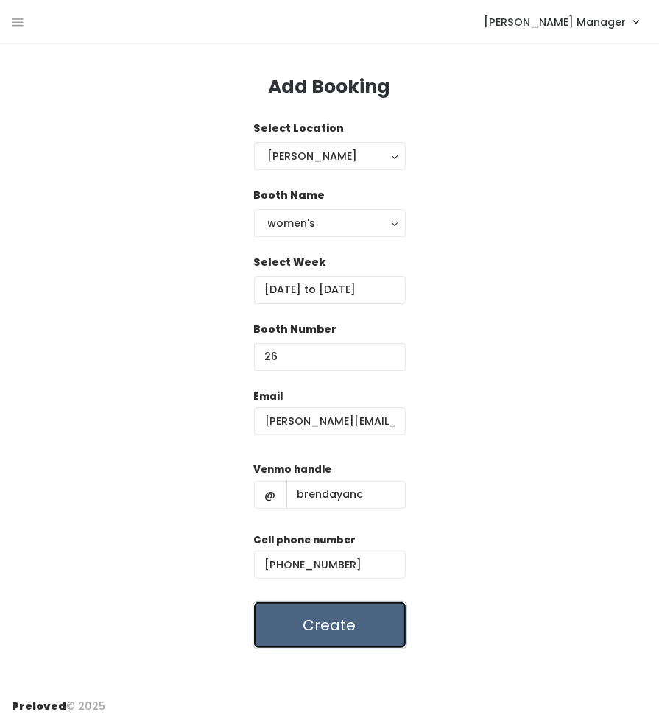
click at [315, 628] on button "Create" at bounding box center [330, 626] width 152 height 46
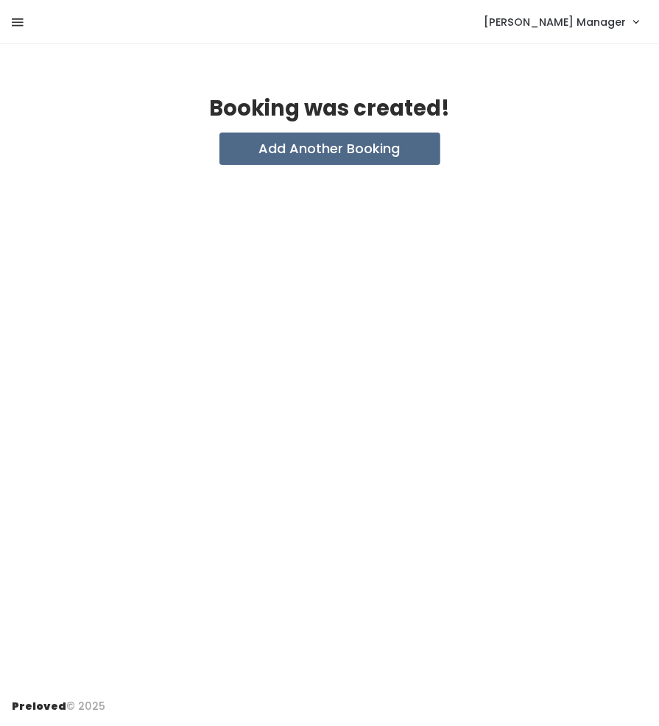
click at [15, 23] on icon at bounding box center [18, 22] width 12 height 13
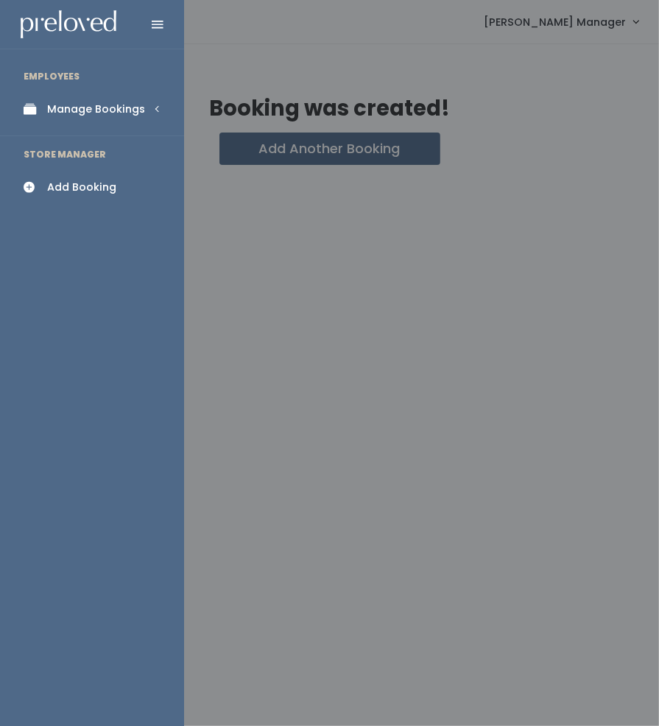
click at [53, 100] on link "Manage Bookings" at bounding box center [92, 109] width 184 height 33
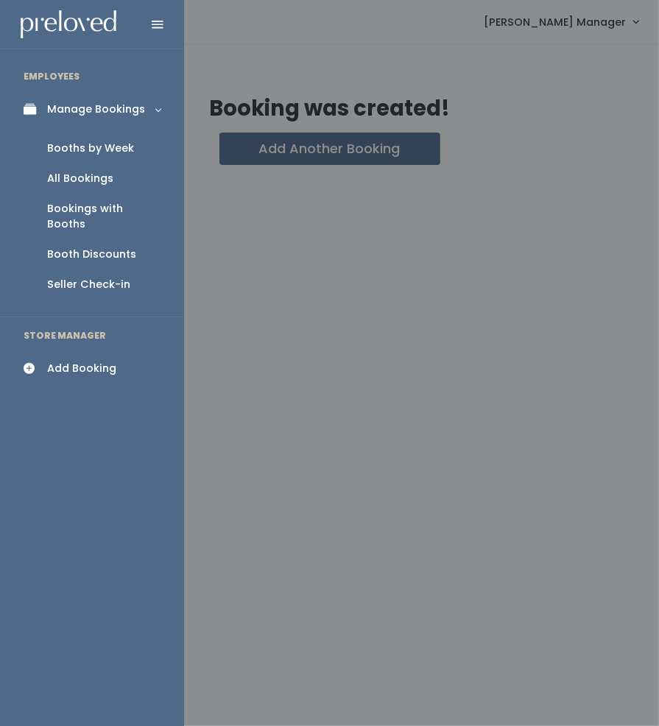
click at [74, 152] on div "Booths by Week" at bounding box center [90, 148] width 87 height 15
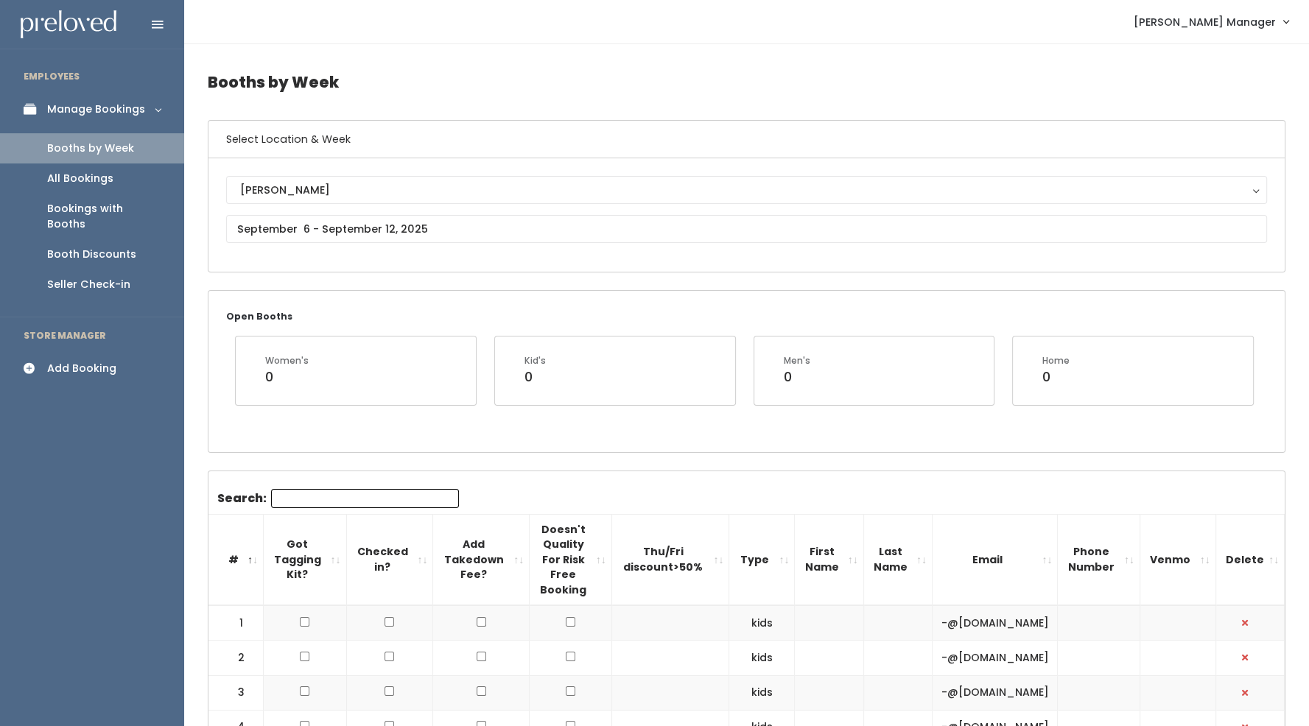
scroll to position [38, 0]
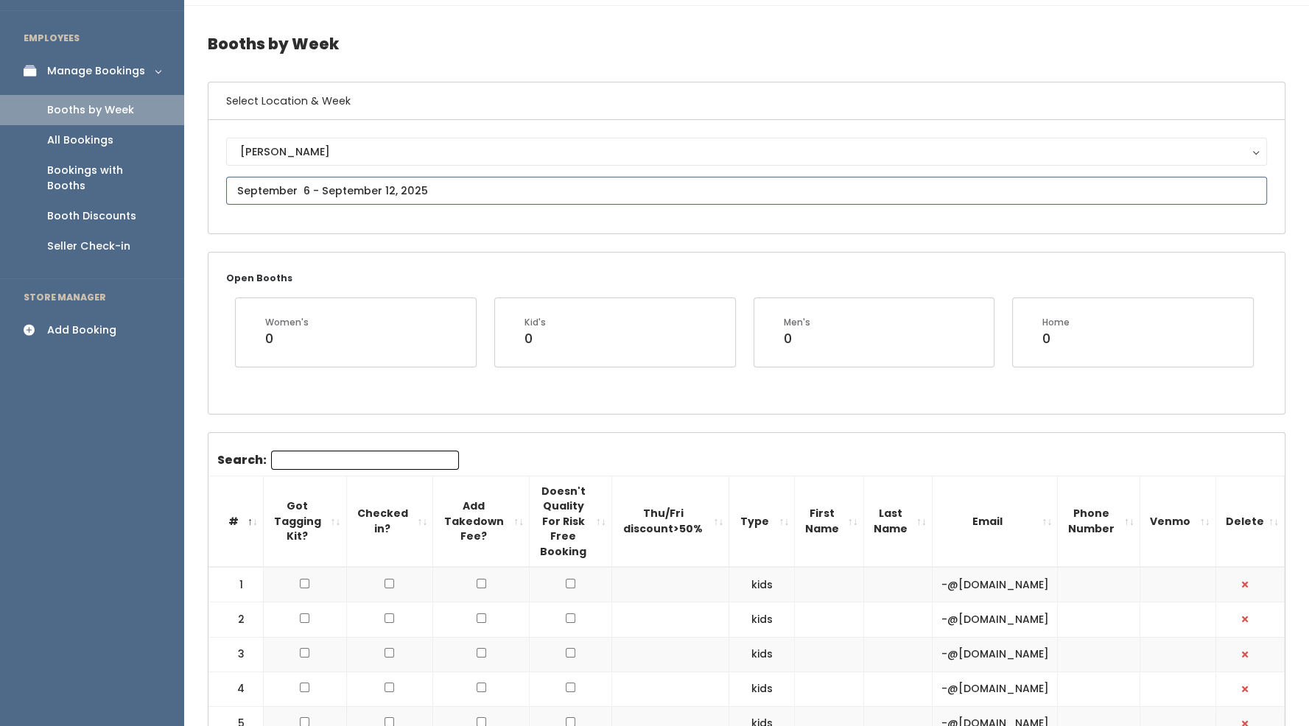
click at [243, 193] on input "text" at bounding box center [746, 191] width 1041 height 28
type input "September 27 to October 3"
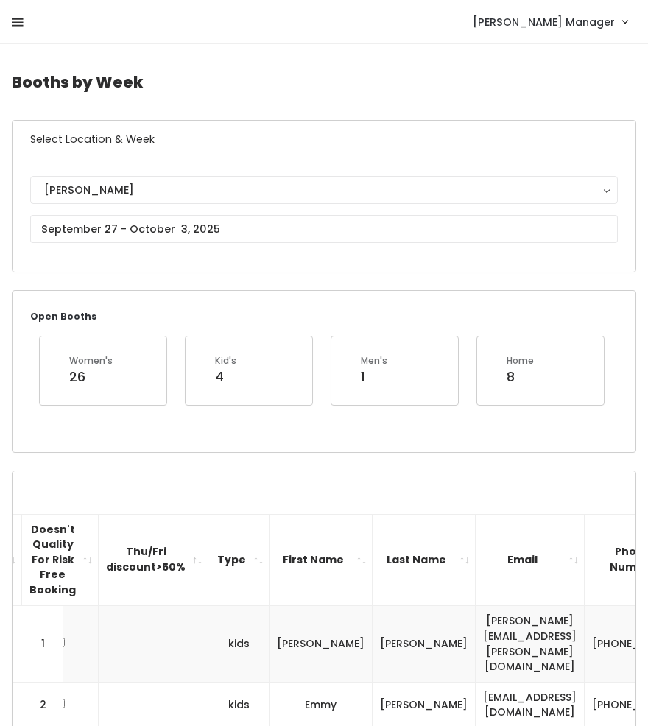
click at [18, 30] on link at bounding box center [18, 22] width 12 height 31
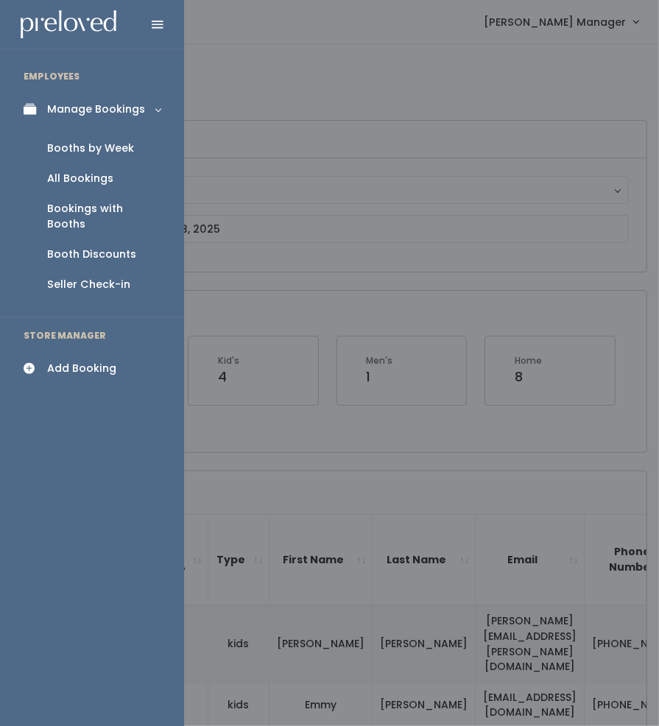
click at [66, 361] on div "Add Booking" at bounding box center [81, 368] width 69 height 15
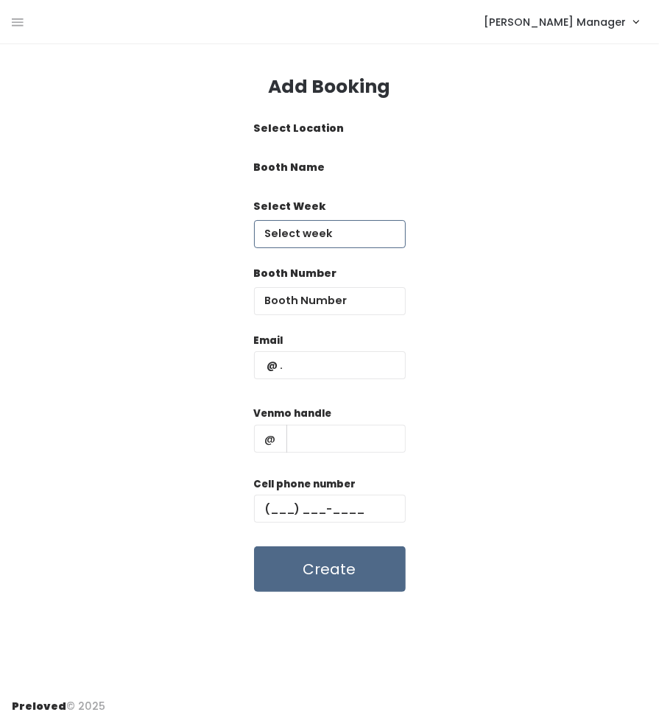
click at [292, 232] on input "text" at bounding box center [330, 234] width 152 height 28
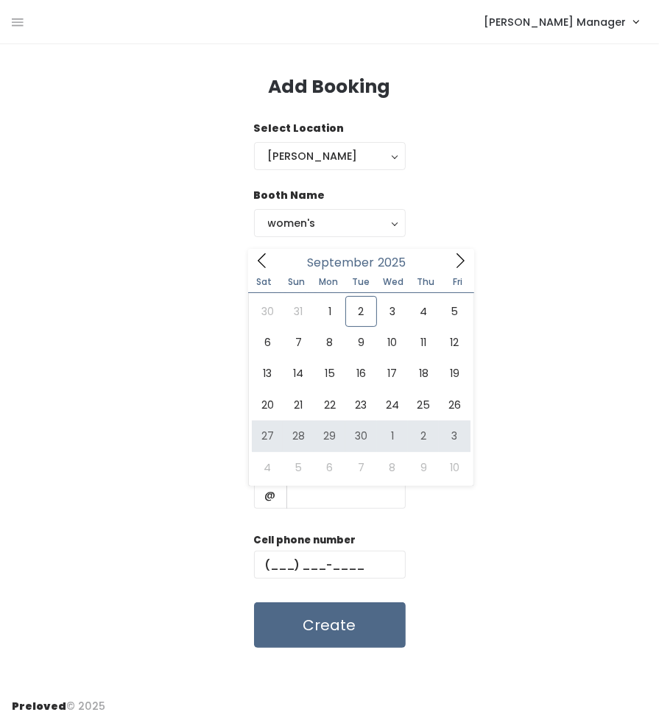
type input "[DATE] to [DATE]"
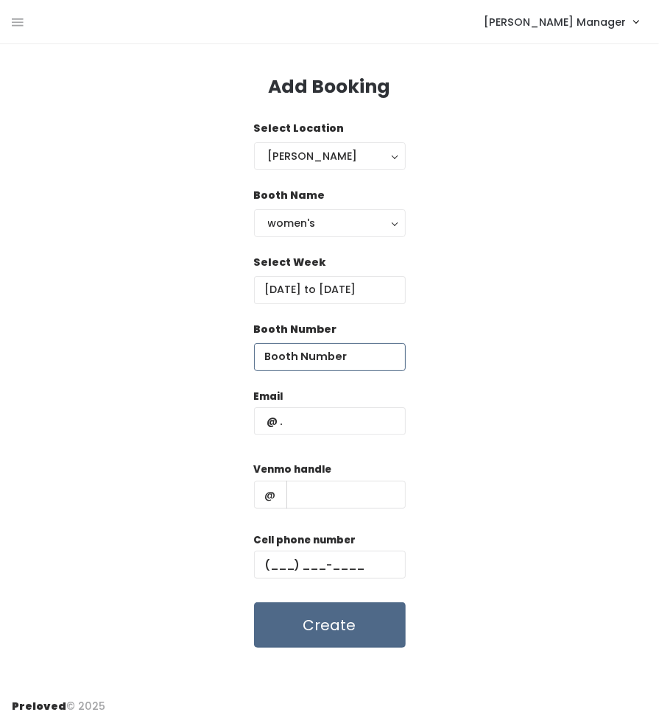
click at [274, 360] on input "number" at bounding box center [330, 357] width 152 height 28
type input "19"
click at [306, 428] on input "text" at bounding box center [330, 421] width 152 height 28
type input "[PERSON_NAME][EMAIL_ADDRESS][DOMAIN_NAME]"
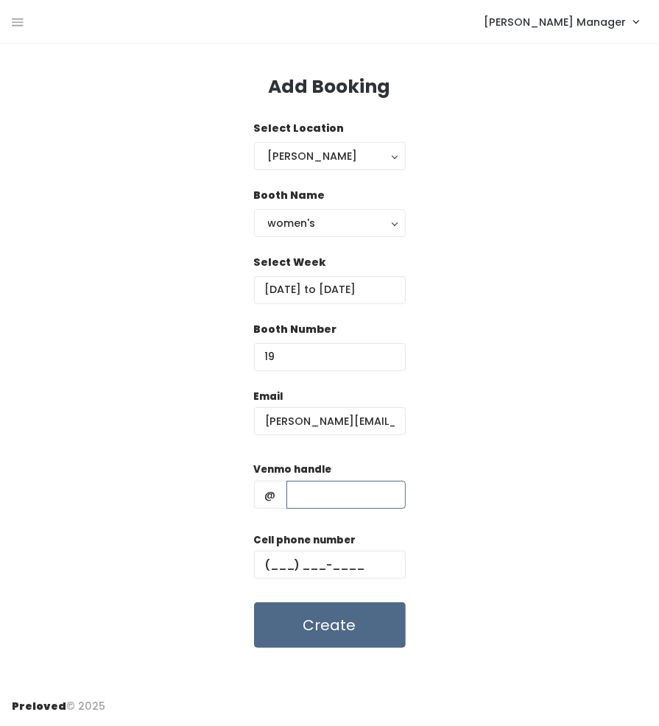
click at [317, 495] on input "text" at bounding box center [346, 495] width 119 height 28
type input "brendayanc"
click at [333, 566] on input "text" at bounding box center [330, 565] width 152 height 28
type input "[PHONE_NUMBER]"
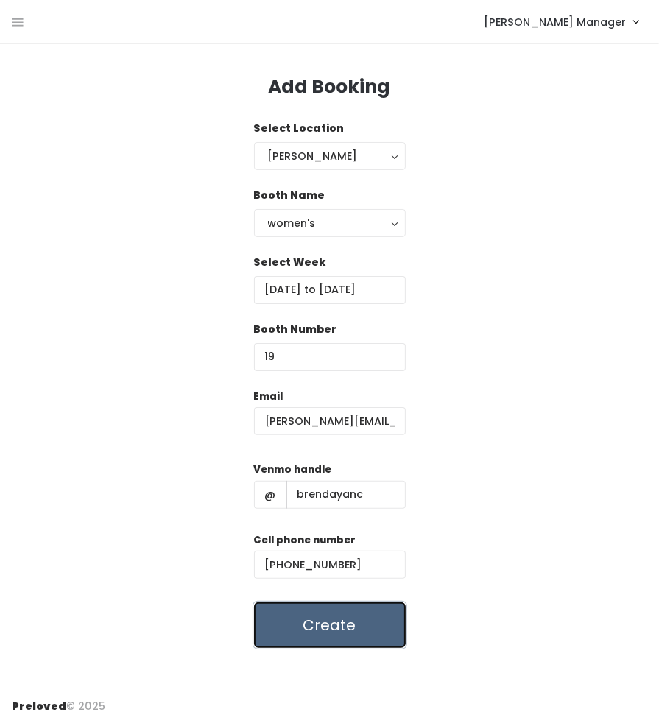
click at [323, 626] on button "Create" at bounding box center [330, 626] width 152 height 46
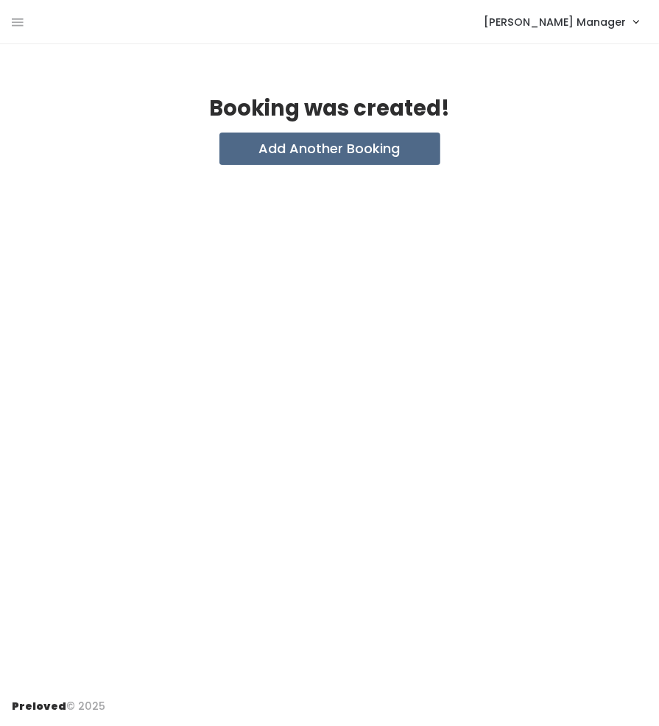
click at [10, 18] on nav "[PERSON_NAME] Manager Admin Home My bookings Account settings Logout" at bounding box center [329, 22] width 659 height 44
click at [16, 20] on icon at bounding box center [18, 22] width 12 height 13
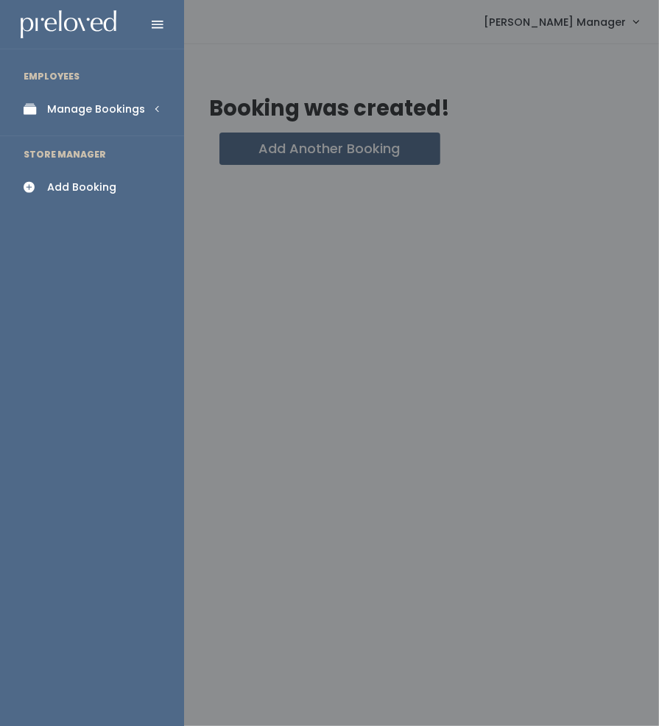
click at [57, 110] on div "Manage Bookings" at bounding box center [96, 109] width 98 height 15
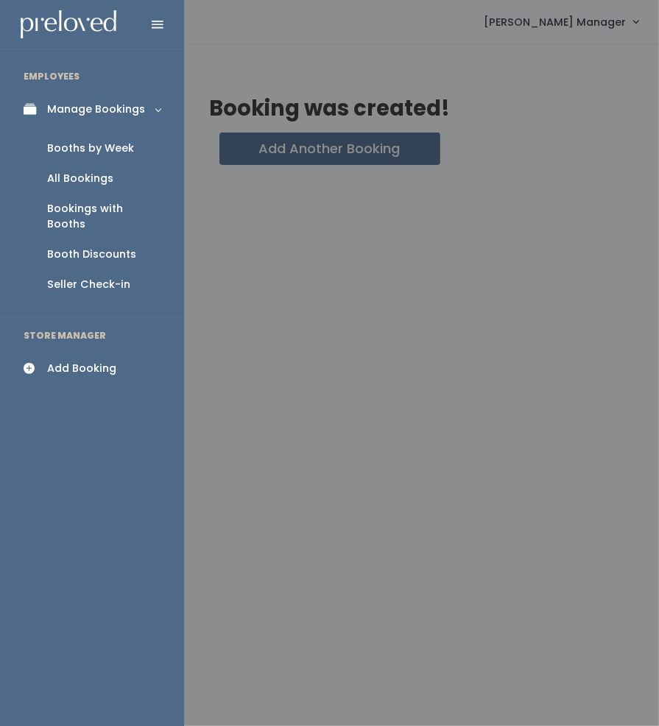
click at [77, 148] on div "Booths by Week" at bounding box center [90, 148] width 87 height 15
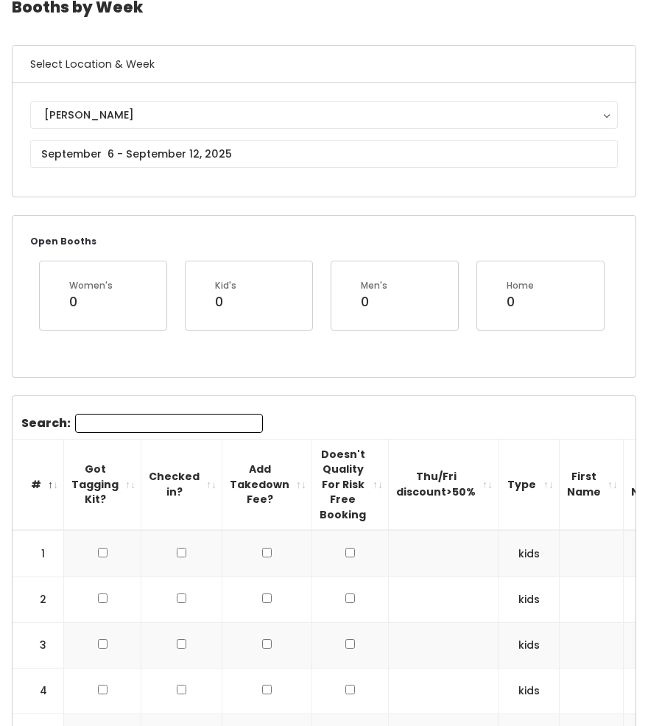
scroll to position [122, 0]
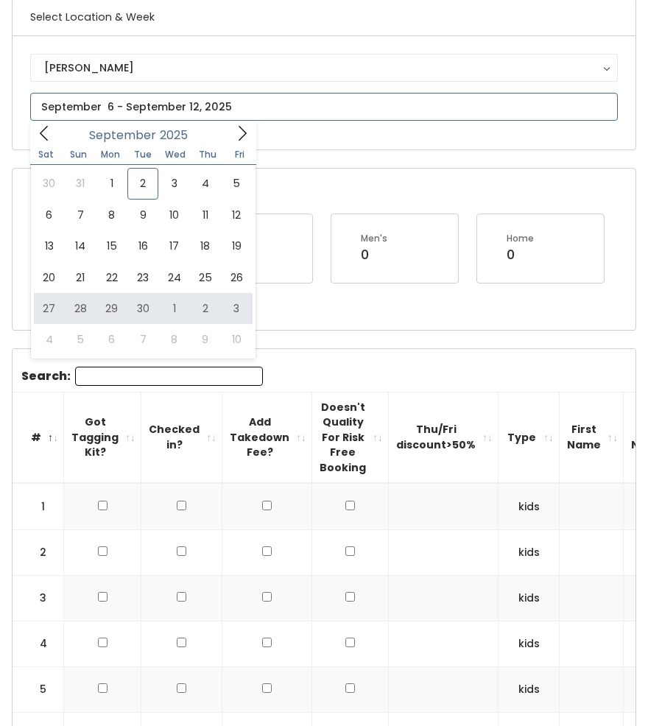
type input "September 27 to October 3"
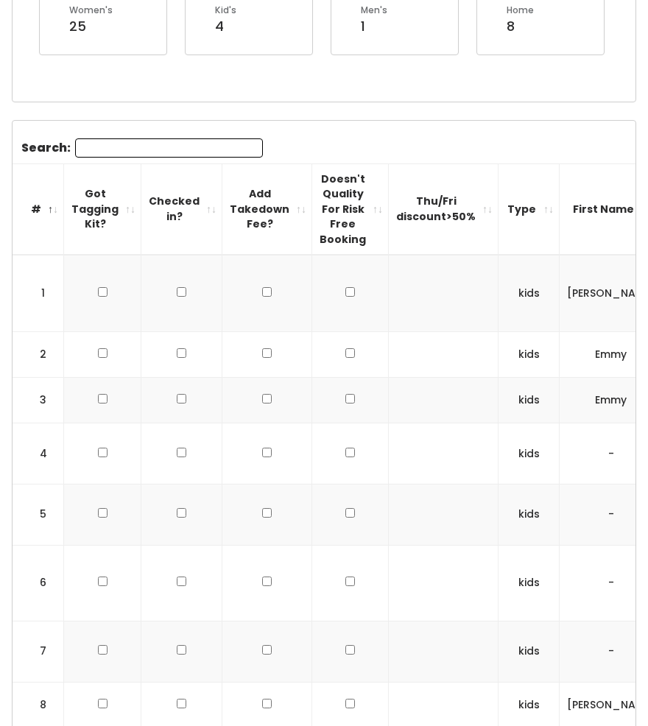
scroll to position [352, 0]
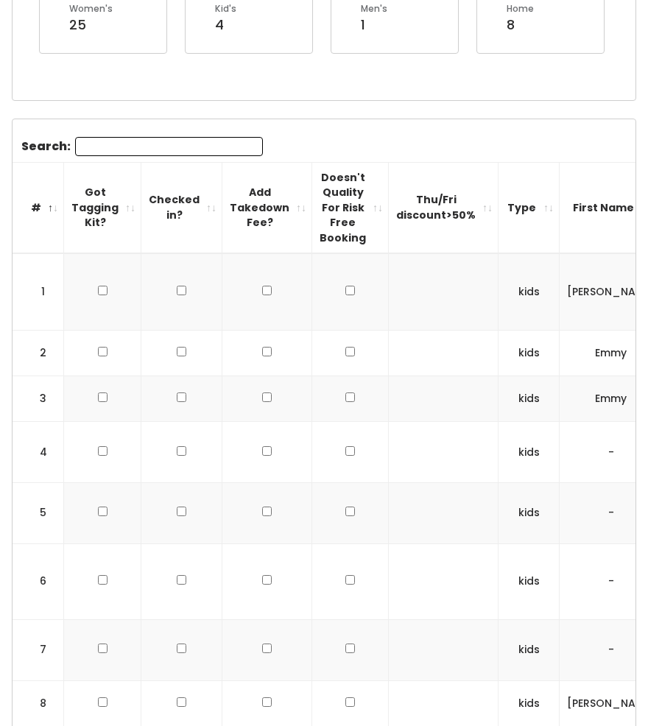
click at [101, 286] on input "checkbox" at bounding box center [103, 291] width 10 height 10
checkbox input "true"
click at [100, 347] on input "checkbox" at bounding box center [103, 352] width 10 height 10
checkbox input "true"
click at [99, 295] on input "checkbox" at bounding box center [103, 291] width 10 height 10
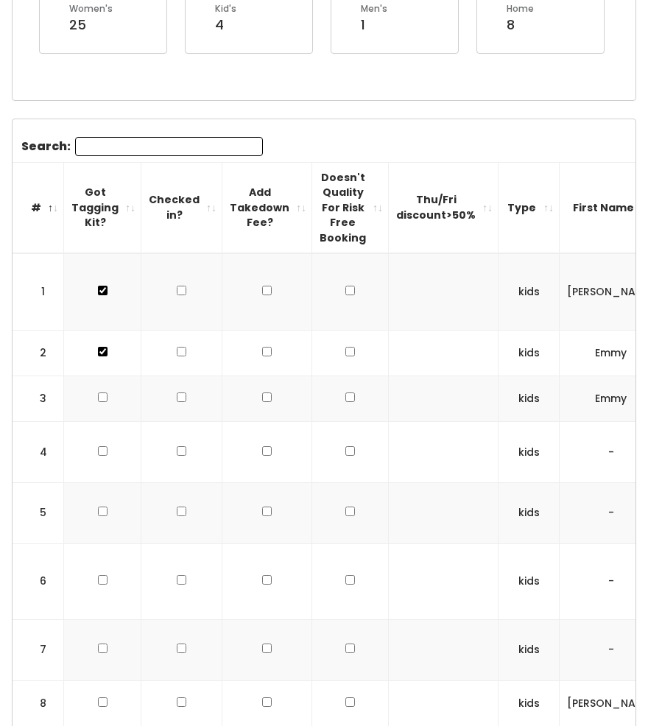
checkbox input "true"
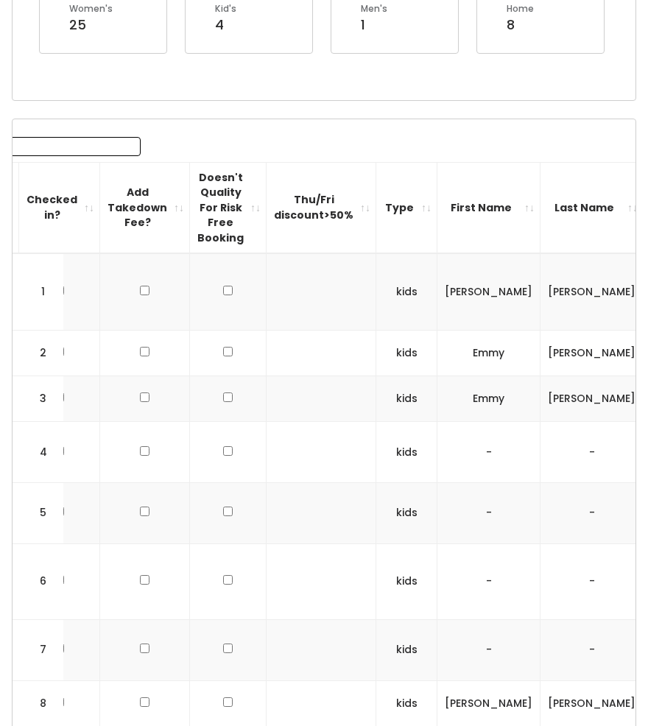
scroll to position [0, 0]
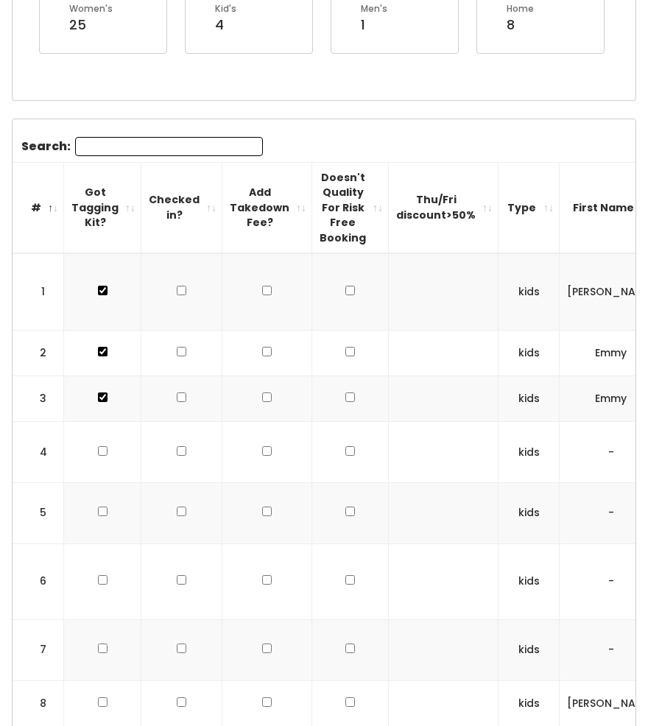
click at [103, 357] on input "checkbox" at bounding box center [103, 352] width 10 height 10
checkbox input "true"
click at [100, 295] on input "checkbox" at bounding box center [103, 291] width 10 height 10
checkbox input "true"
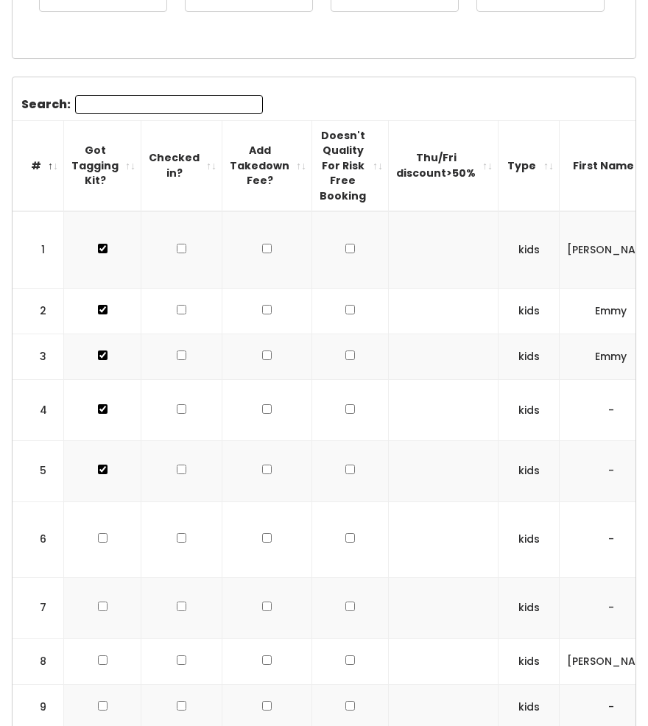
scroll to position [396, 0]
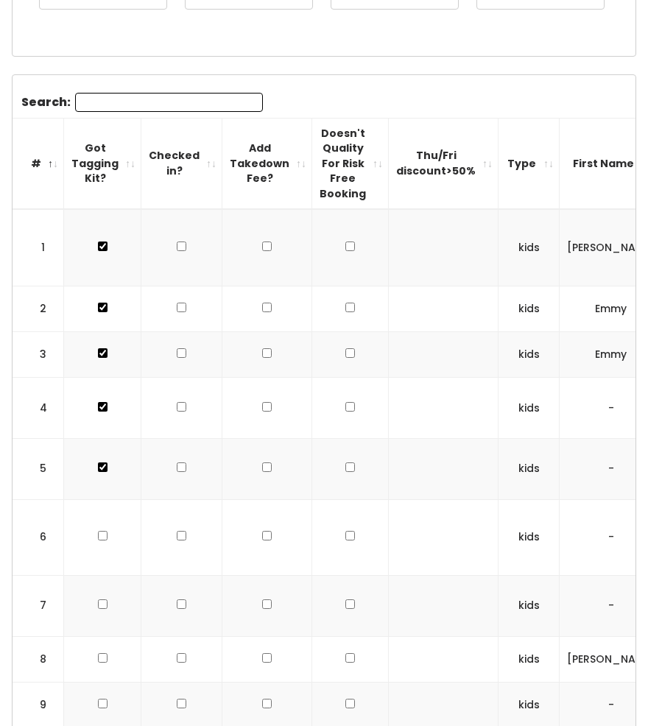
click at [345, 303] on input "checkbox" at bounding box center [350, 308] width 10 height 10
checkbox input "true"
click at [345, 251] on input "checkbox" at bounding box center [350, 247] width 10 height 10
checkbox input "true"
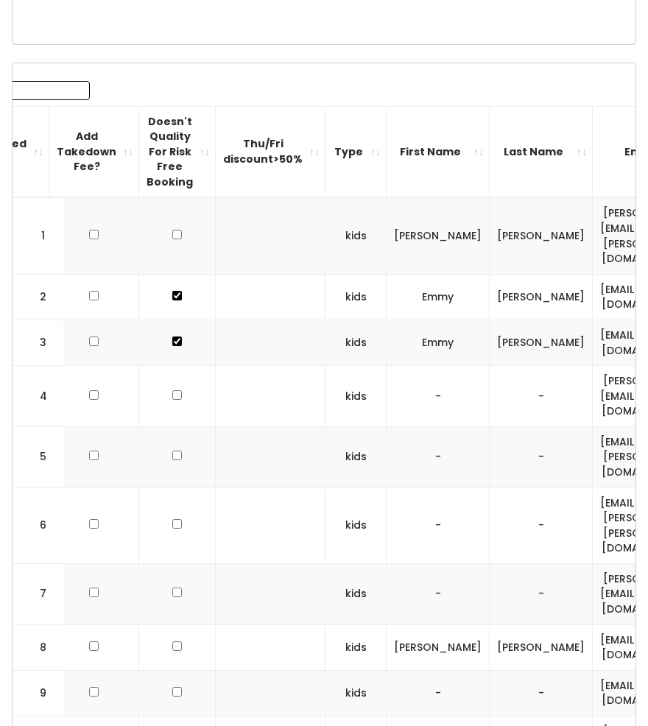
scroll to position [0, 172]
click at [173, 301] on input "checkbox" at bounding box center [178, 296] width 10 height 10
checkbox input "true"
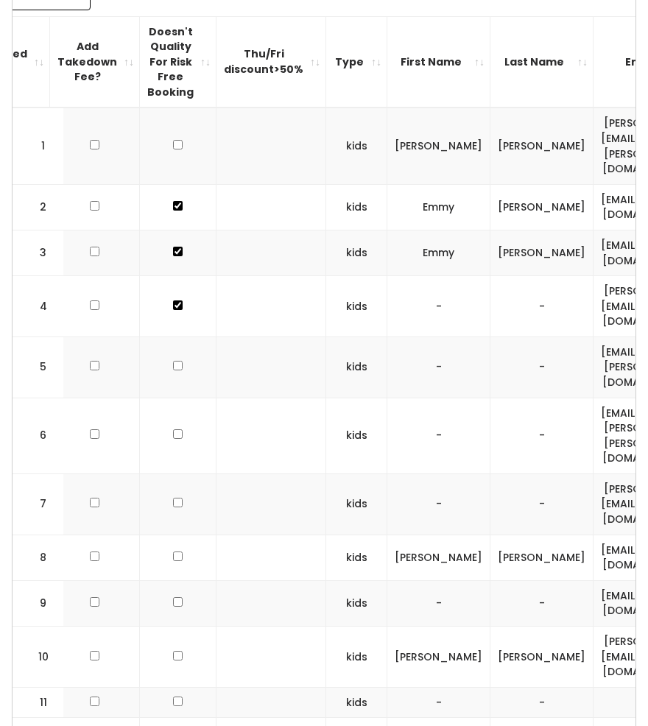
scroll to position [499, 0]
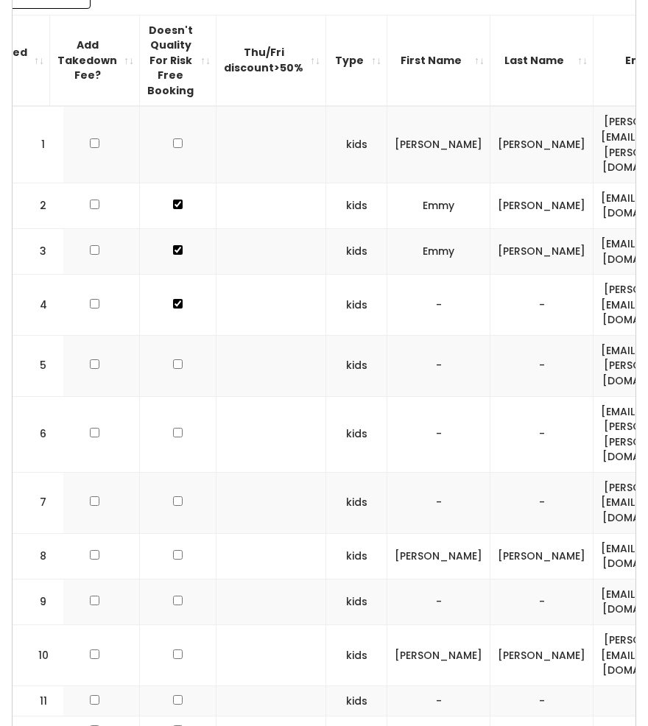
click at [173, 148] on input "checkbox" at bounding box center [178, 143] width 10 height 10
checkbox input "true"
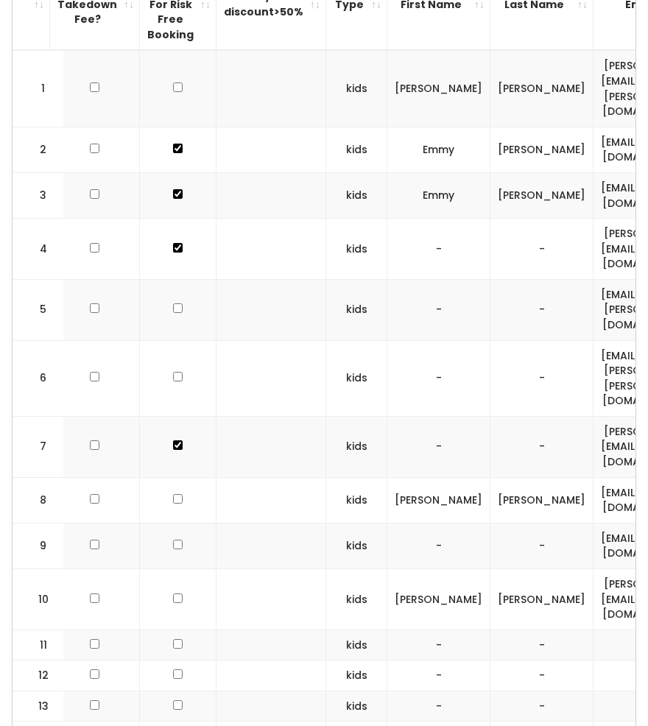
scroll to position [575, 0]
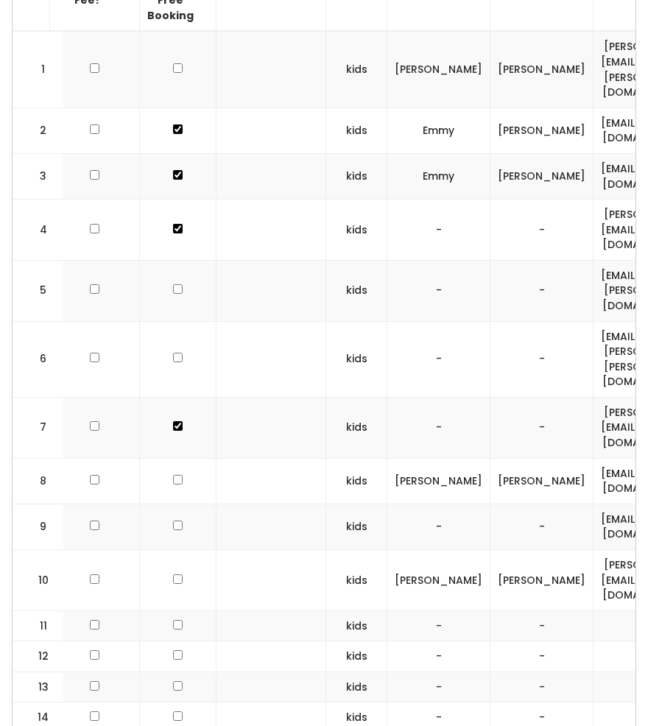
click at [173, 134] on input "checkbox" at bounding box center [178, 129] width 10 height 10
checkbox input "true"
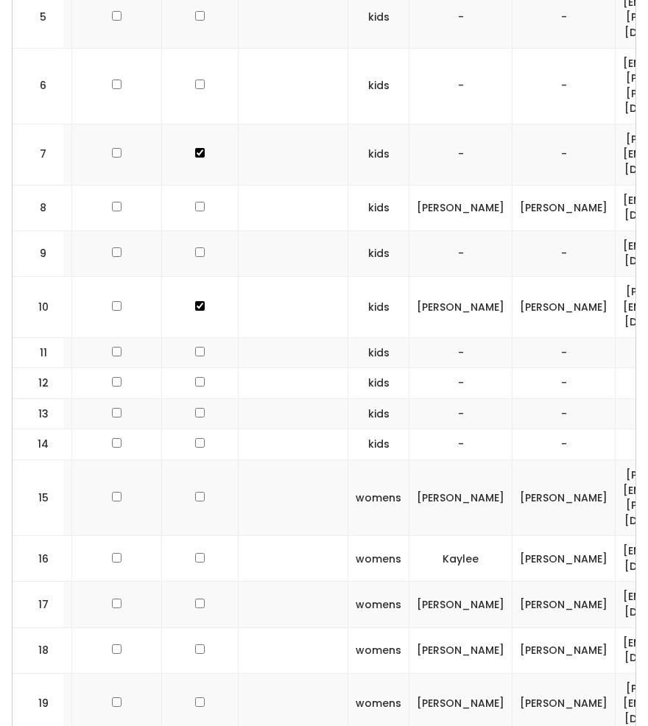
scroll to position [851, 0]
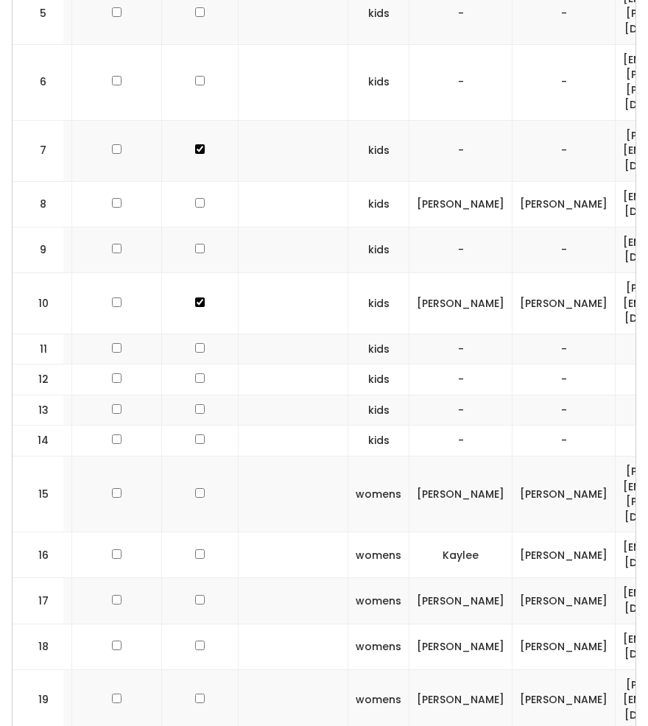
checkbox input "true"
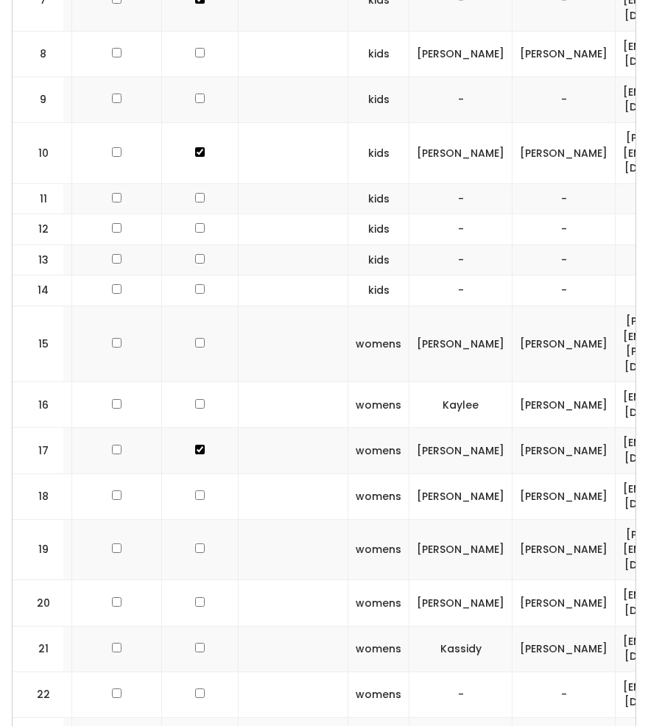
scroll to position [1002, 0]
checkbox input "true"
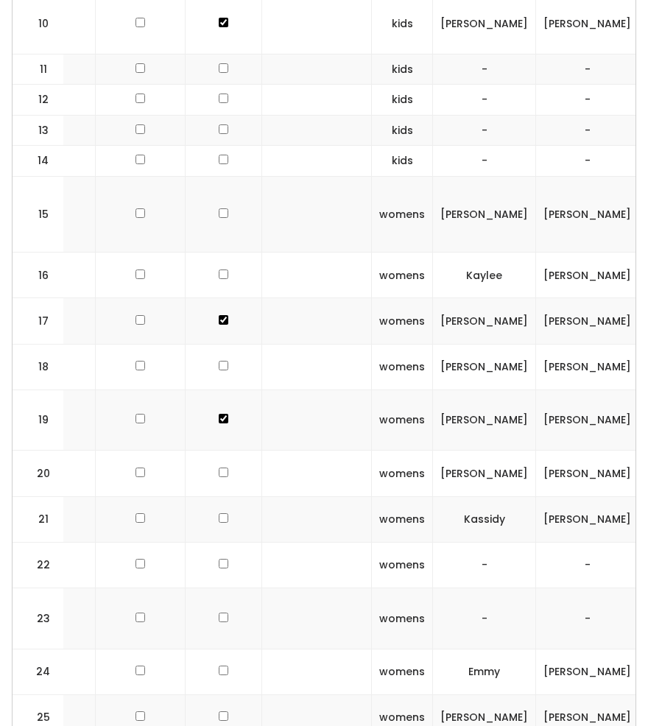
scroll to position [1139, 0]
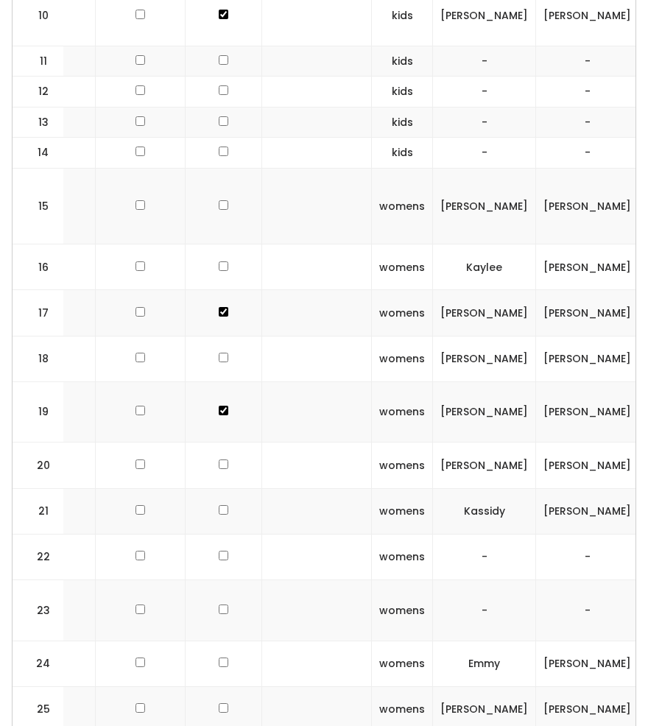
checkbox input "true"
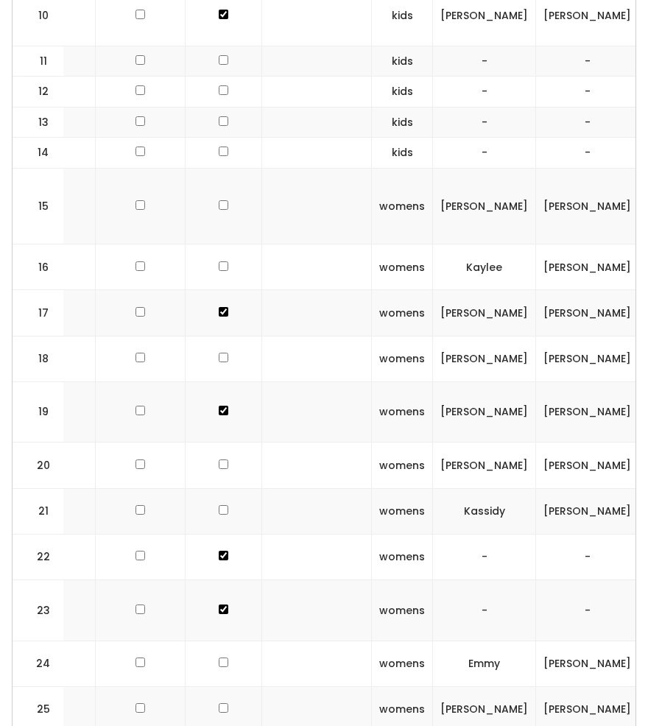
checkbox input "true"
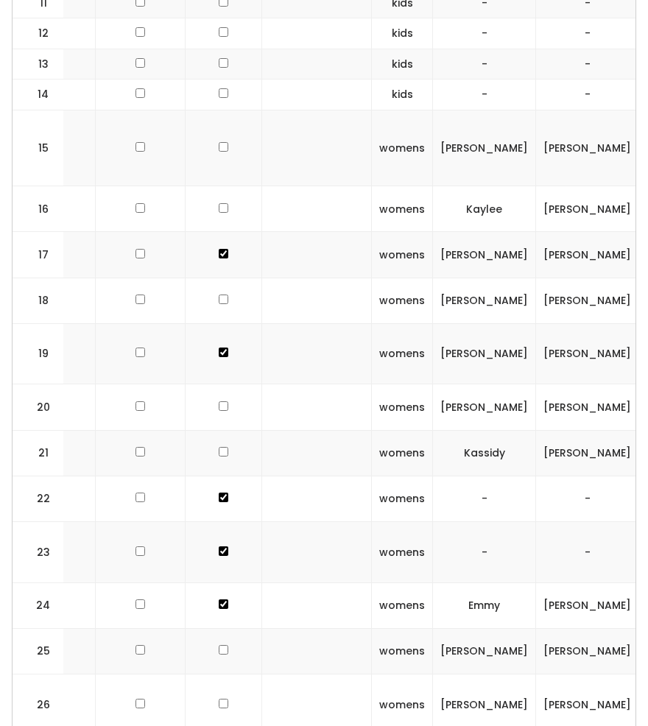
scroll to position [1198, 0]
checkbox input "true"
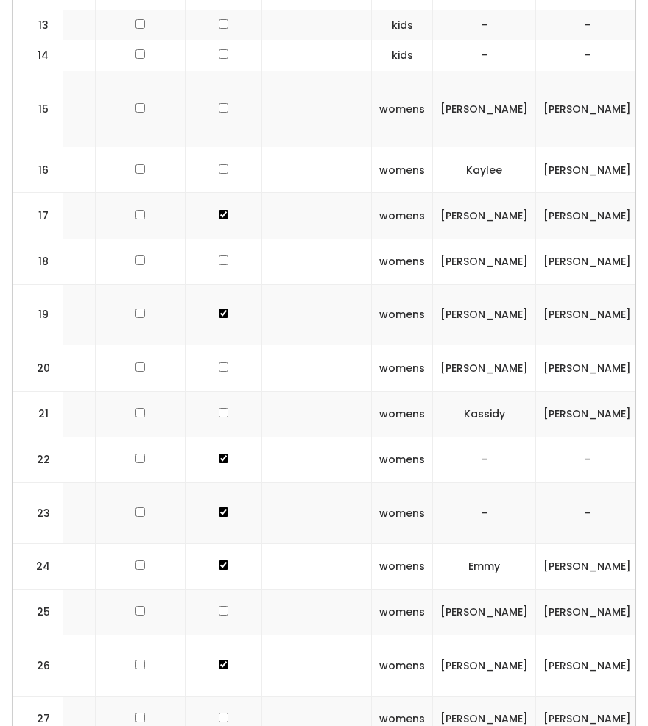
scroll to position [1258, 0]
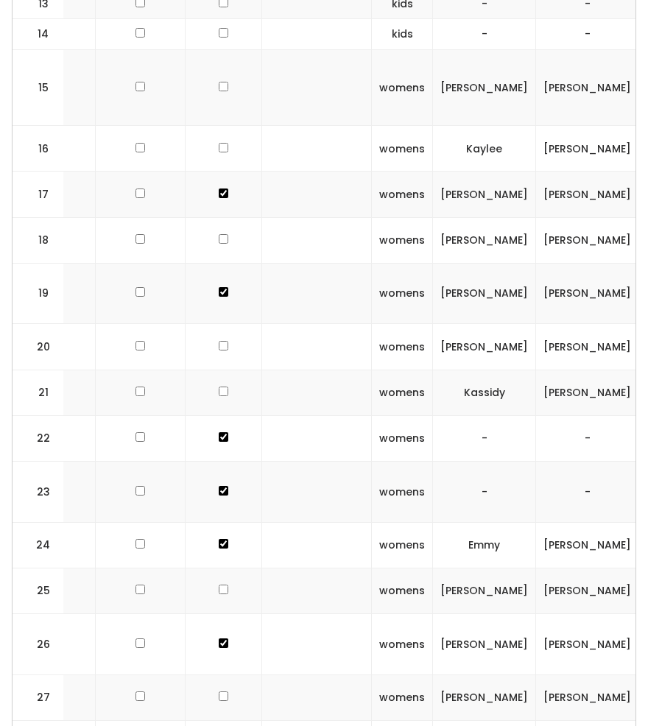
checkbox input "true"
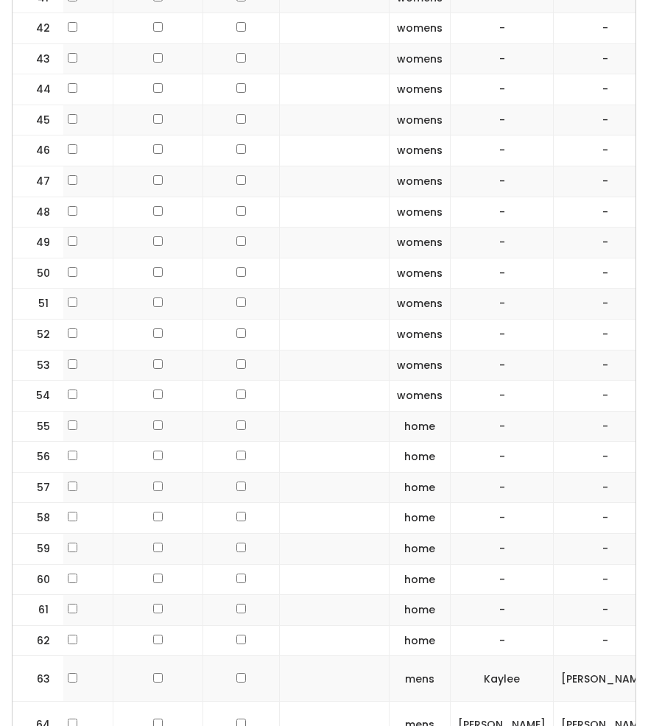
scroll to position [2436, 0]
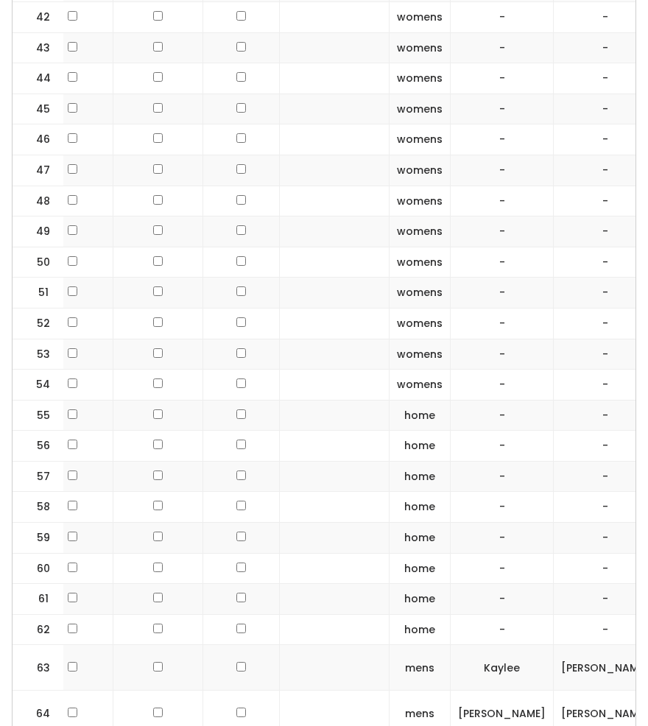
checkbox input "true"
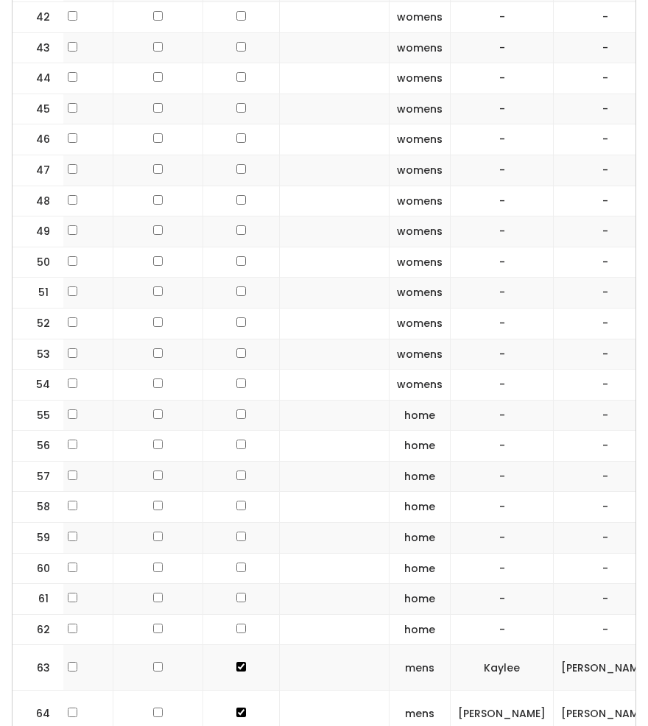
checkbox input "true"
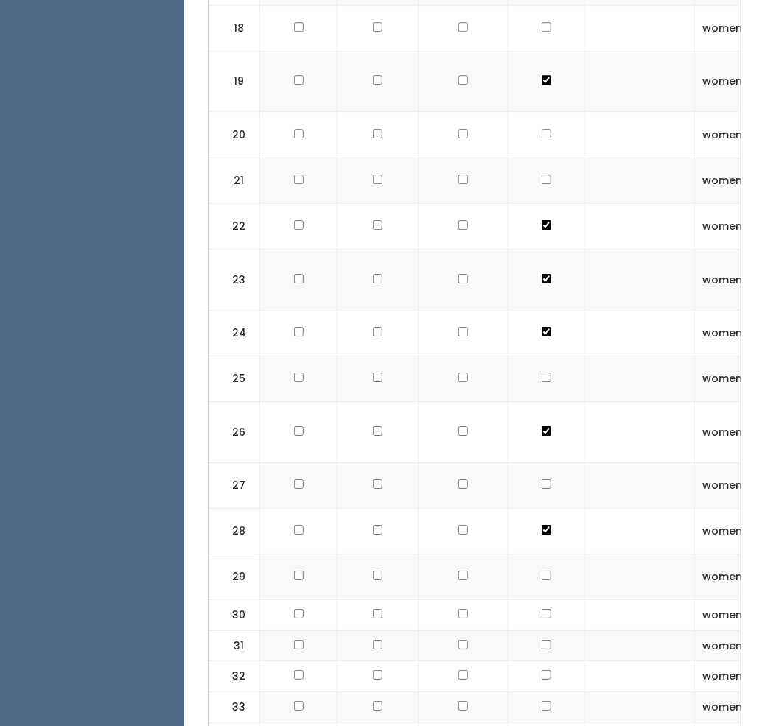
scroll to position [1471, 0]
checkbox input "true"
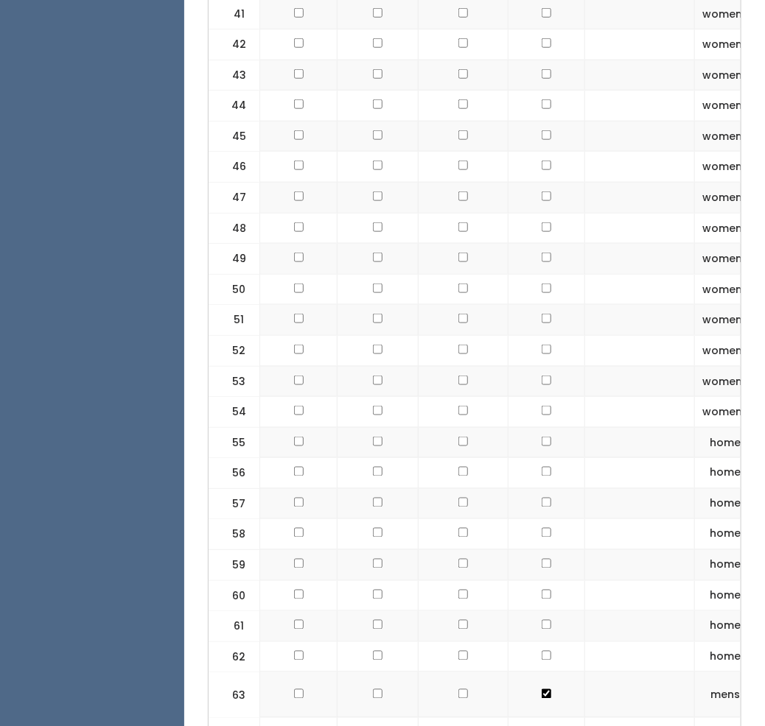
scroll to position [2436, 0]
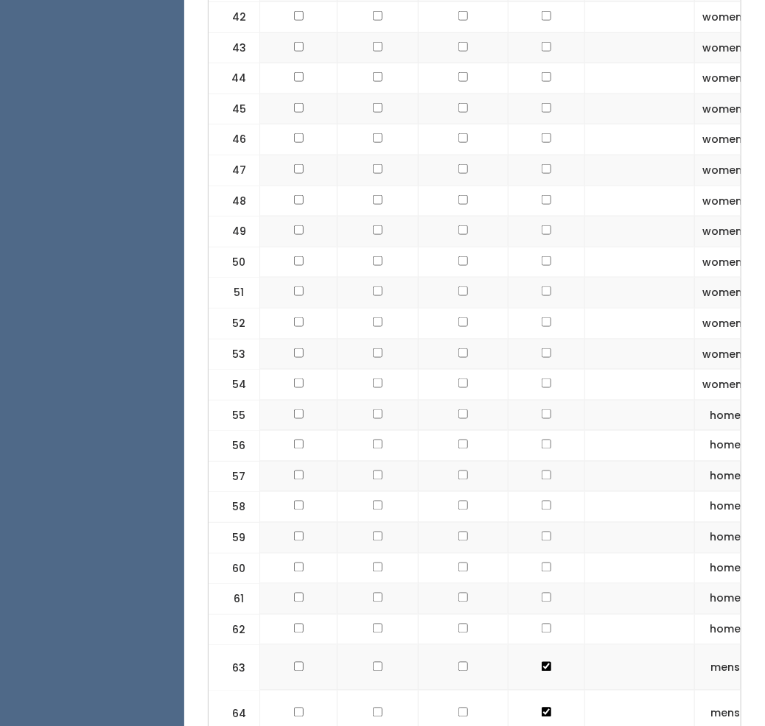
checkbox input "true"
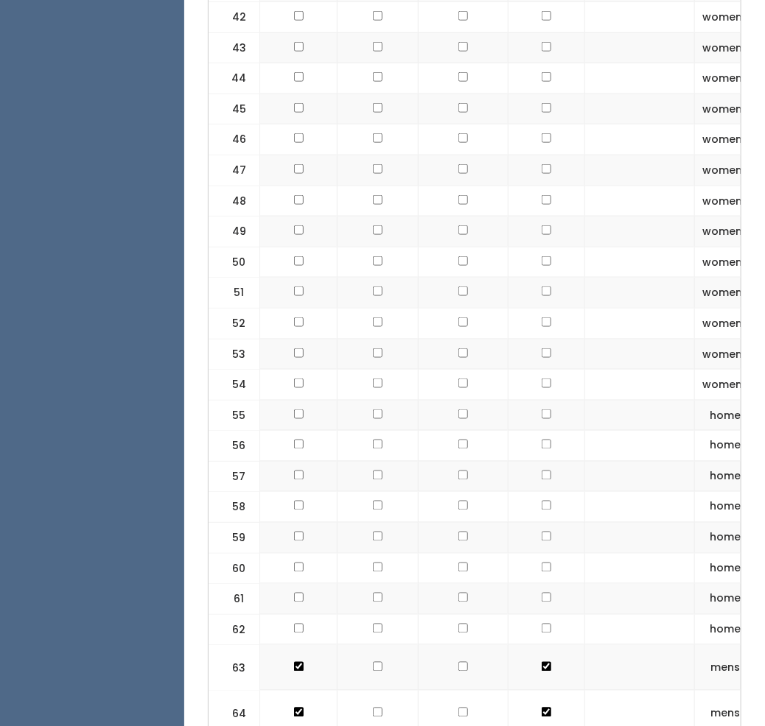
checkbox input "true"
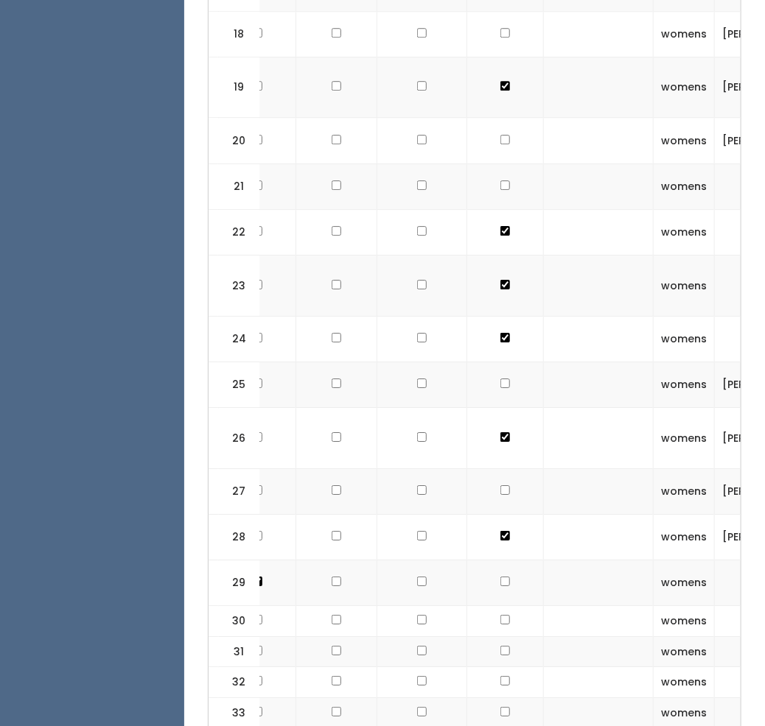
scroll to position [0, 0]
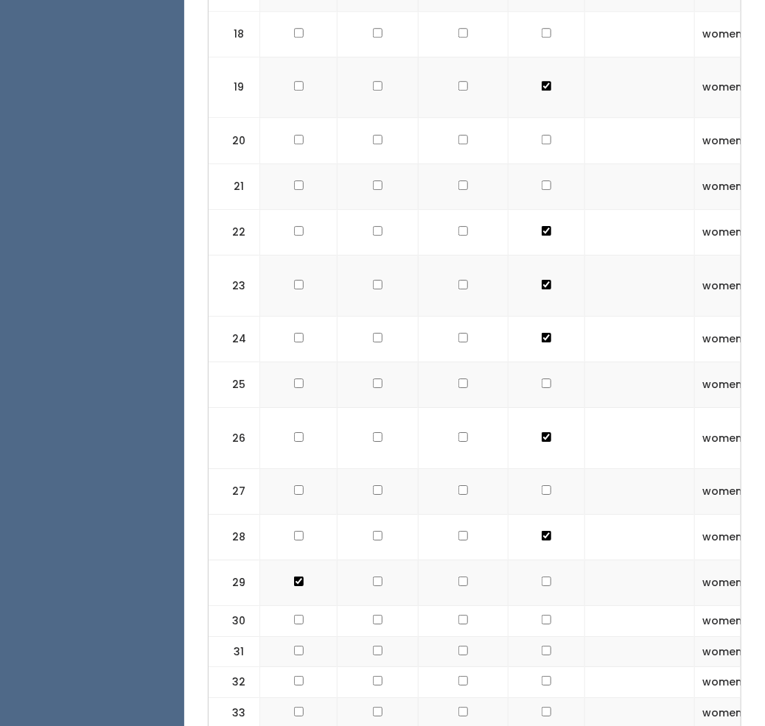
checkbox input "true"
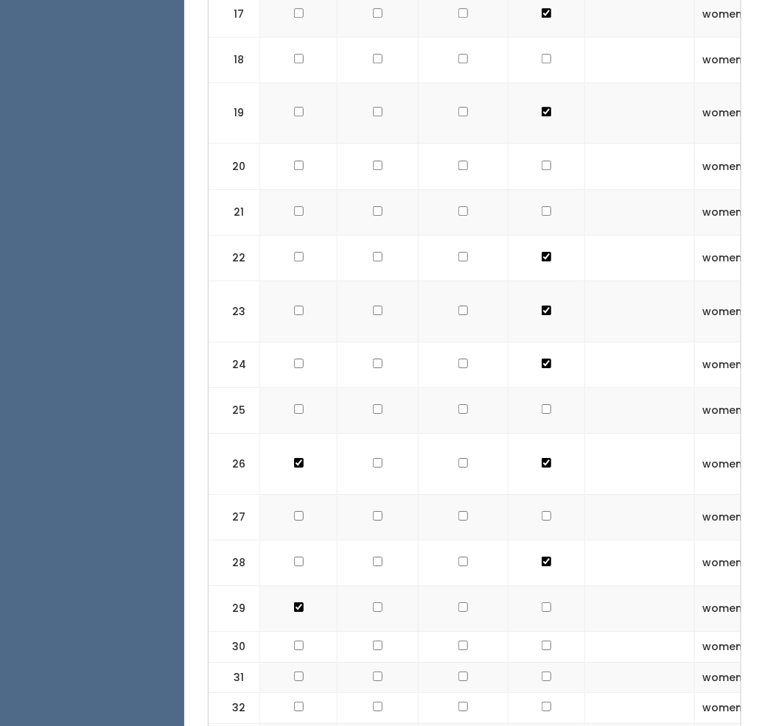
checkbox input "true"
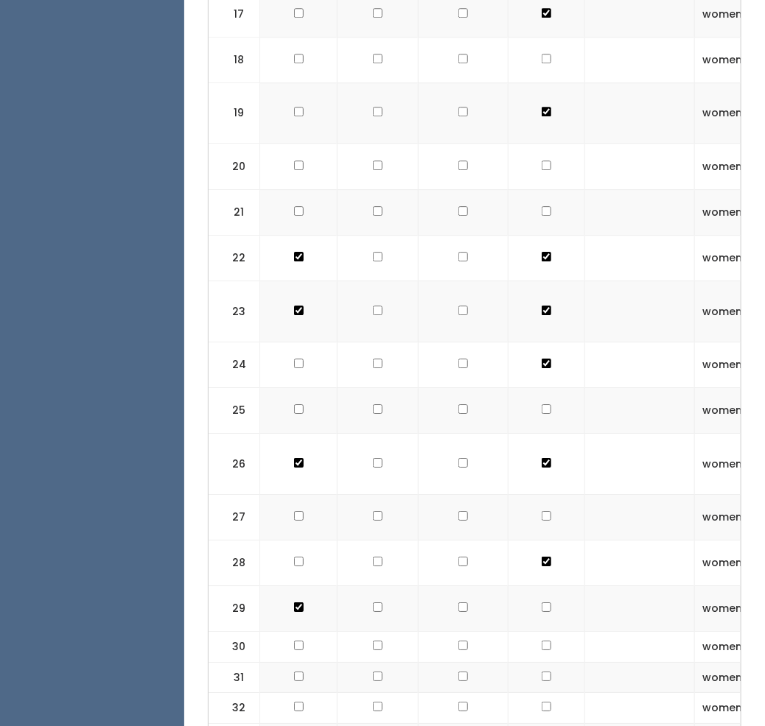
checkbox input "true"
click at [298, 387] on td at bounding box center [298, 410] width 77 height 46
click at [292, 387] on td at bounding box center [298, 410] width 77 height 46
checkbox input "true"
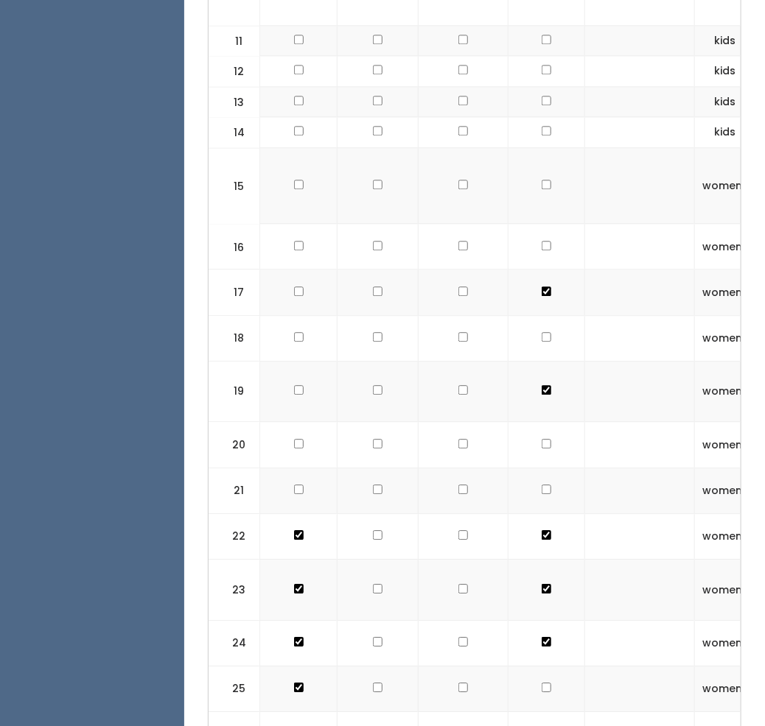
checkbox input "true"
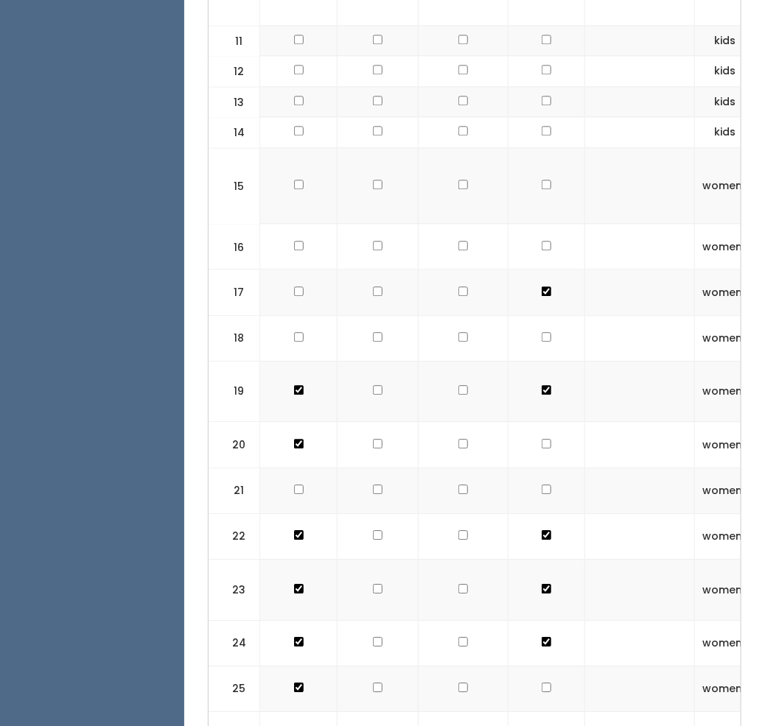
checkbox input "true"
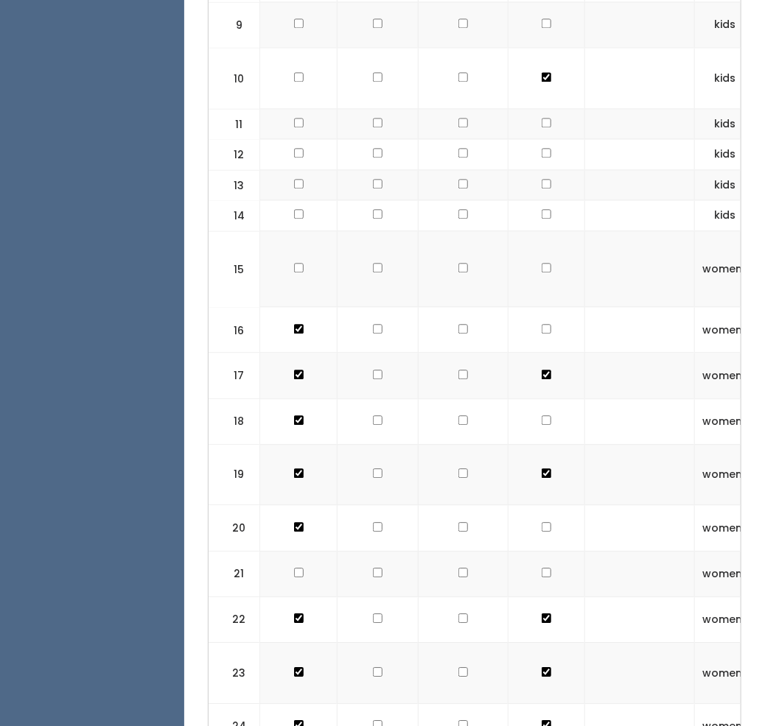
scroll to position [1076, 0]
checkbox input "true"
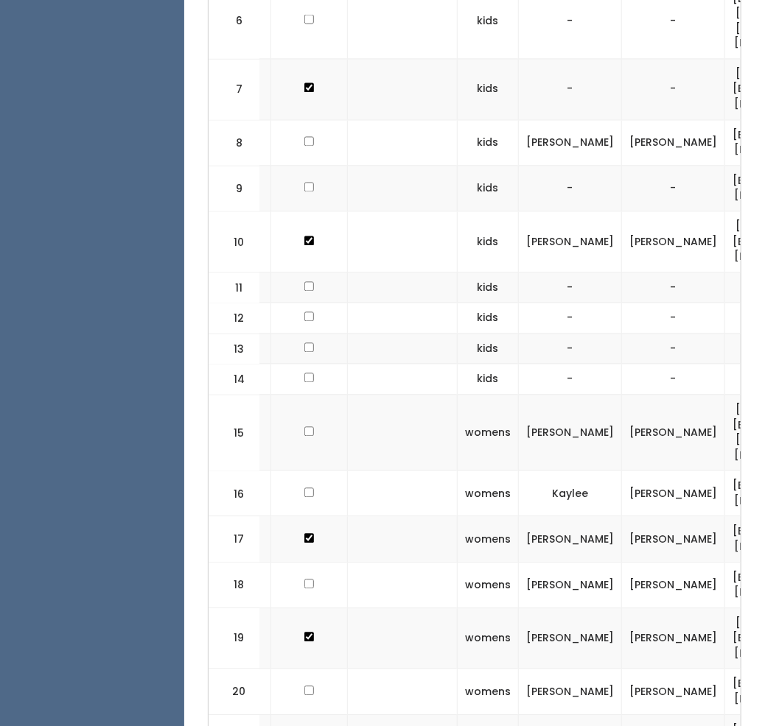
scroll to position [0, 0]
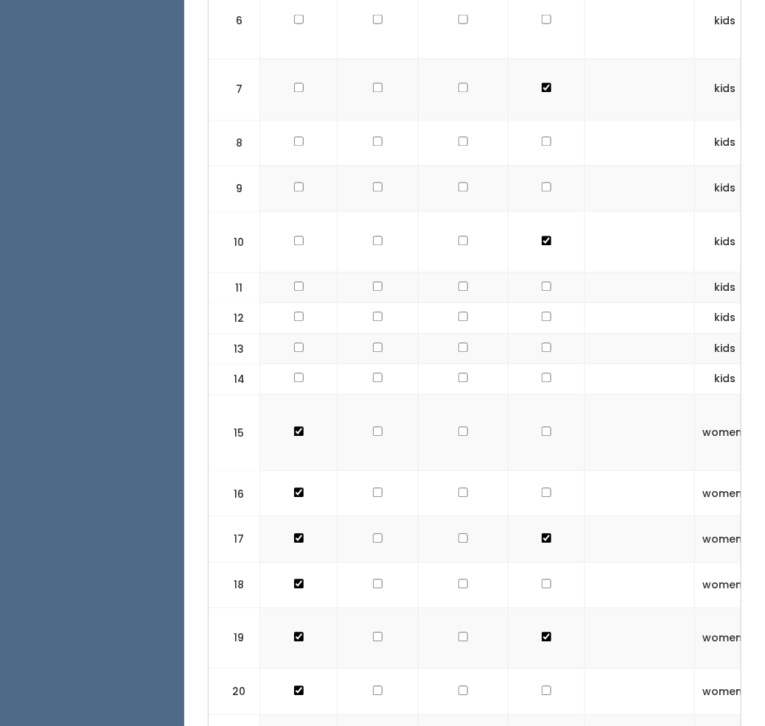
checkbox input "true"
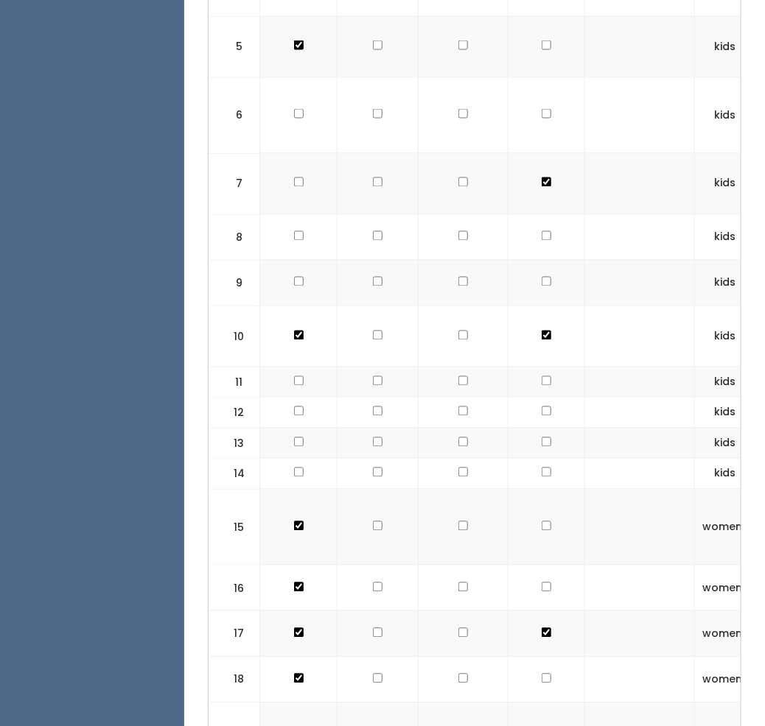
checkbox input "true"
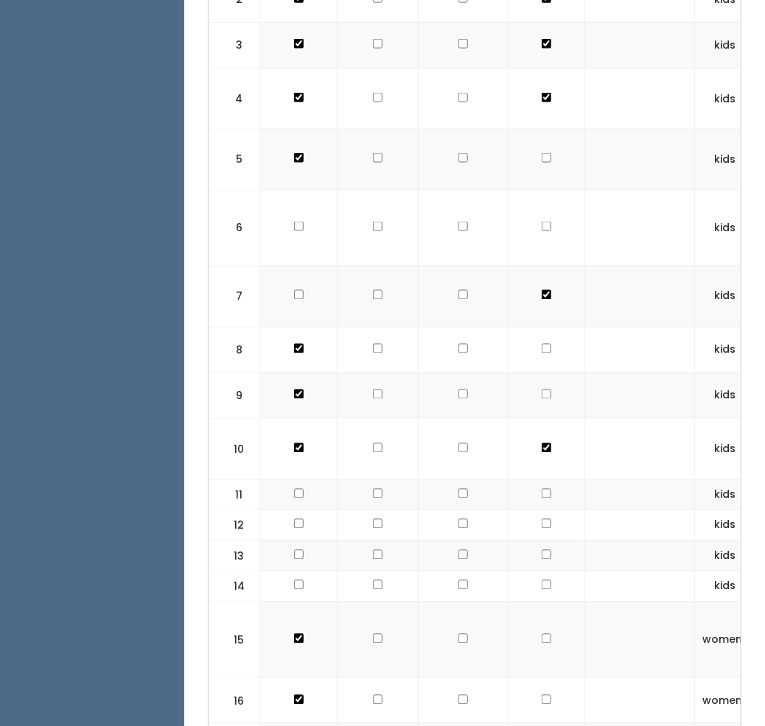
checkbox input "true"
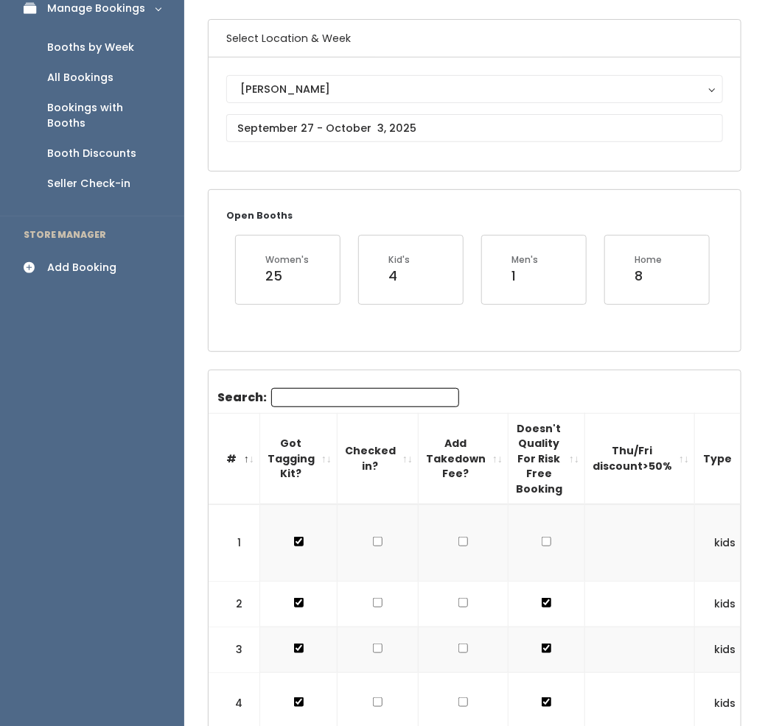
scroll to position [14, 0]
